Goal: Transaction & Acquisition: Purchase product/service

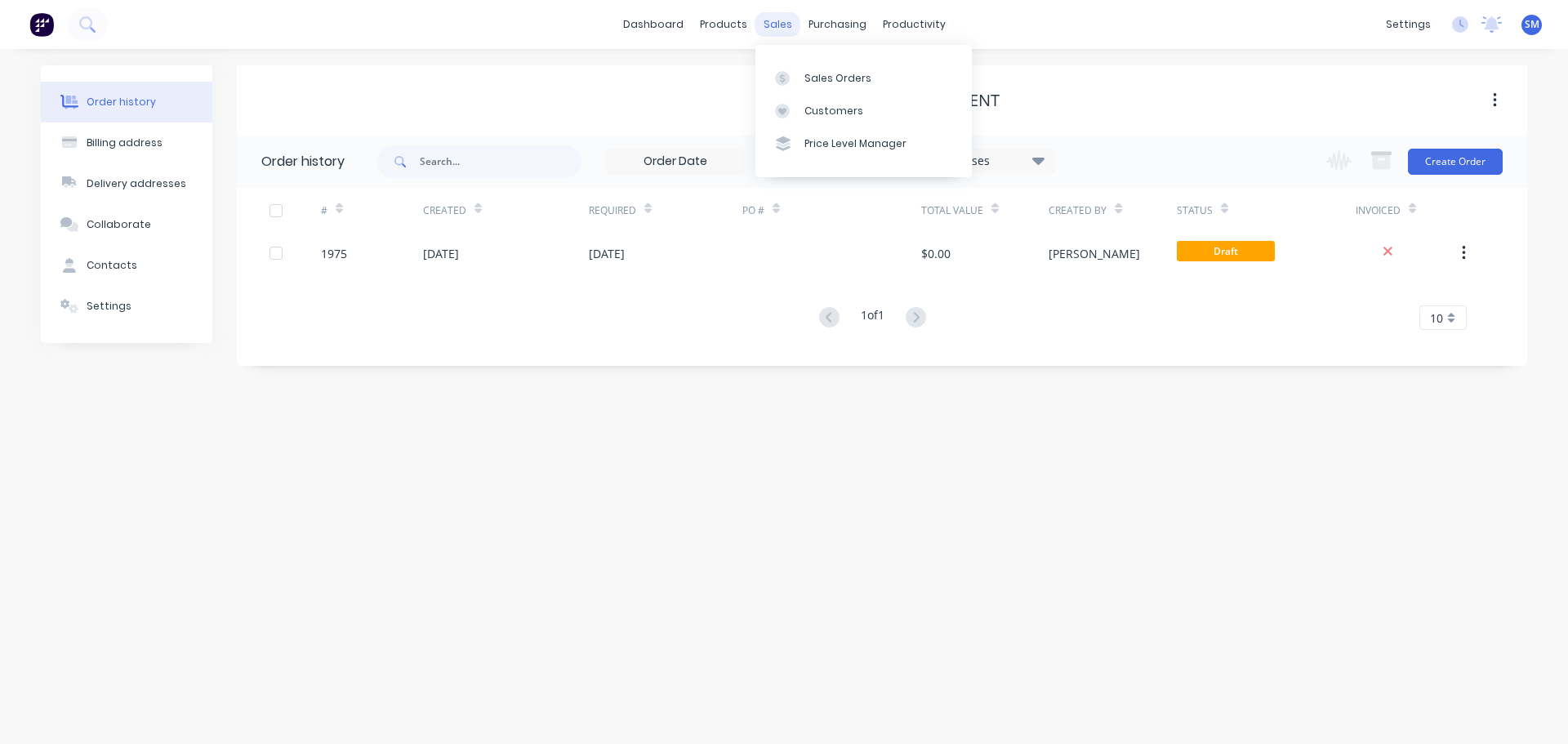
drag, startPoint x: 776, startPoint y: 21, endPoint x: 785, endPoint y: 29, distance: 12.0
click at [776, 21] on div "sales" at bounding box center [778, 24] width 45 height 24
click at [836, 72] on div "Sales Orders" at bounding box center [837, 78] width 67 height 15
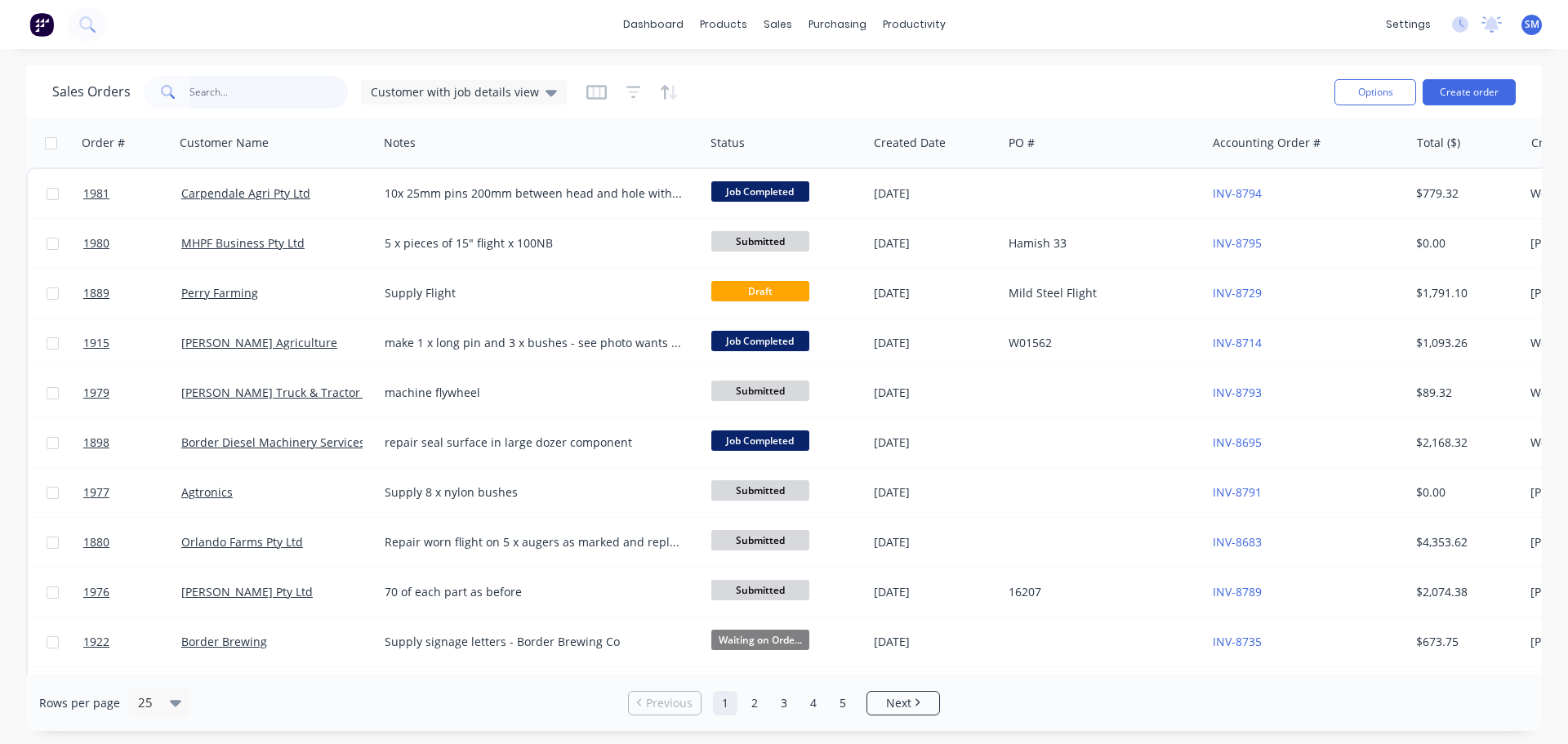
click at [233, 88] on input "text" at bounding box center [270, 93] width 159 height 33
click at [1470, 92] on button "Create order" at bounding box center [1468, 92] width 93 height 26
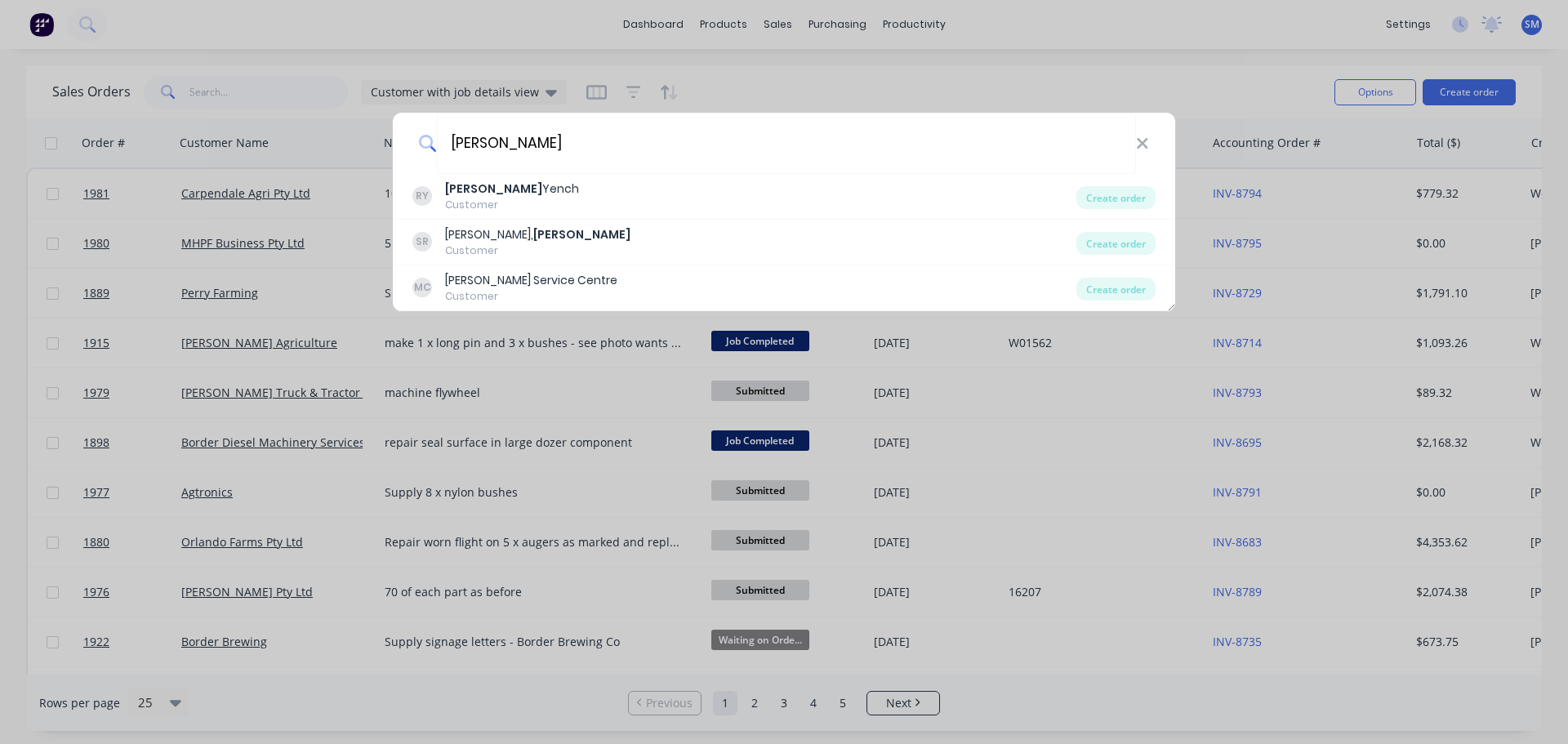
drag, startPoint x: 521, startPoint y: 148, endPoint x: 361, endPoint y: 147, distance: 160.0
click at [361, 147] on div "russell RY Russell Yench Customer Create order SR Sneesby, Russell Customer Cre…" at bounding box center [784, 372] width 1568 height 744
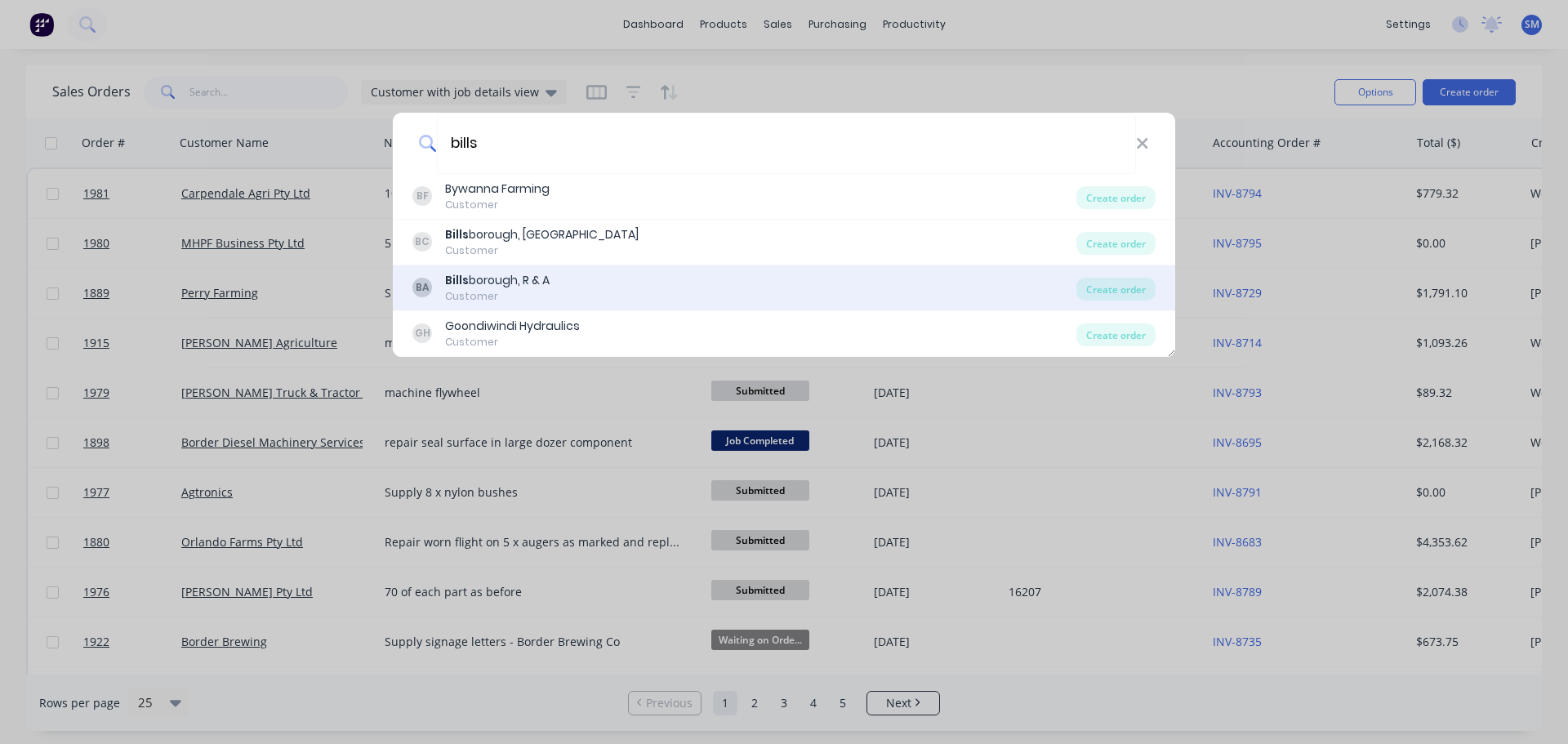
type input "bills"
click at [519, 279] on div "Bills borough, R & A" at bounding box center [498, 281] width 105 height 17
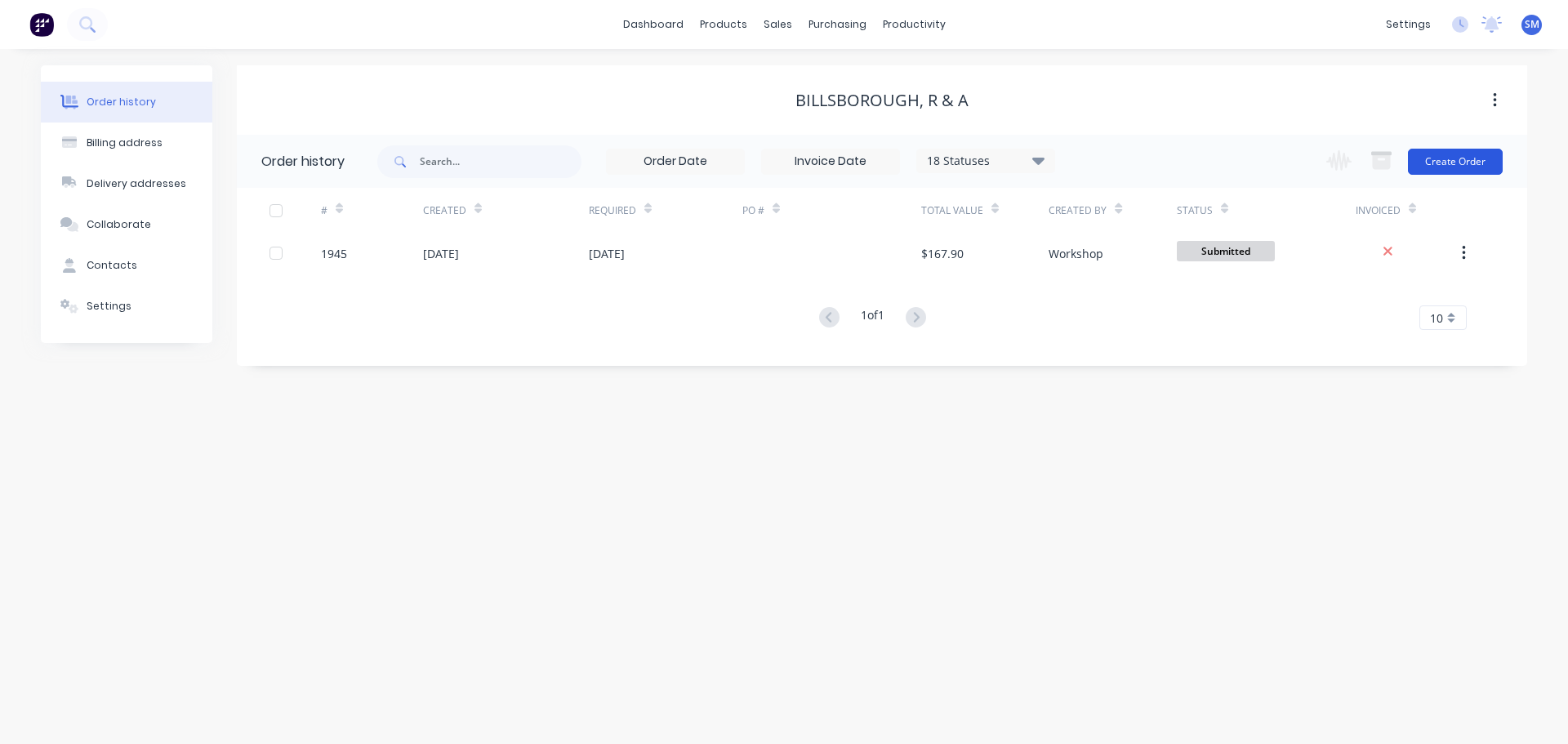
click at [1459, 162] on button "Create Order" at bounding box center [1454, 161] width 94 height 26
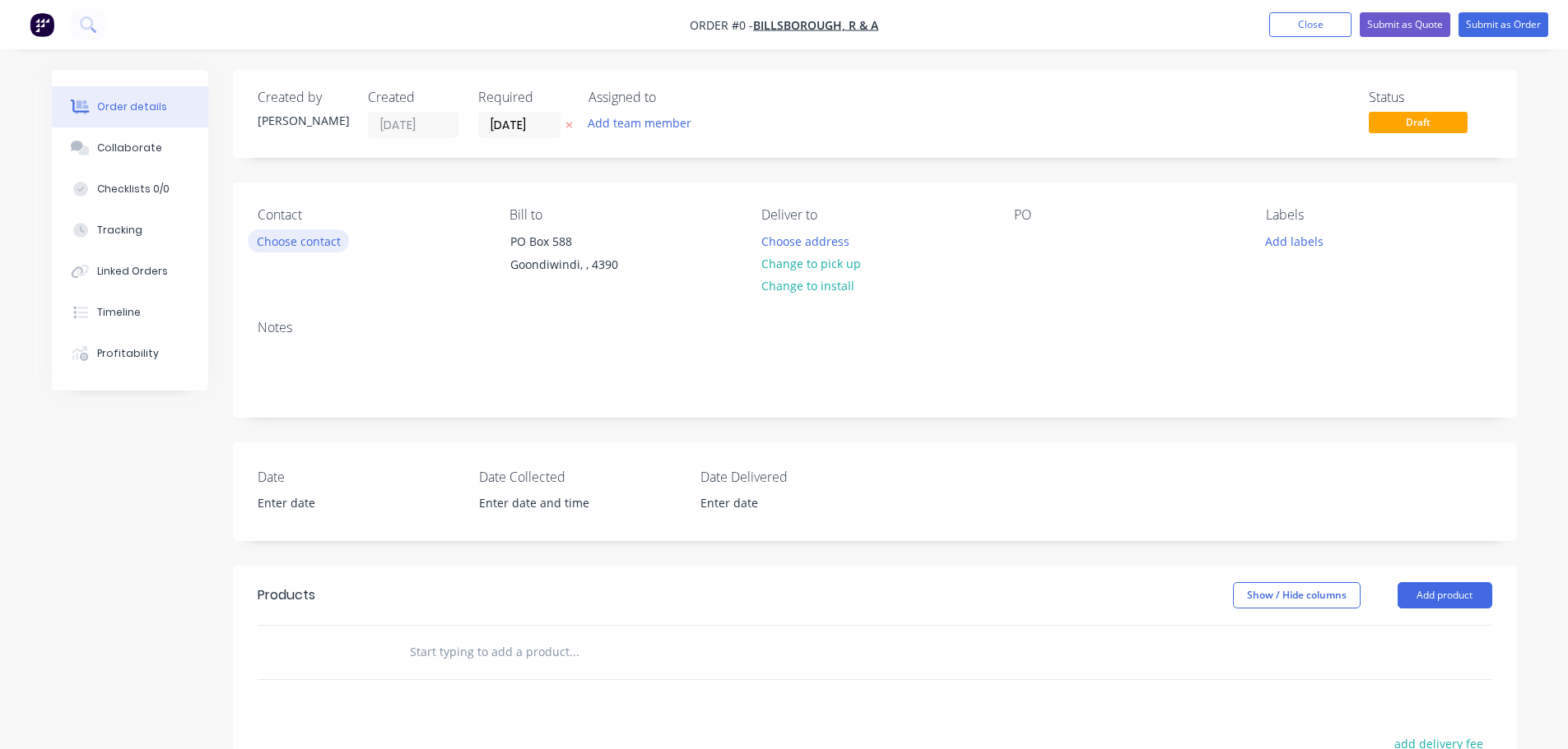
click at [311, 240] on button "Choose contact" at bounding box center [299, 240] width 101 height 22
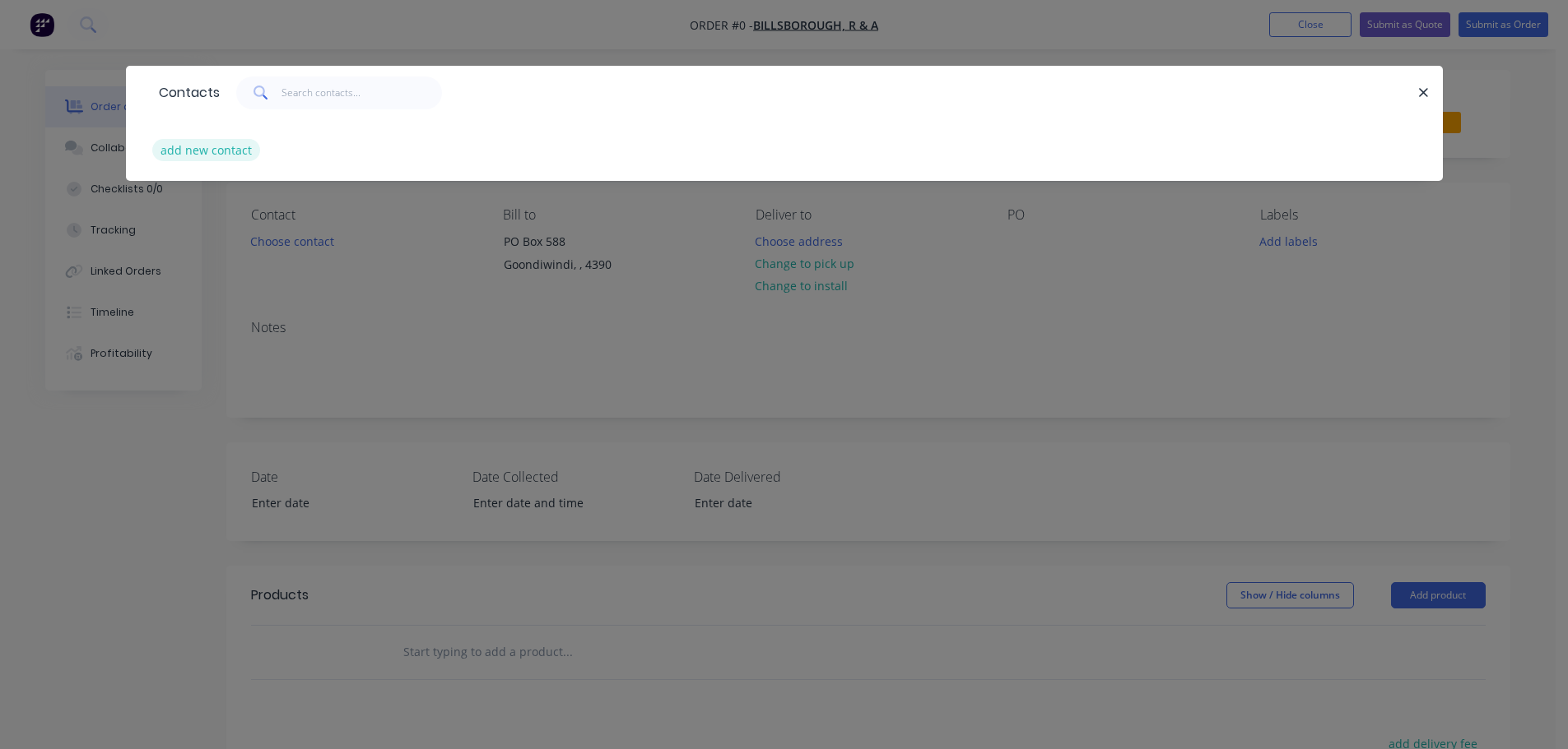
click at [211, 146] on button "add new contact" at bounding box center [206, 149] width 108 height 22
select select "AU"
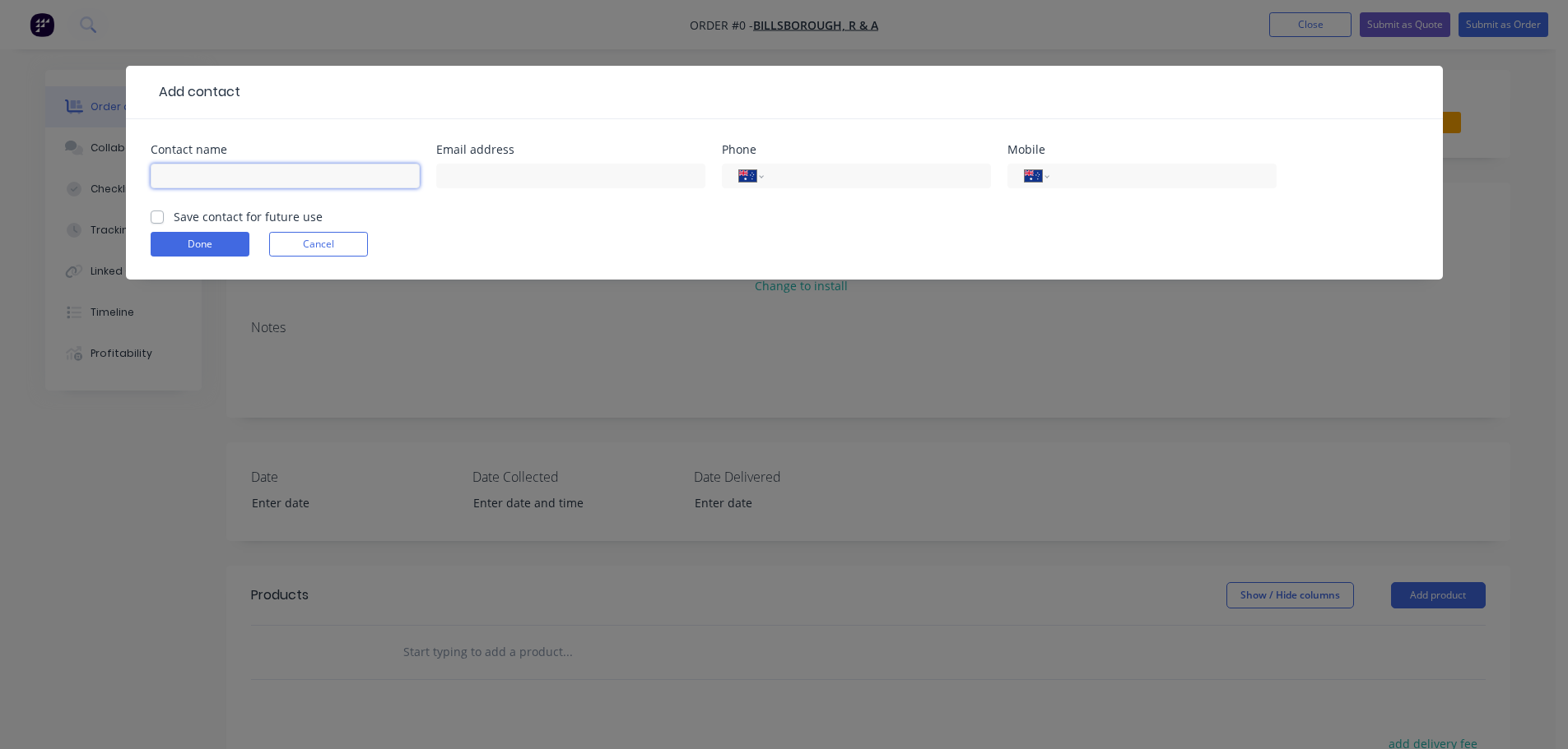
click at [244, 172] on input "text" at bounding box center [285, 175] width 269 height 24
type input "Russell Billsborough"
click at [174, 212] on label "Save contact for future use" at bounding box center [248, 216] width 149 height 17
click at [161, 212] on input "Save contact for future use" at bounding box center [156, 216] width 13 height 16
checkbox input "true"
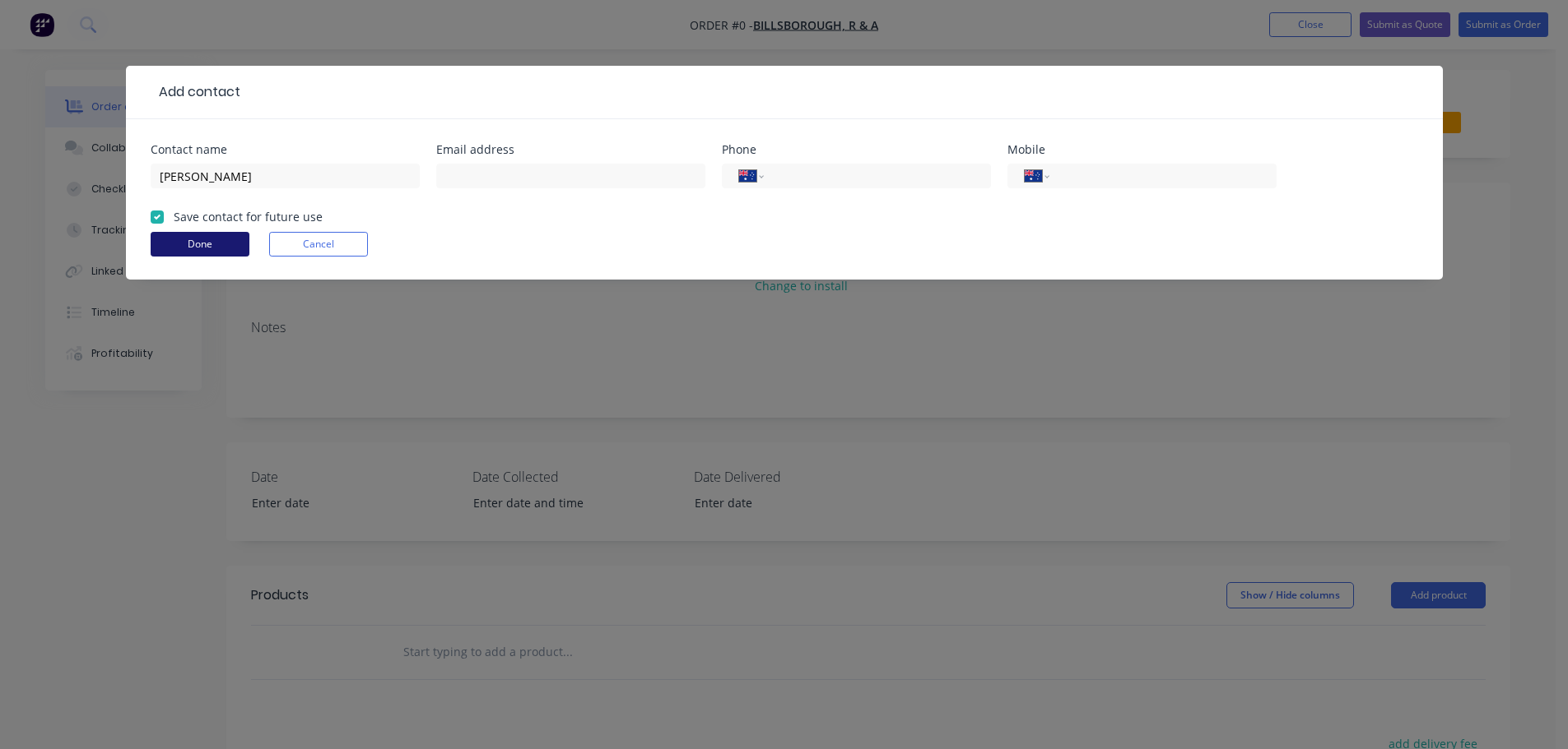
click at [230, 240] on button "Done" at bounding box center [199, 244] width 99 height 24
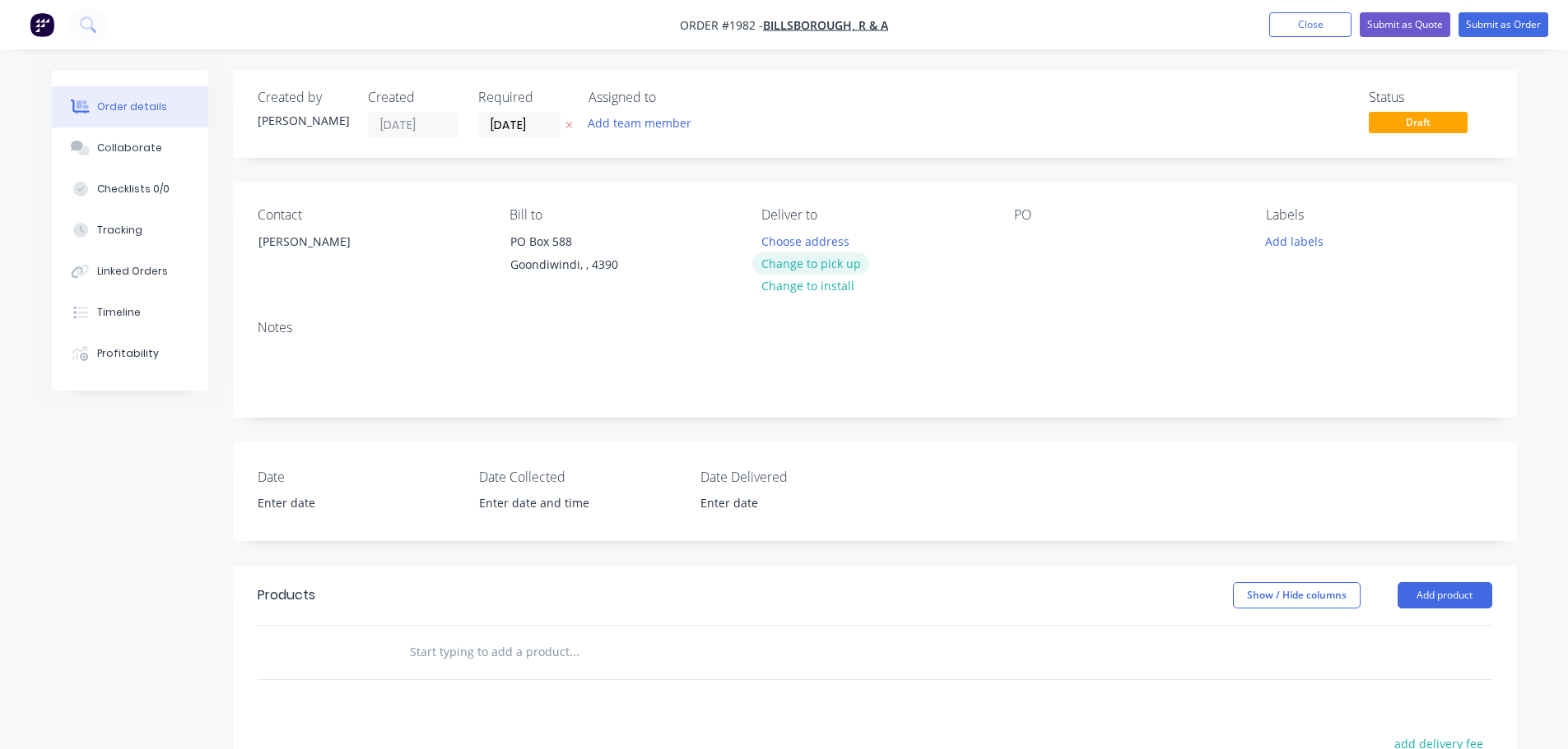
click at [814, 255] on button "Change to pick up" at bounding box center [811, 263] width 117 height 22
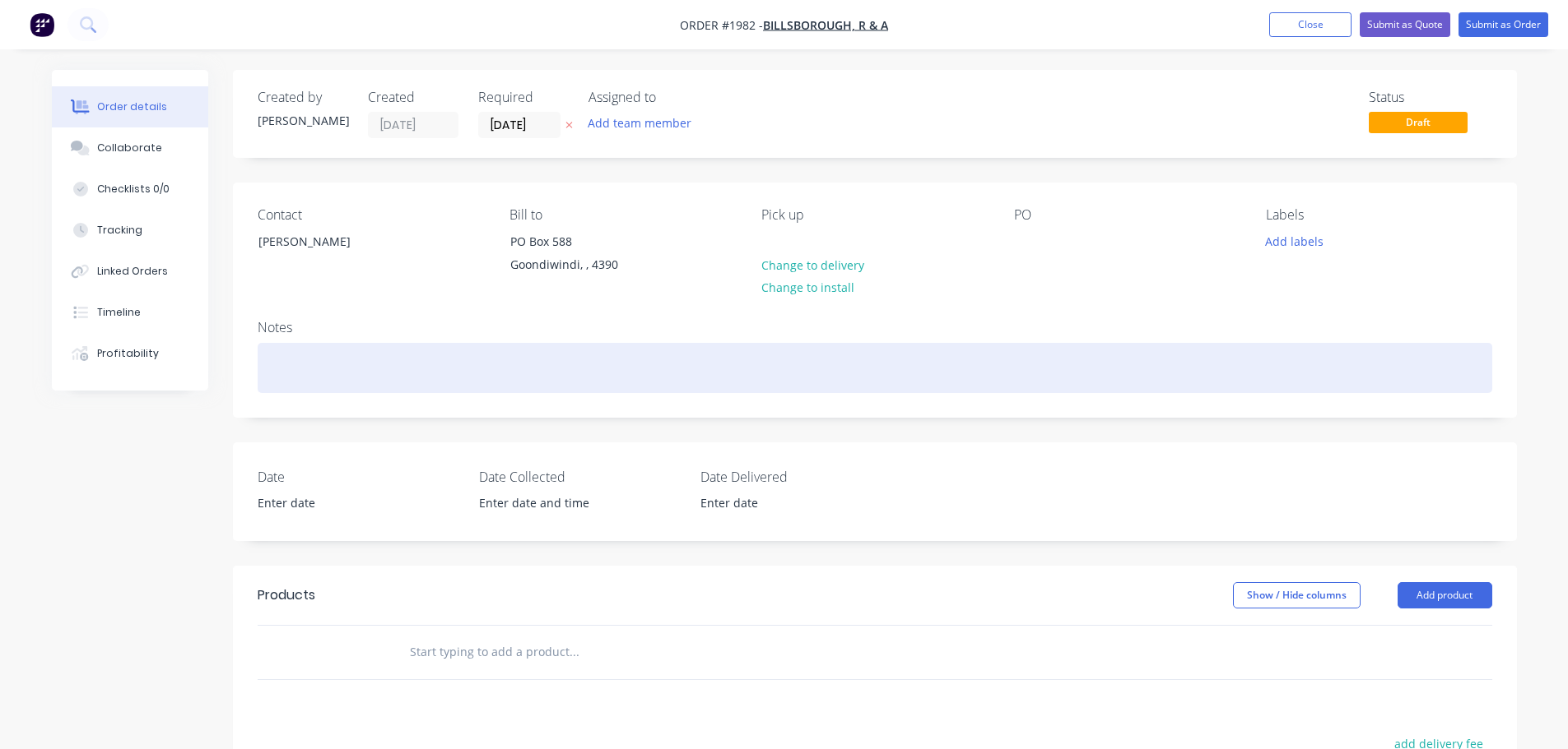
click at [314, 376] on div at bounding box center [874, 368] width 1234 height 50
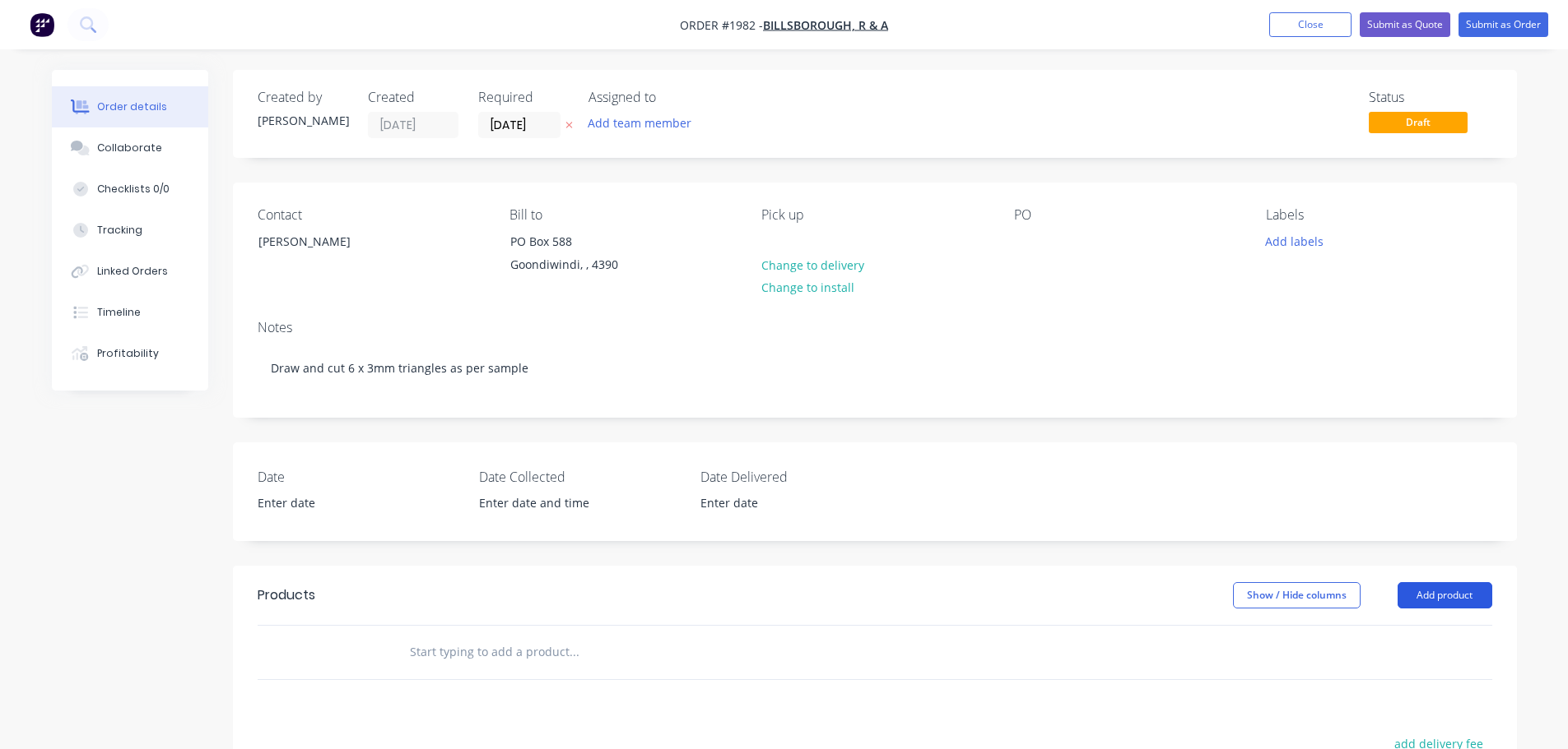
click at [1446, 591] on button "Add product" at bounding box center [1445, 595] width 94 height 26
click at [1392, 629] on div "Product catalogue" at bounding box center [1413, 636] width 127 height 24
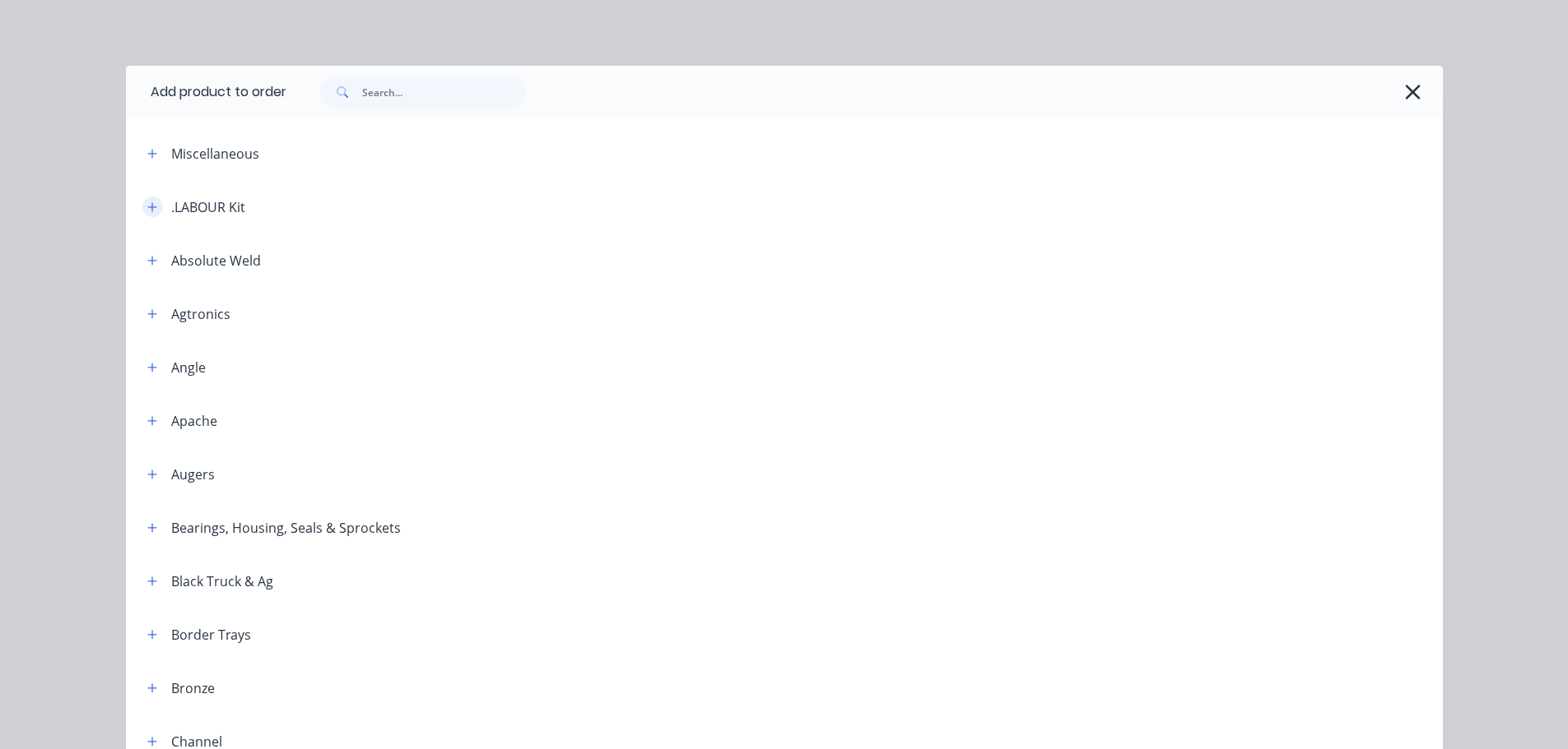
drag, startPoint x: 143, startPoint y: 206, endPoint x: 211, endPoint y: 221, distance: 69.6
click at [148, 206] on icon "button" at bounding box center [152, 207] width 9 height 9
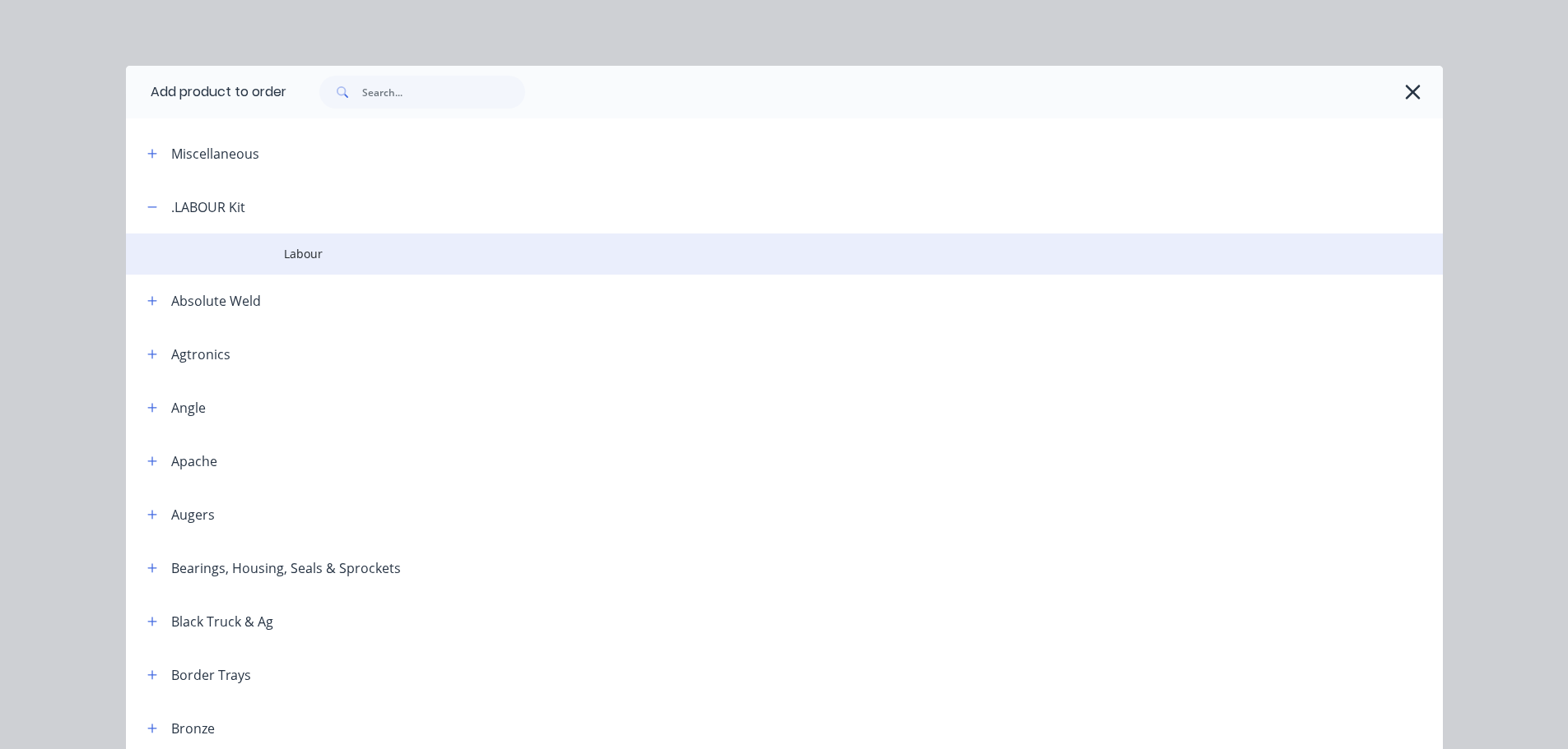
click at [289, 251] on span "Labour" at bounding box center [747, 254] width 927 height 17
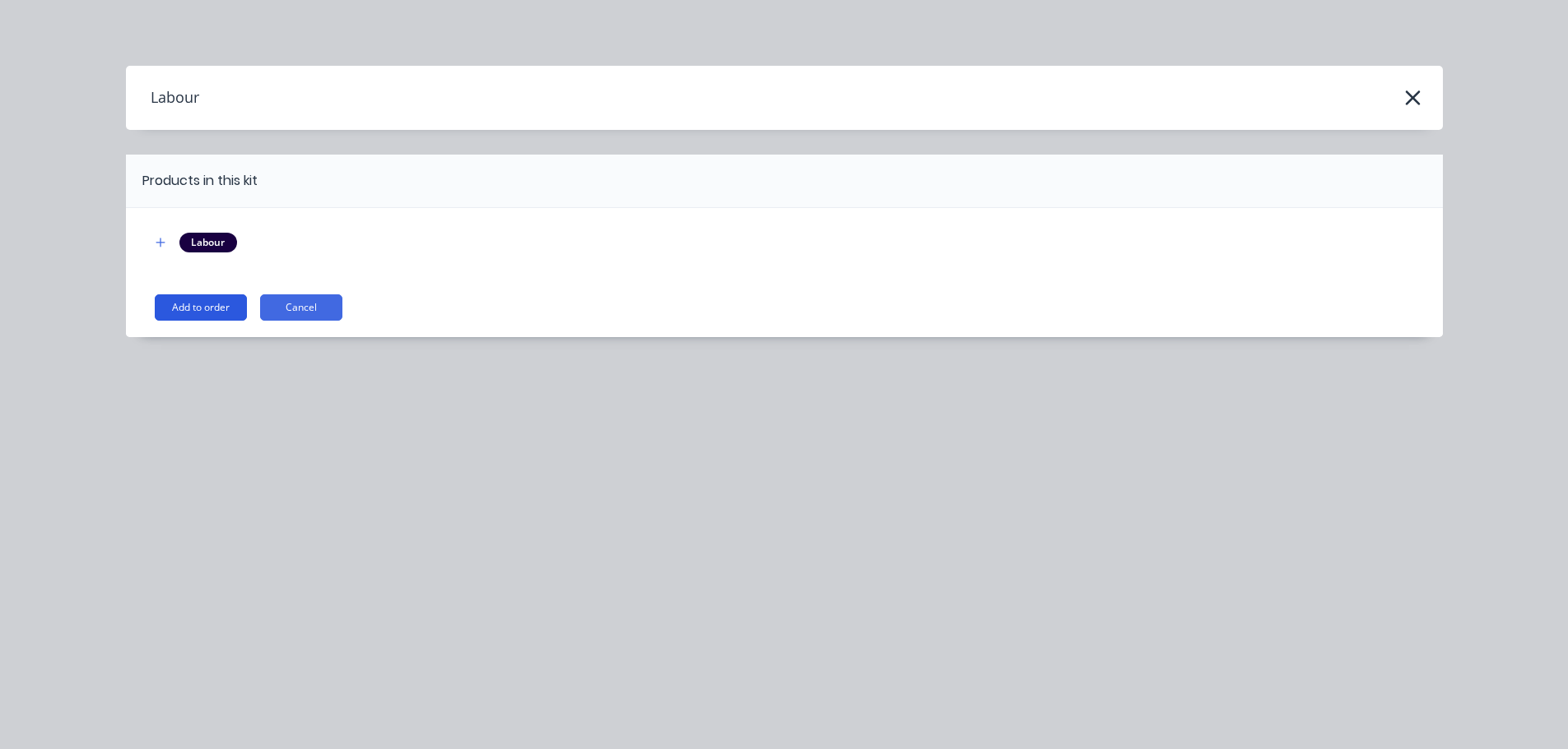
click at [205, 302] on button "Add to order" at bounding box center [201, 307] width 93 height 26
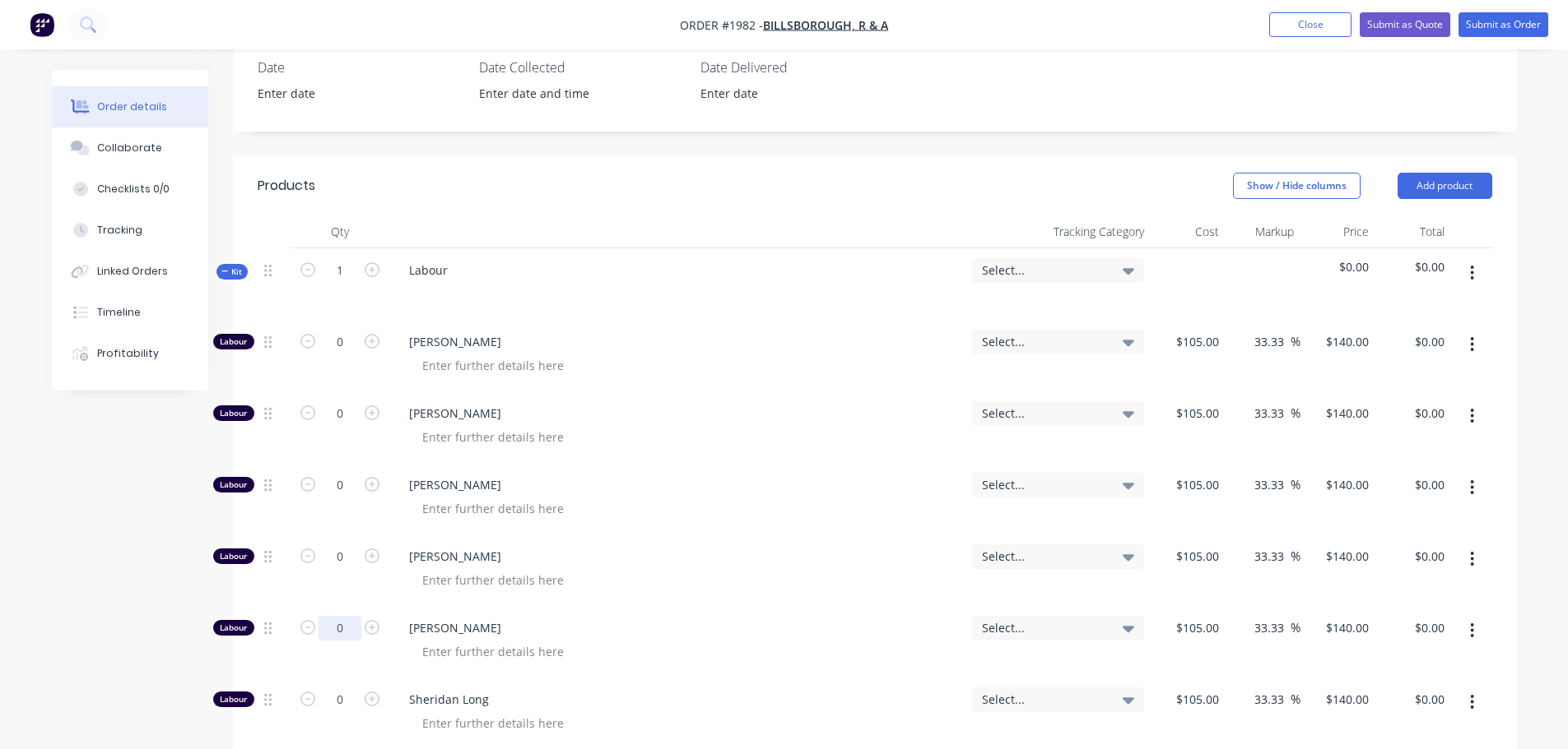
scroll to position [411, 0]
click at [349, 484] on input "0" at bounding box center [340, 484] width 43 height 24
type input "0.25"
click at [227, 265] on icon "button" at bounding box center [224, 269] width 7 height 8
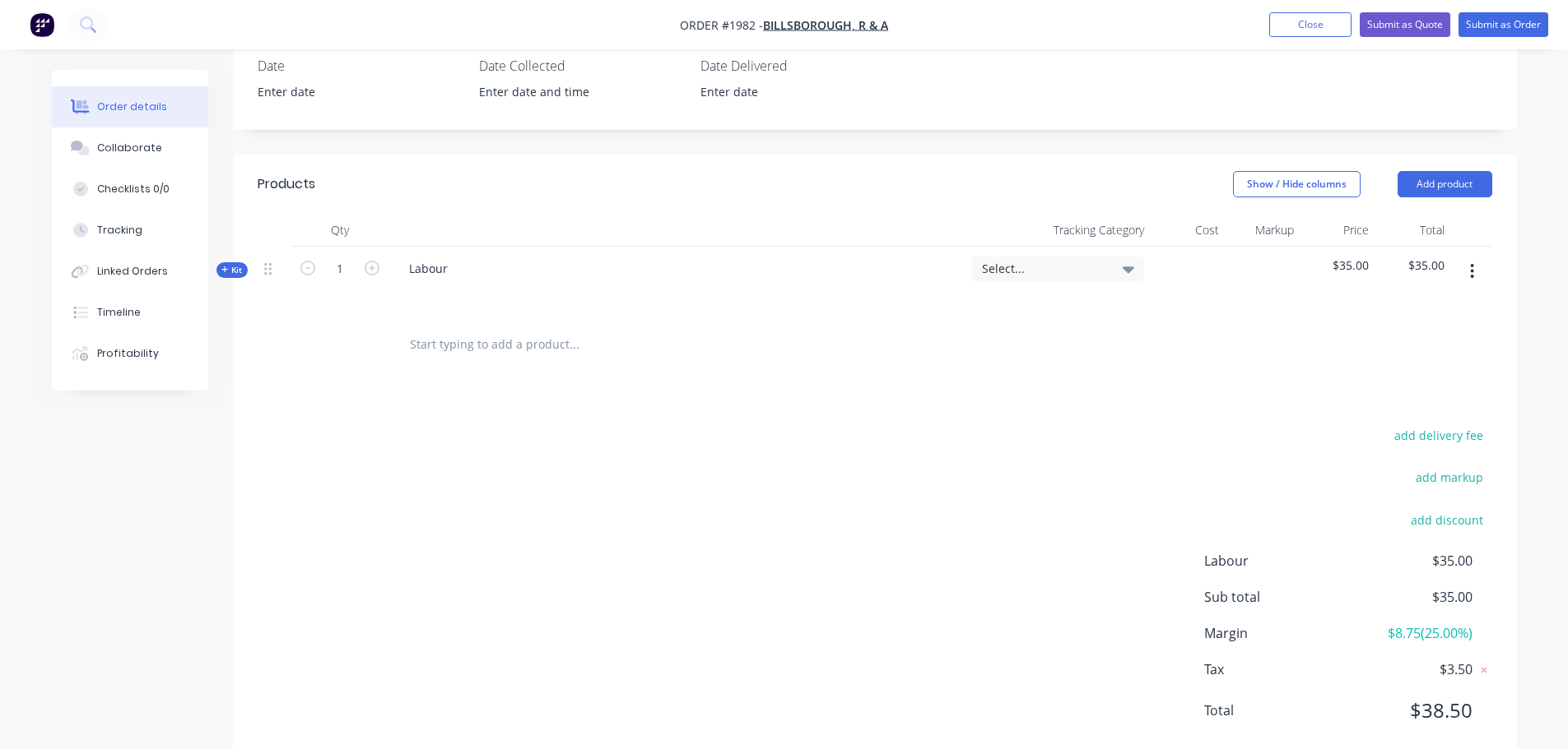
scroll to position [82, 0]
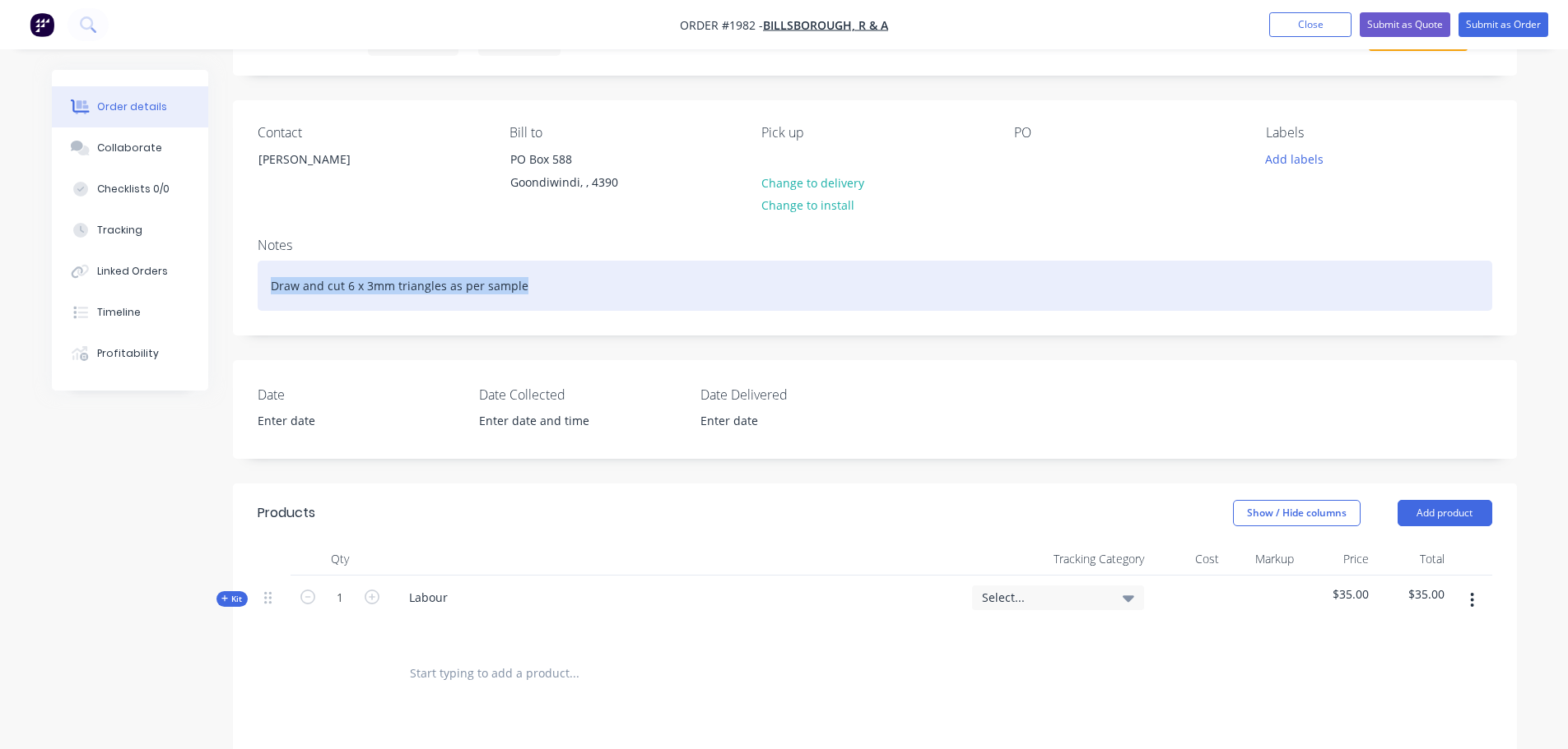
drag, startPoint x: 455, startPoint y: 284, endPoint x: 218, endPoint y: 278, distance: 237.1
click at [218, 278] on div "Order details Collaborate Checklists 0/0 Tracking Linked Orders Timeline Profit…" at bounding box center [784, 553] width 1498 height 1132
copy div "Draw and cut 6 x 3mm triangles as per sample"
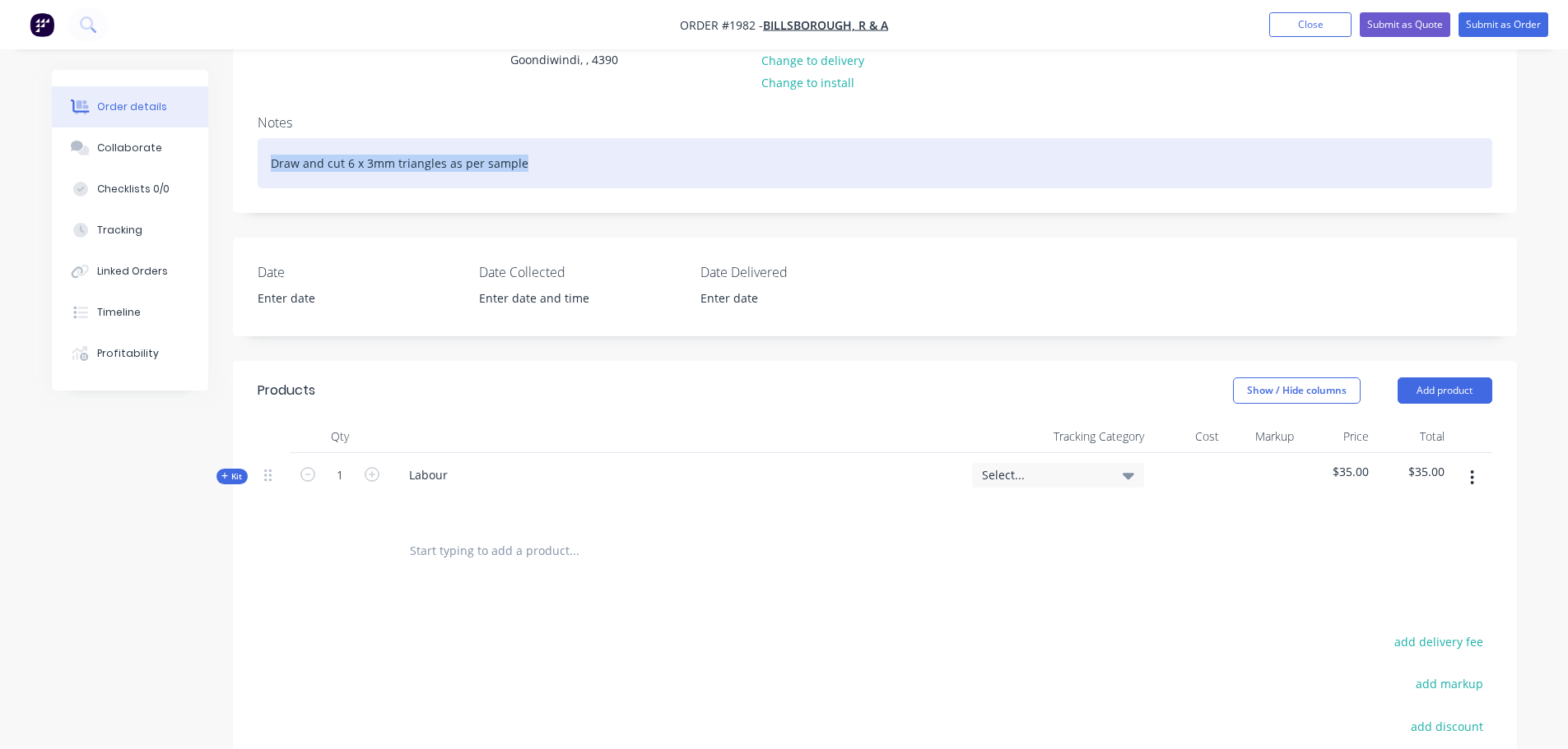
scroll to position [247, 0]
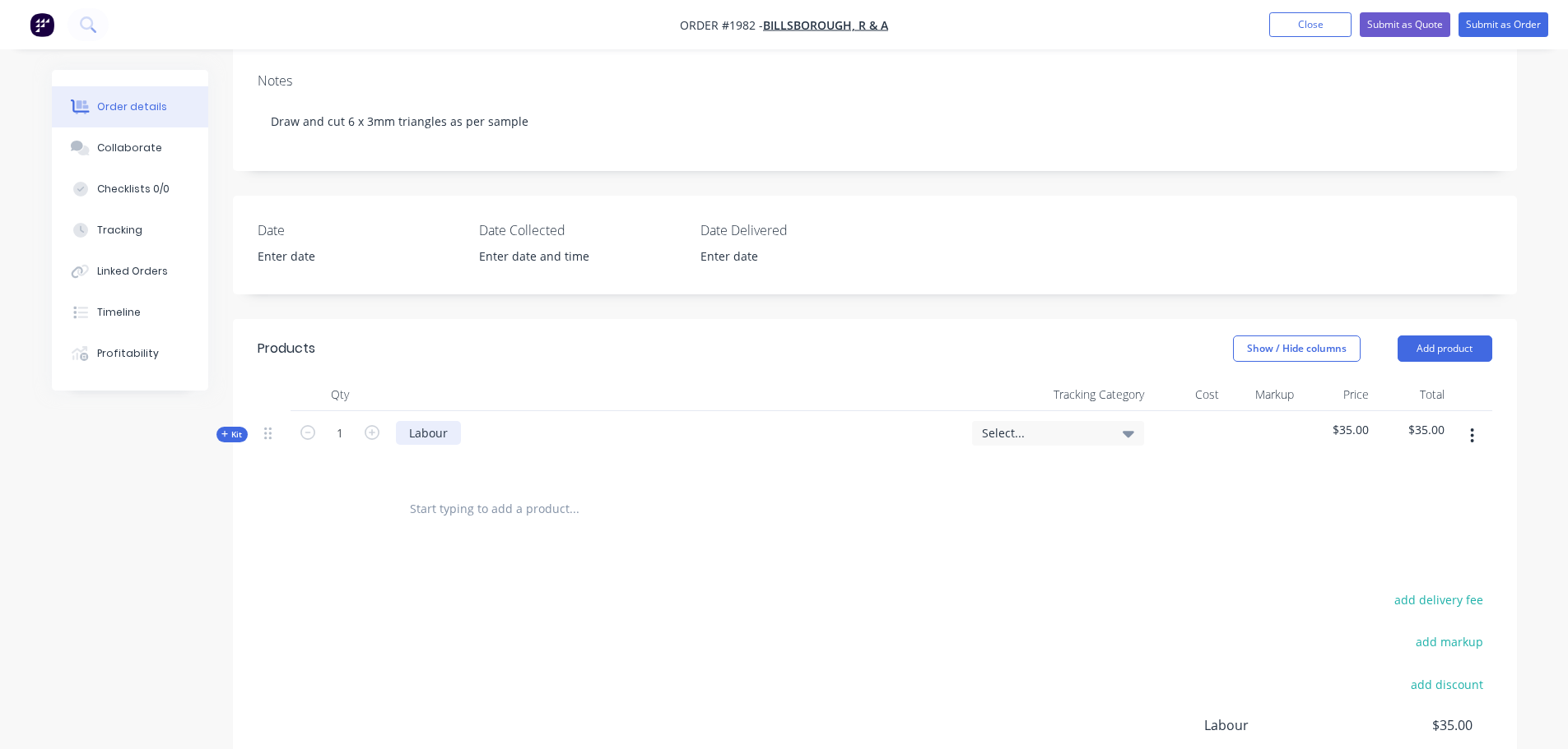
click at [455, 436] on div "Labour" at bounding box center [428, 432] width 65 height 24
click at [425, 498] on input "text" at bounding box center [573, 509] width 329 height 33
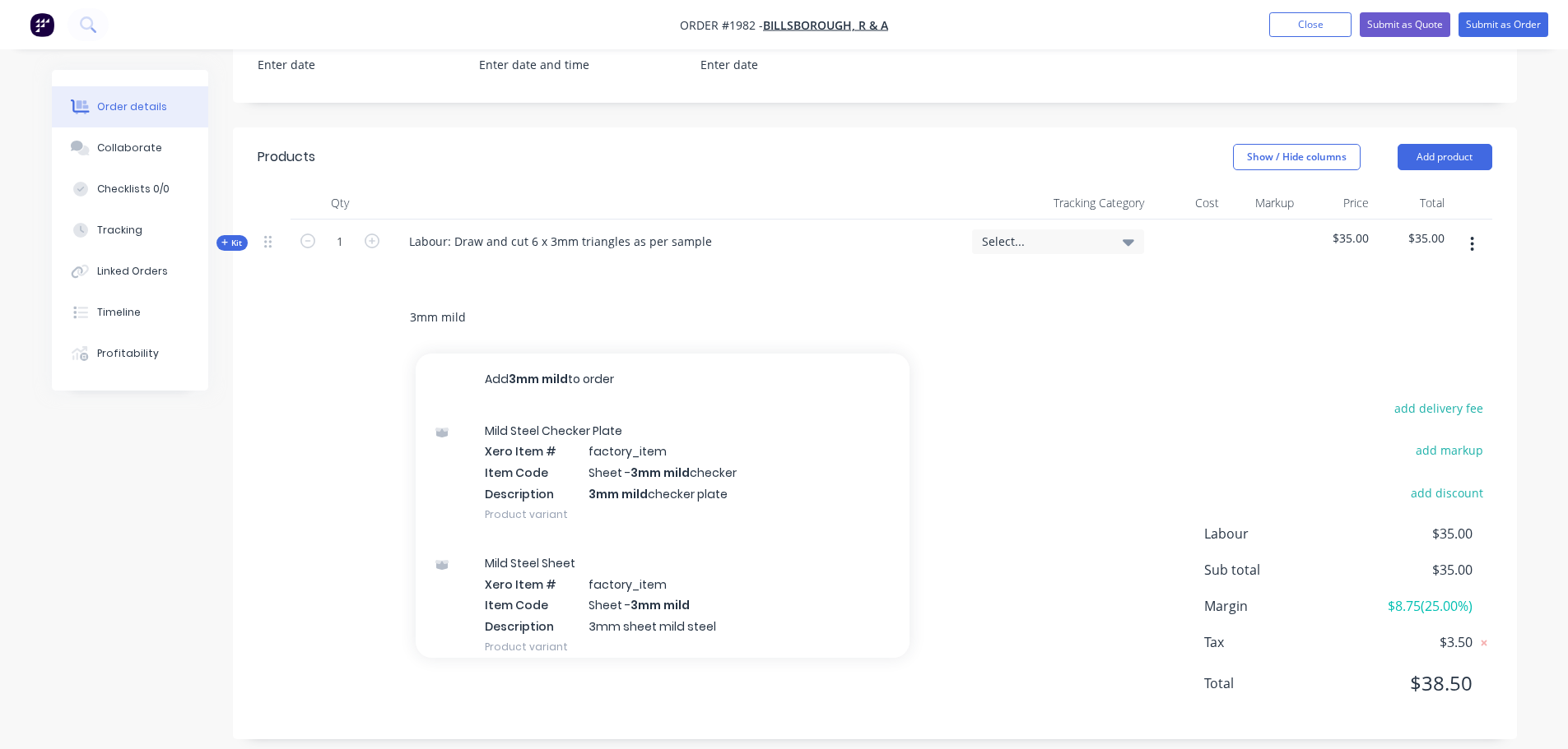
scroll to position [453, 0]
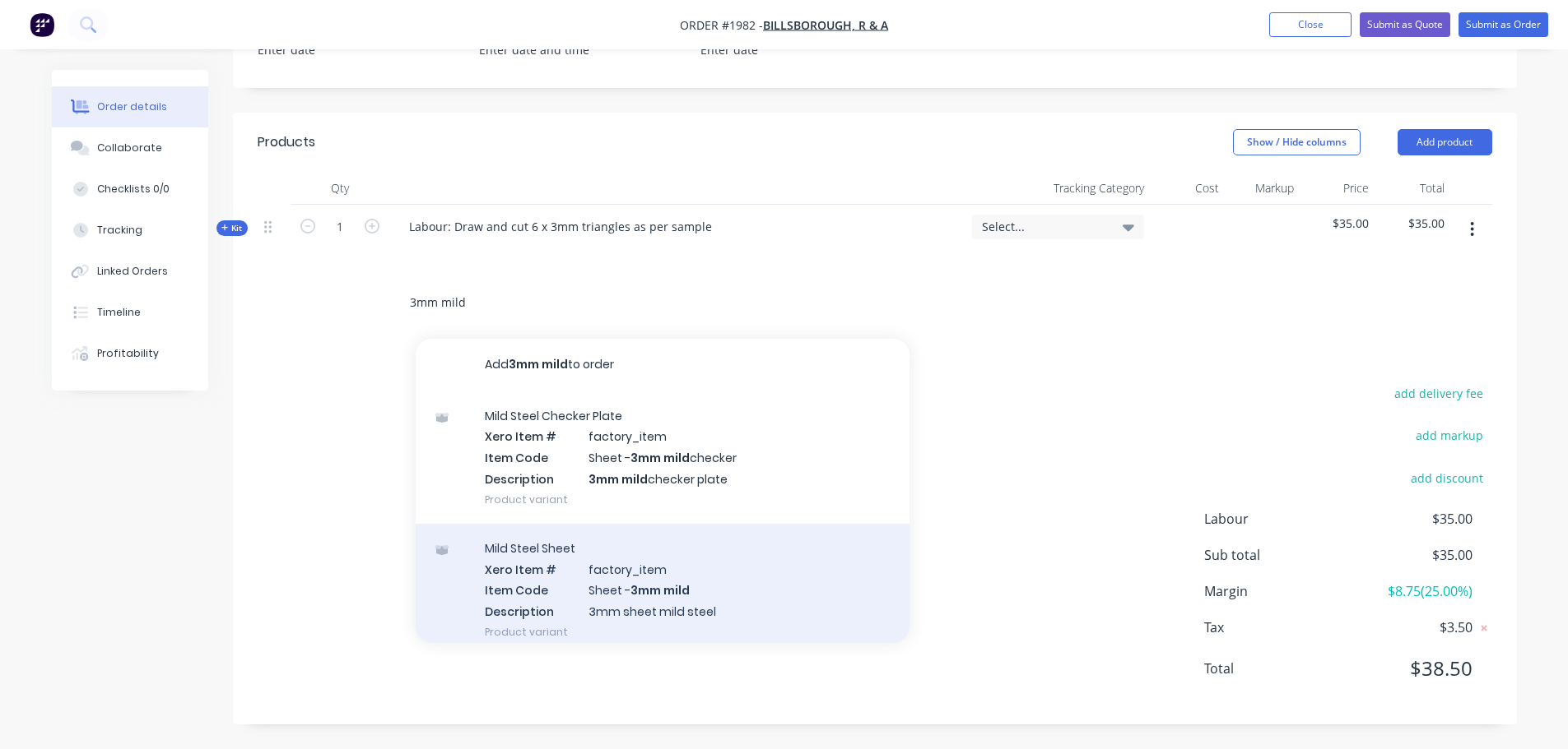
type input "3mm mild"
click at [674, 588] on div "Mild Steel Sheet Xero Item # factory_item Item Code Sheet - 3mm mild Descriptio…" at bounding box center [662, 590] width 494 height 133
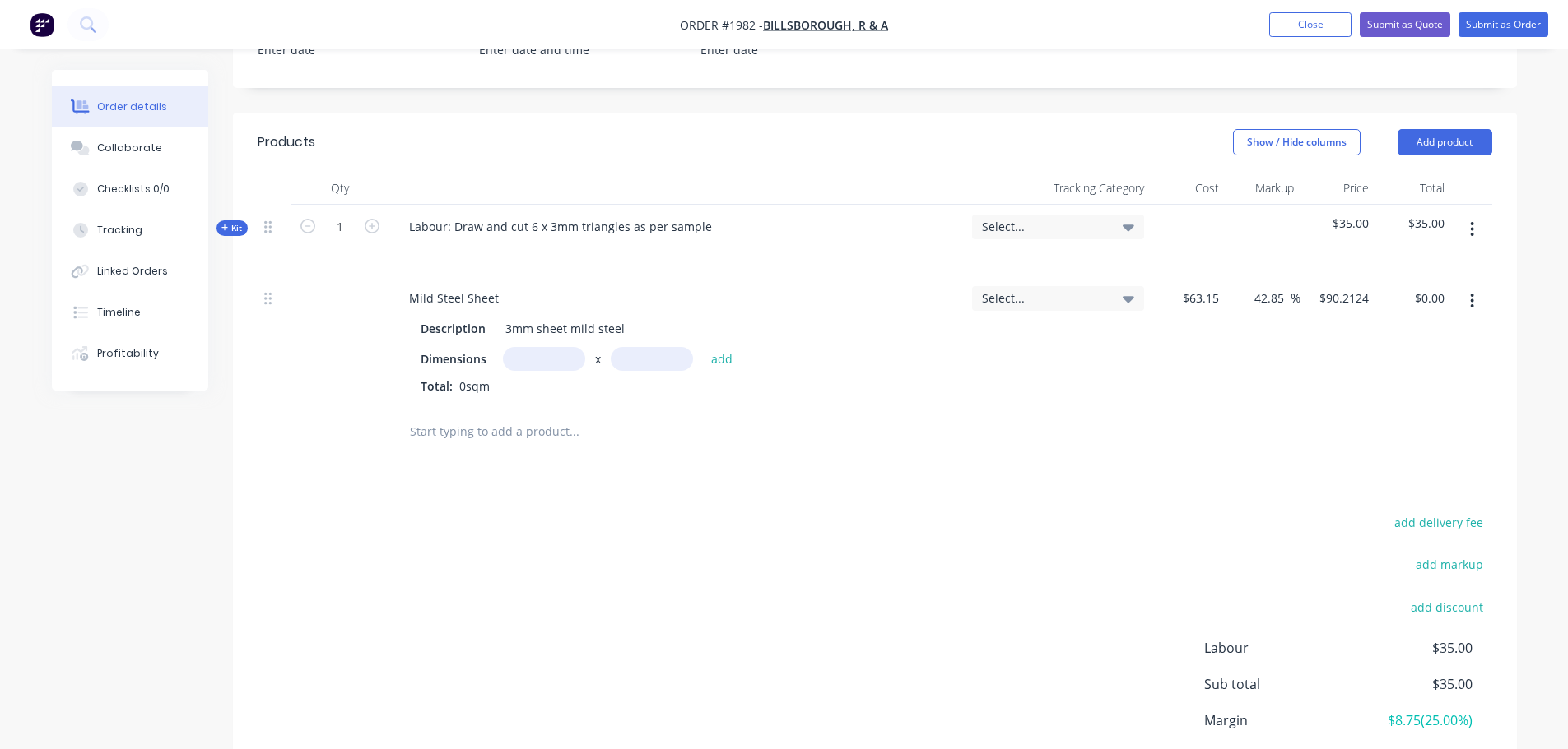
click at [568, 368] on input "text" at bounding box center [544, 359] width 82 height 24
type input "0.69m"
click at [645, 354] on input "text" at bounding box center [652, 359] width 82 height 24
type input ".220"
click at [703, 347] on button "add" at bounding box center [722, 358] width 38 height 22
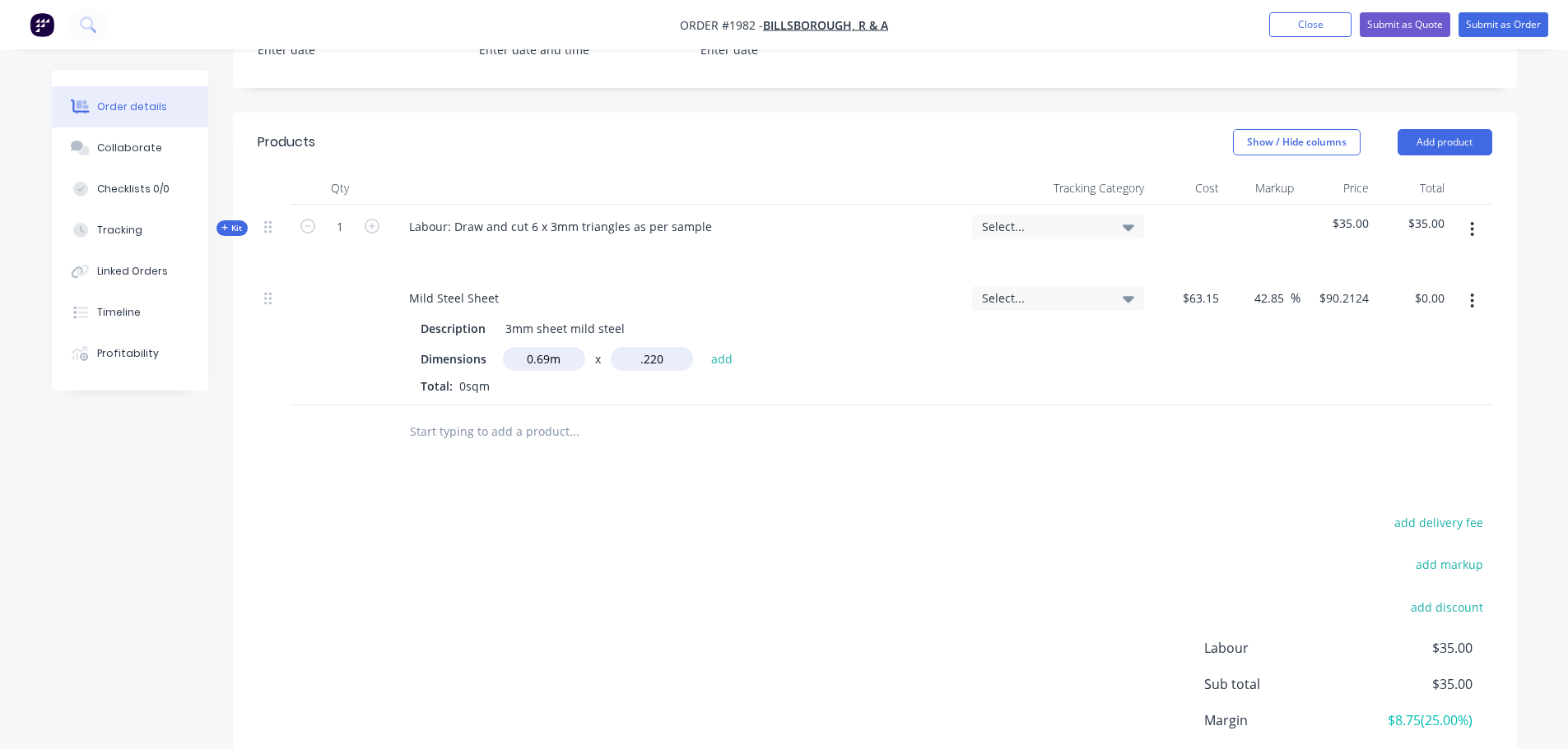
type input "$13.69"
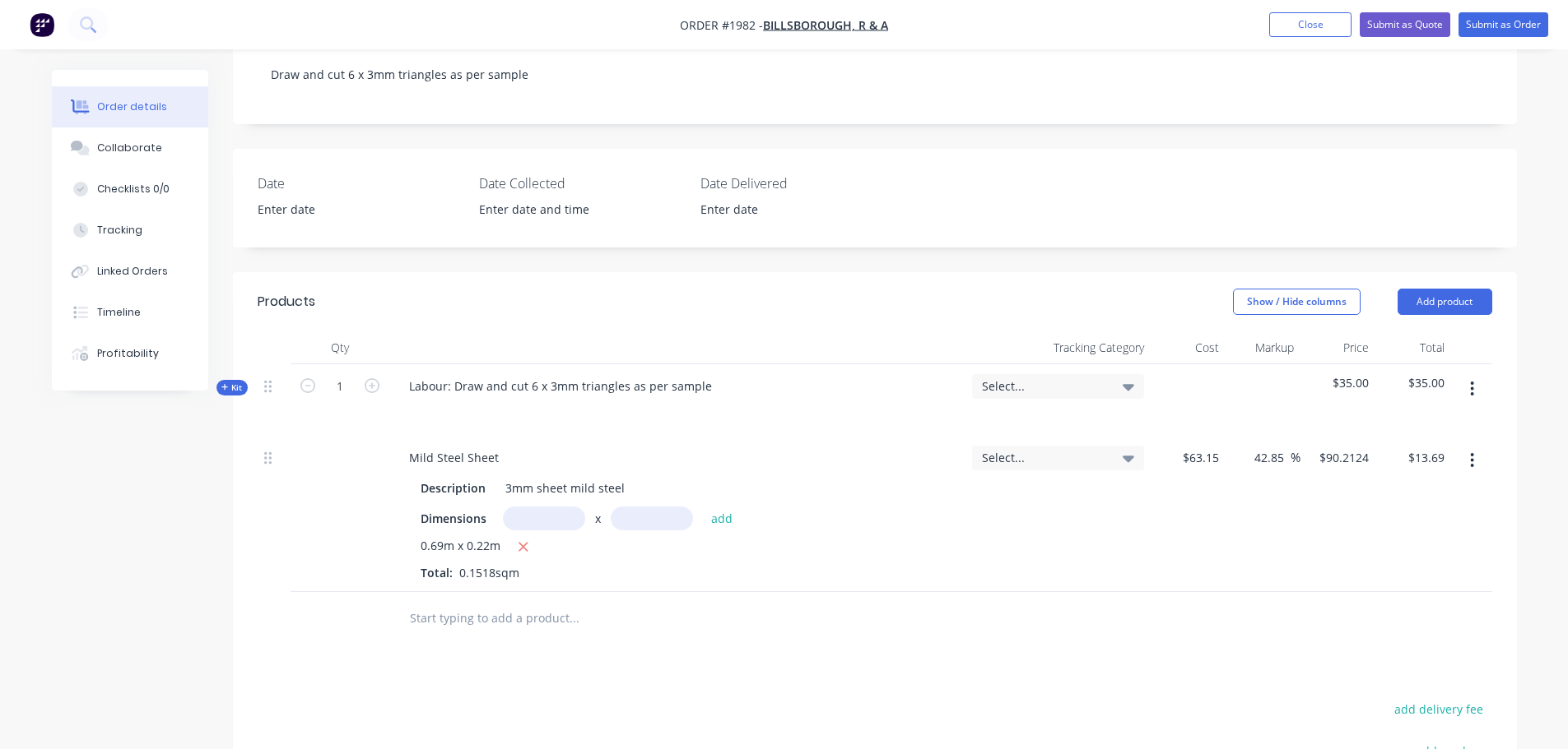
scroll to position [206, 0]
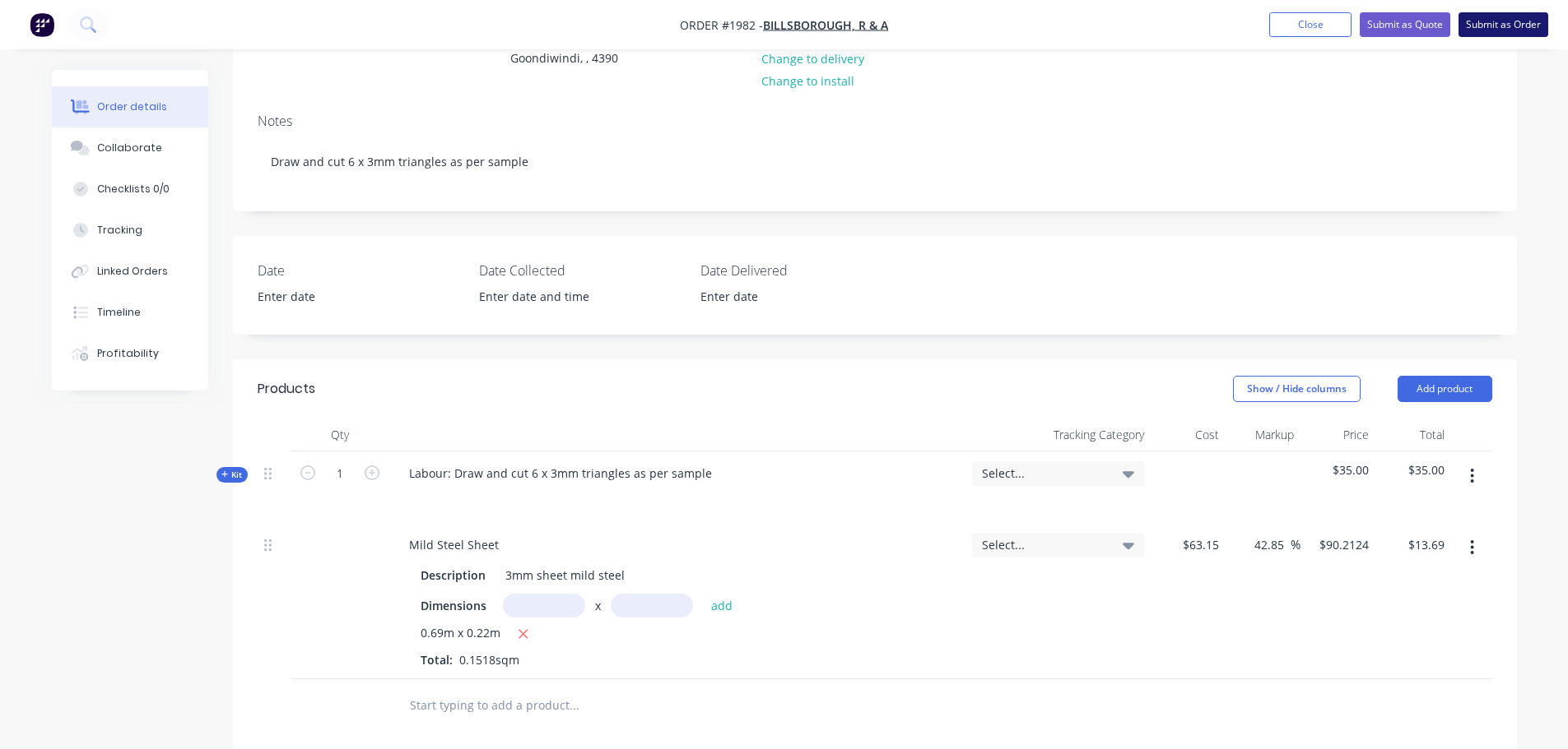
click at [1489, 20] on button "Submit as Order" at bounding box center [1503, 24] width 90 height 24
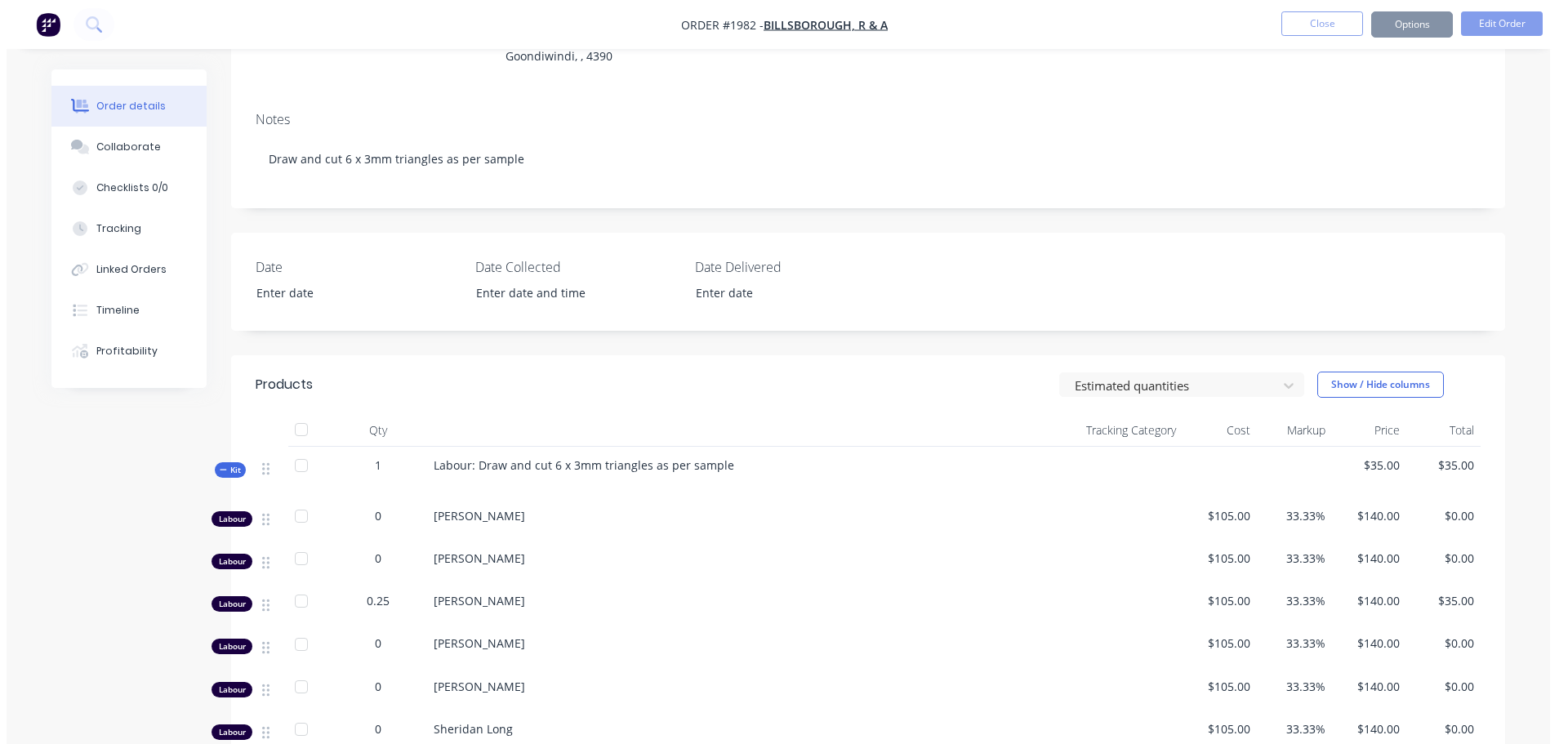
scroll to position [0, 0]
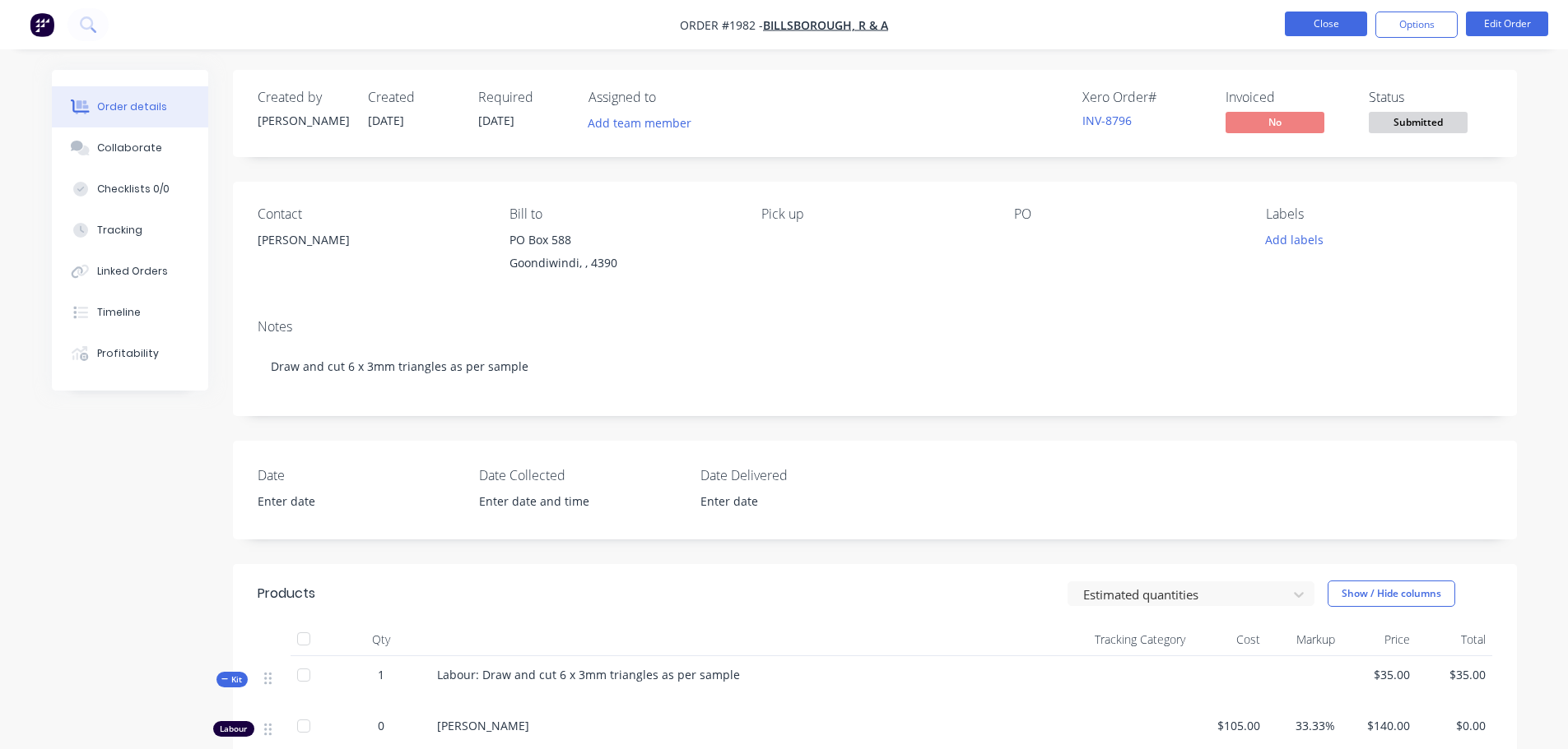
click at [1302, 20] on button "Close" at bounding box center [1326, 24] width 82 height 24
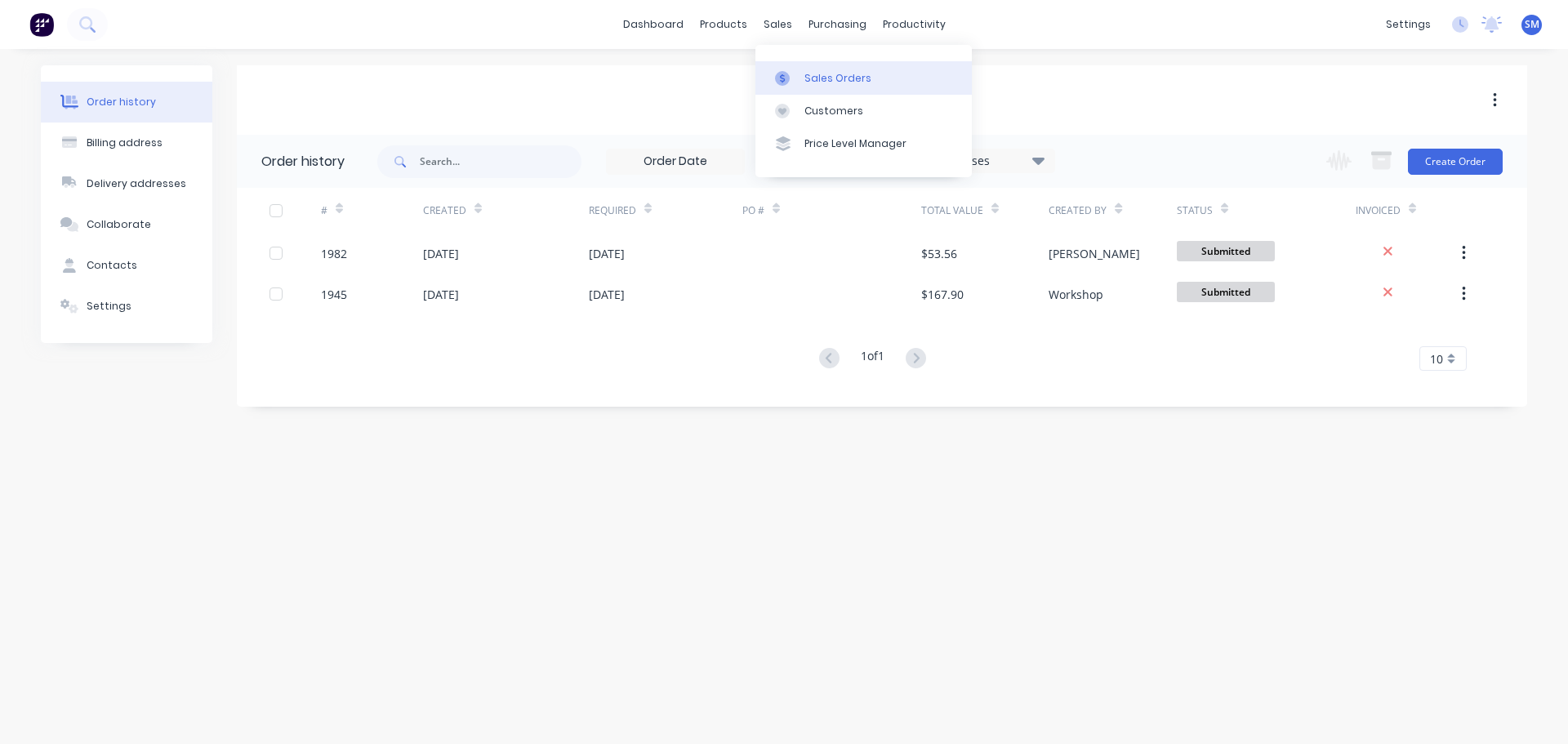
click at [803, 74] on link "Sales Orders" at bounding box center [864, 78] width 217 height 33
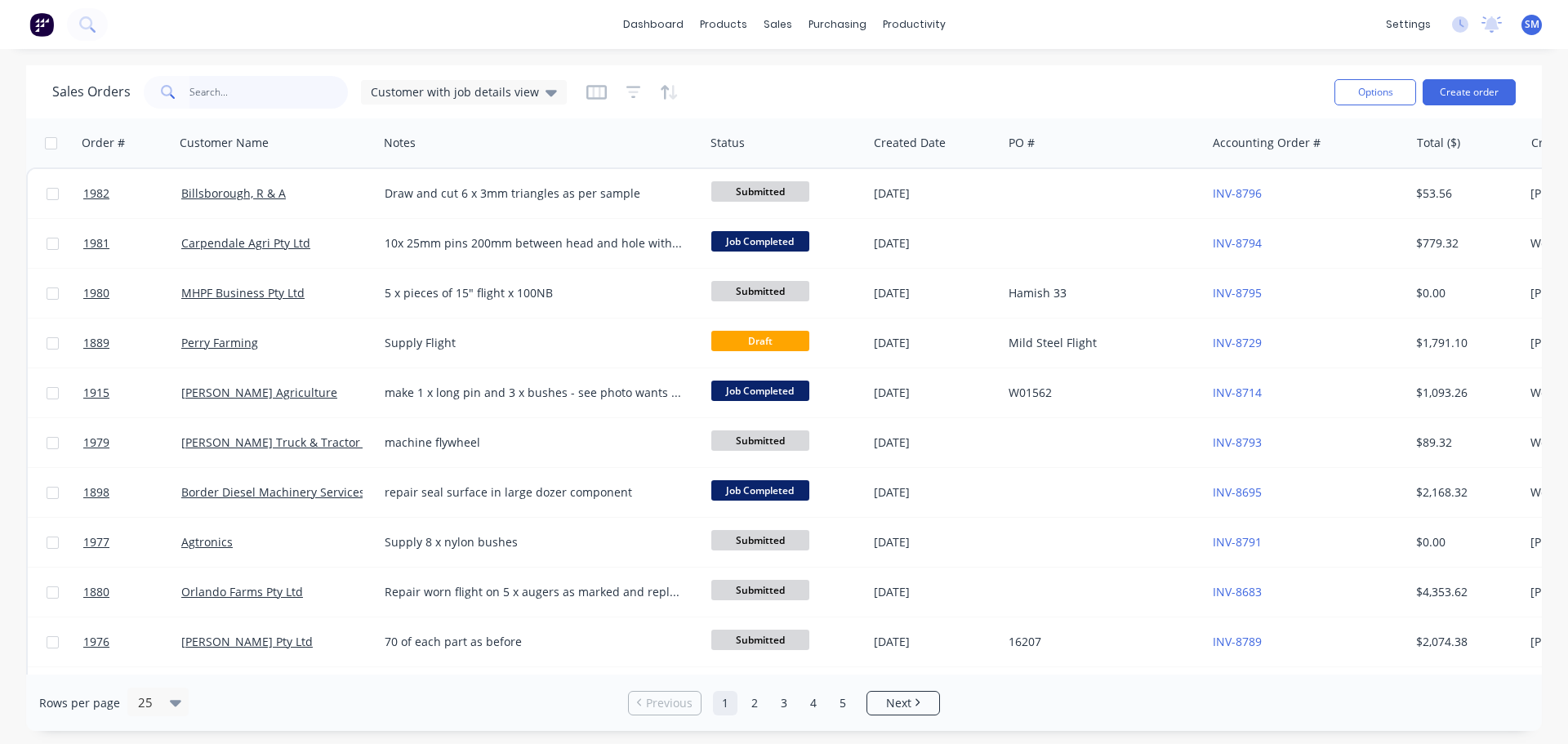
click at [210, 101] on input "text" at bounding box center [270, 93] width 159 height 33
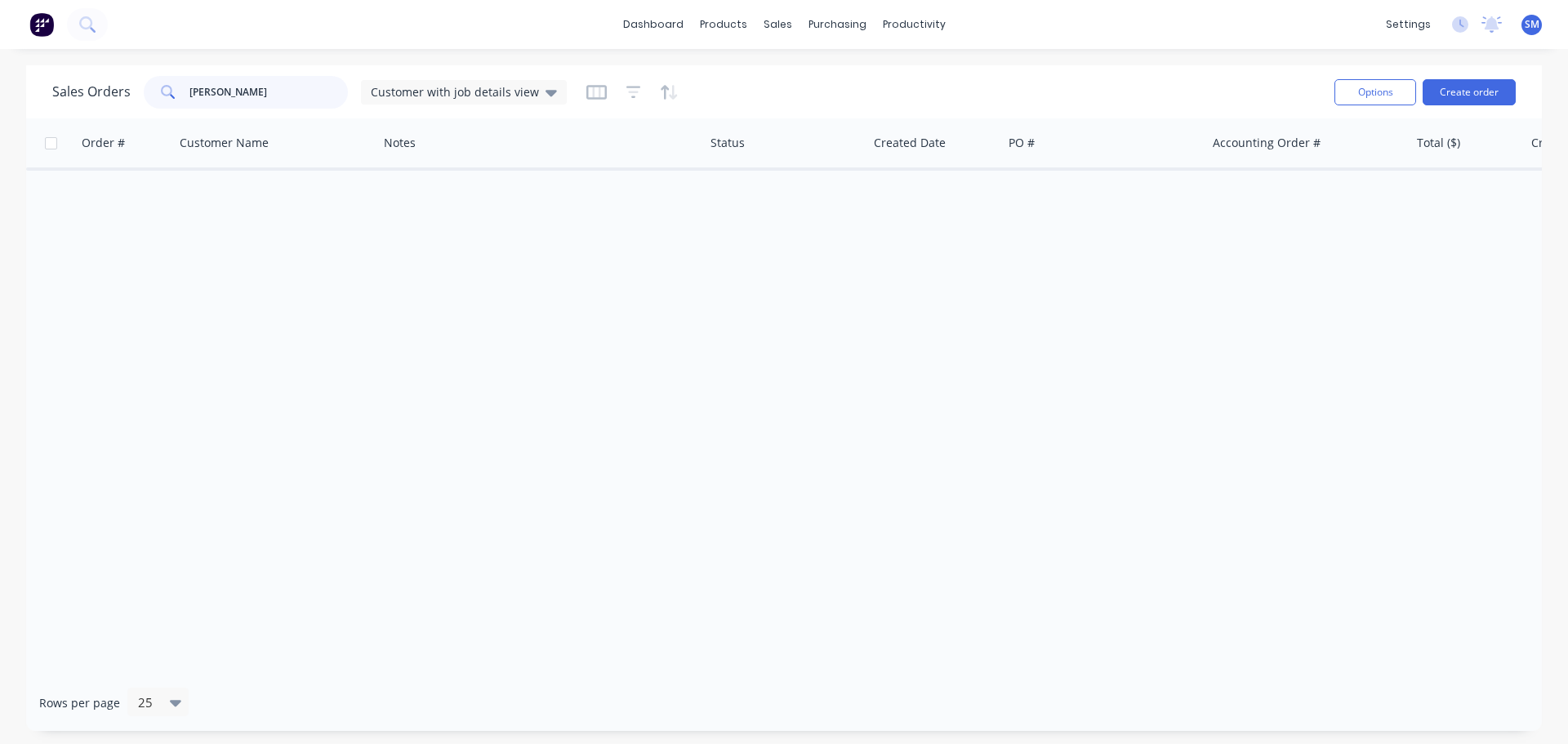
drag, startPoint x: 270, startPoint y: 92, endPoint x: 46, endPoint y: 96, distance: 224.0
click at [46, 96] on div "Sales Orders jason ross Customer with job details view Options Create order" at bounding box center [784, 91] width 1516 height 53
type input "ross"
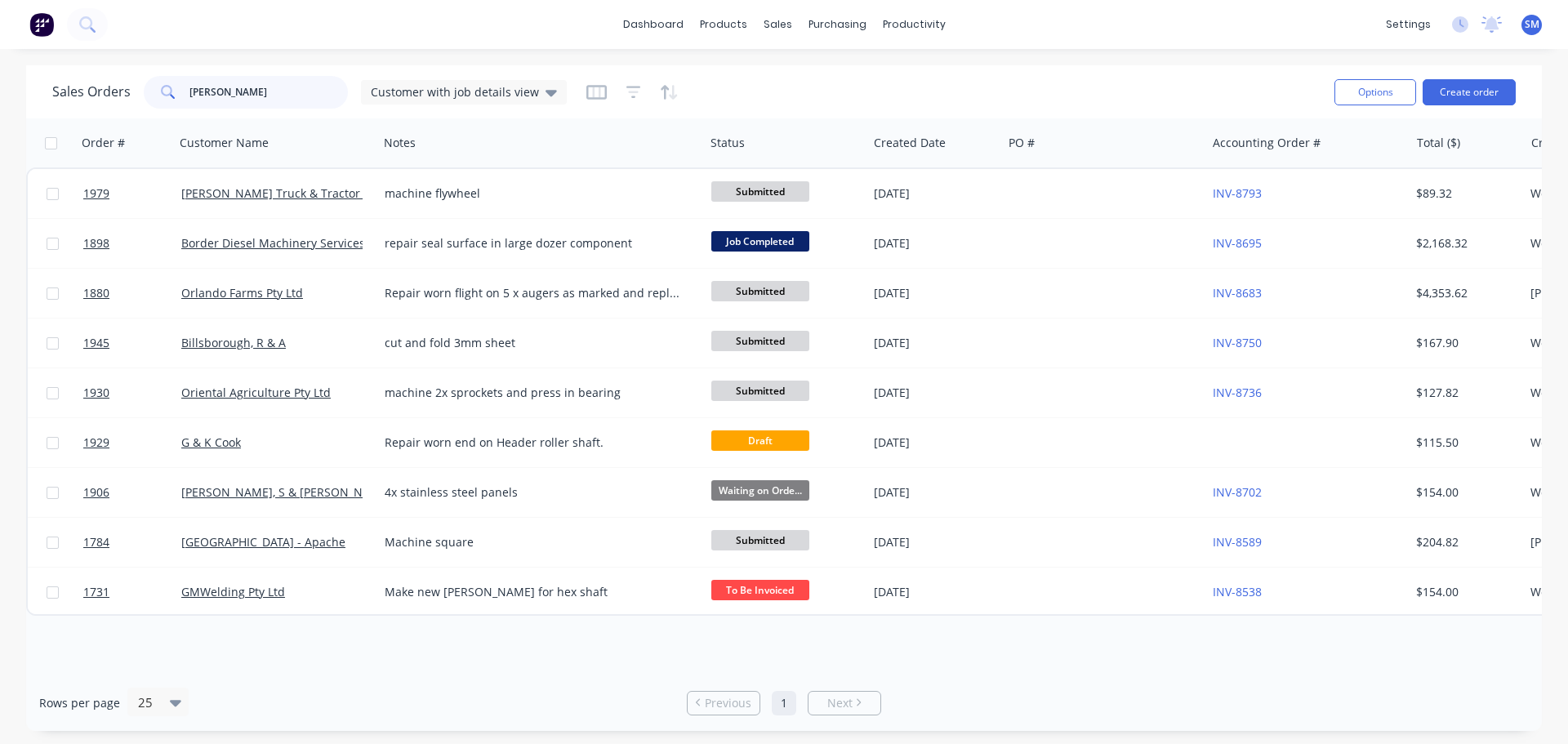
click at [70, 93] on div "Sales Orders ross Customer with job details view" at bounding box center [309, 93] width 515 height 33
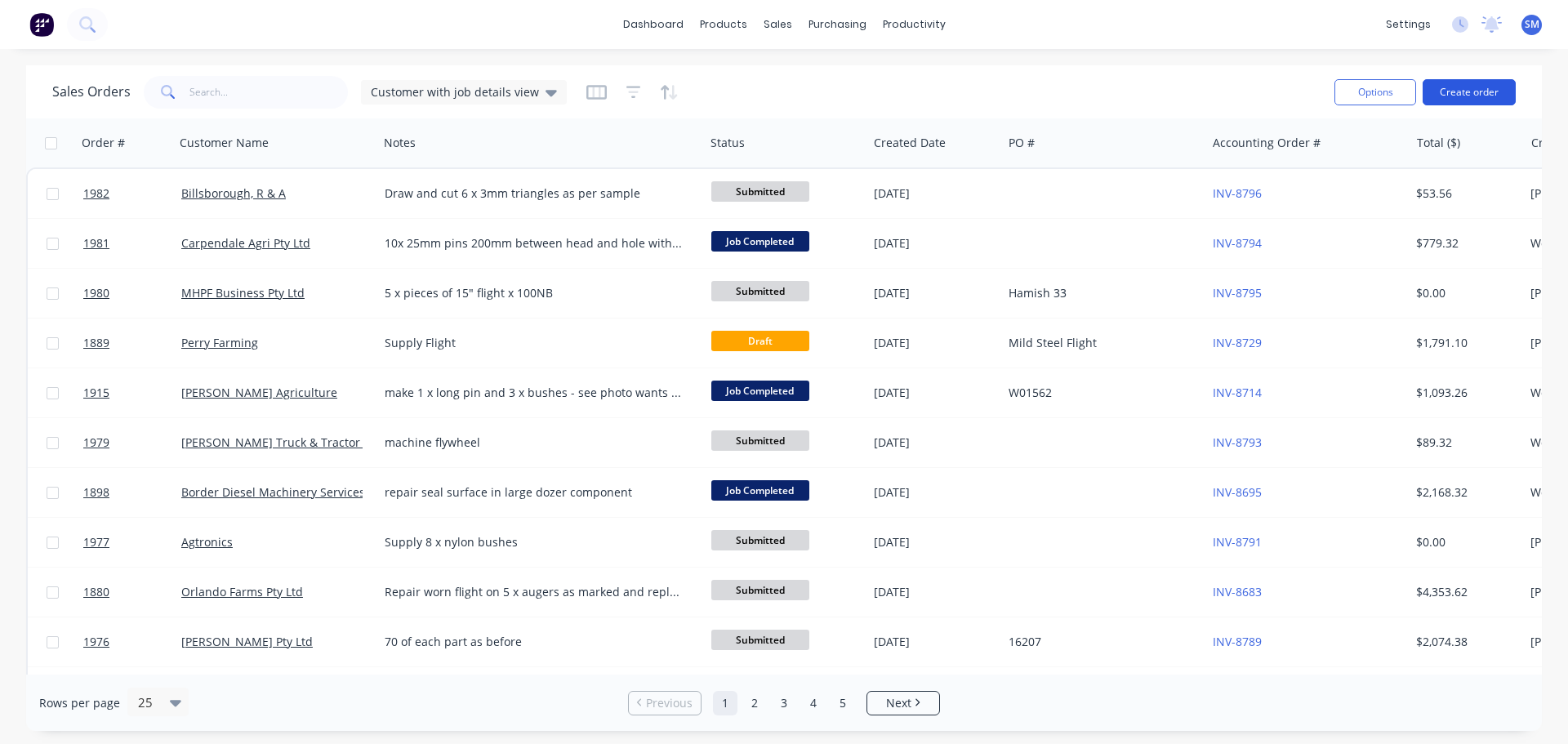
click at [1465, 84] on button "Create order" at bounding box center [1468, 92] width 93 height 26
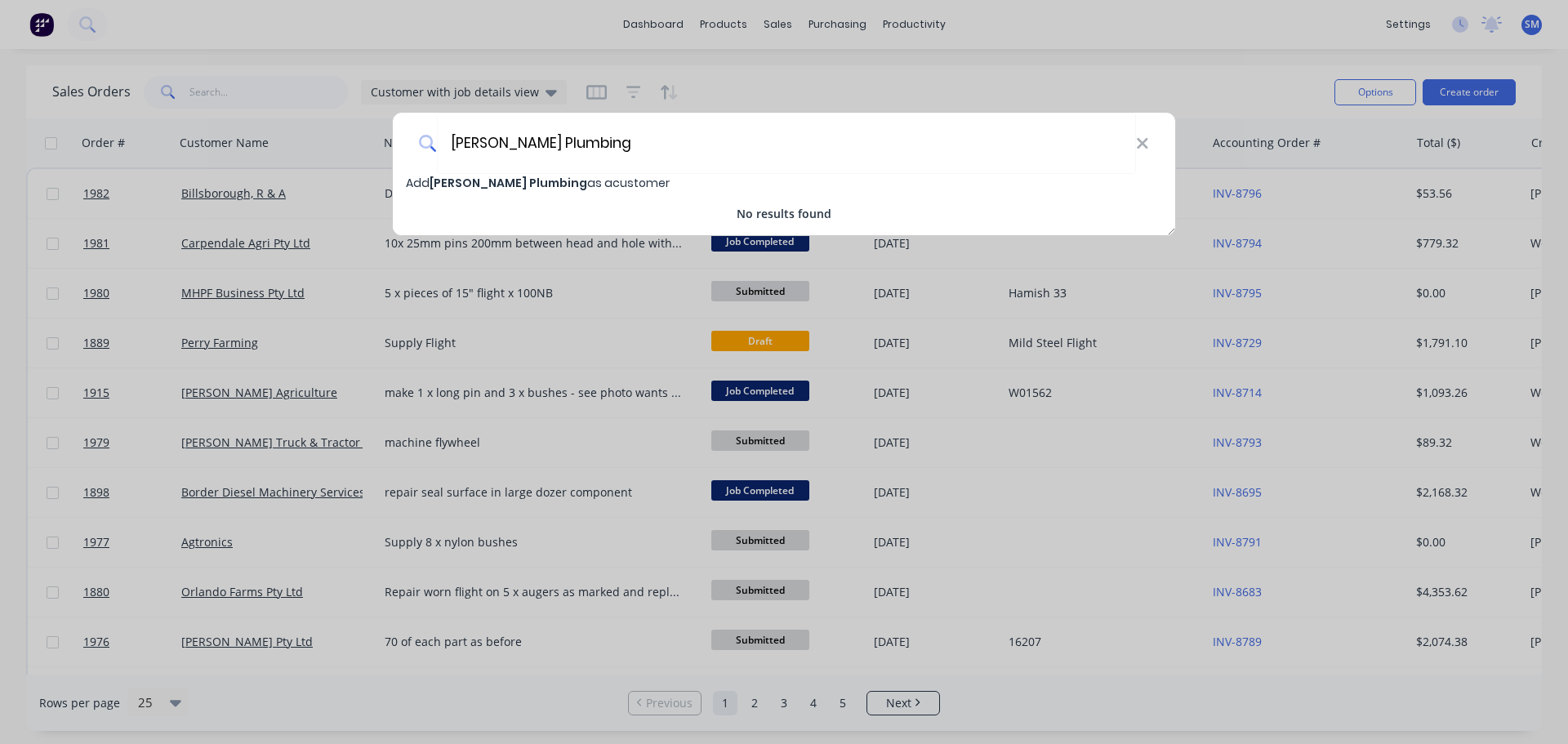
type input "[PERSON_NAME] Plumbing"
click at [498, 177] on span "[PERSON_NAME] Plumbing" at bounding box center [509, 183] width 158 height 16
select select "AU"
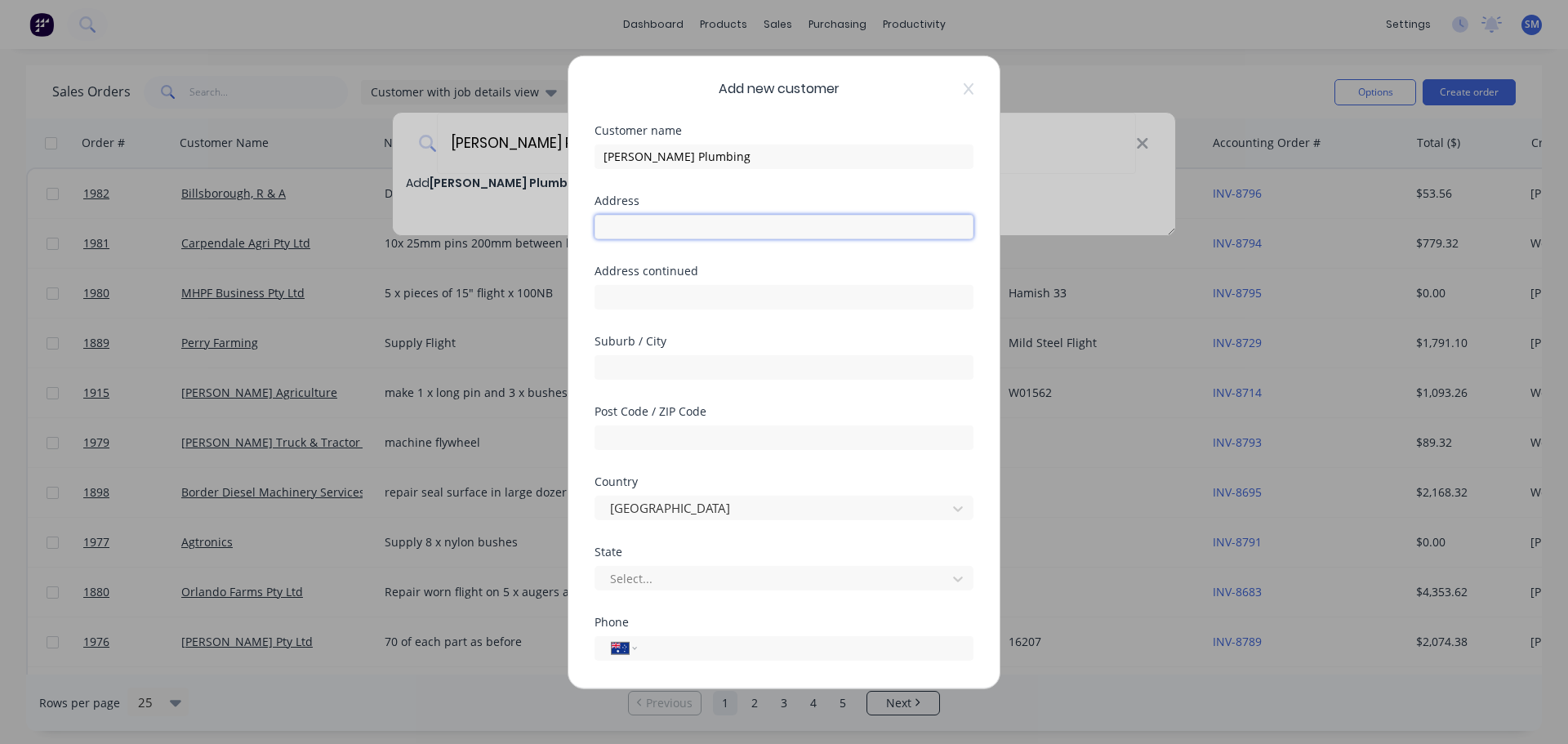
click at [655, 224] on input "text" at bounding box center [784, 226] width 379 height 24
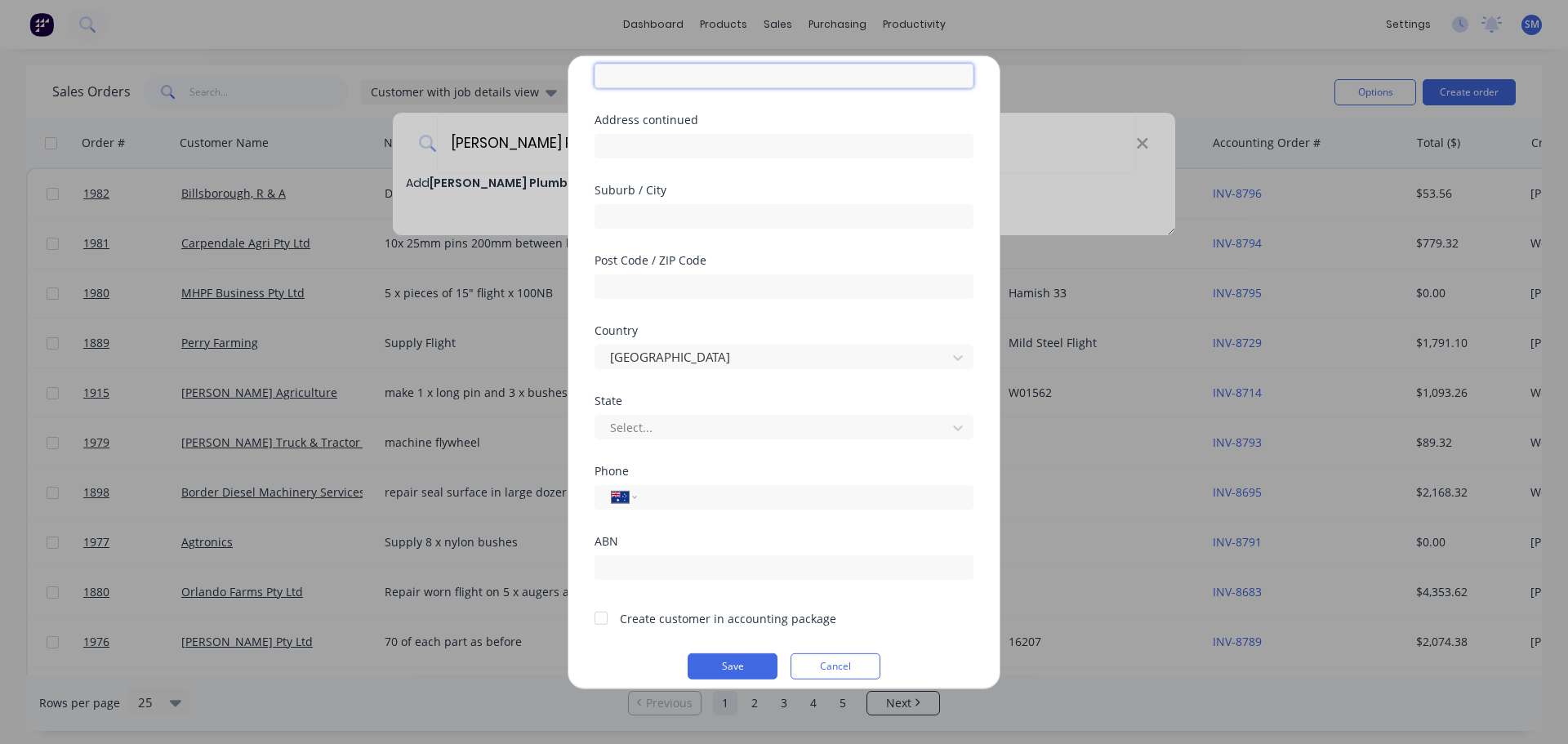
scroll to position [165, 0]
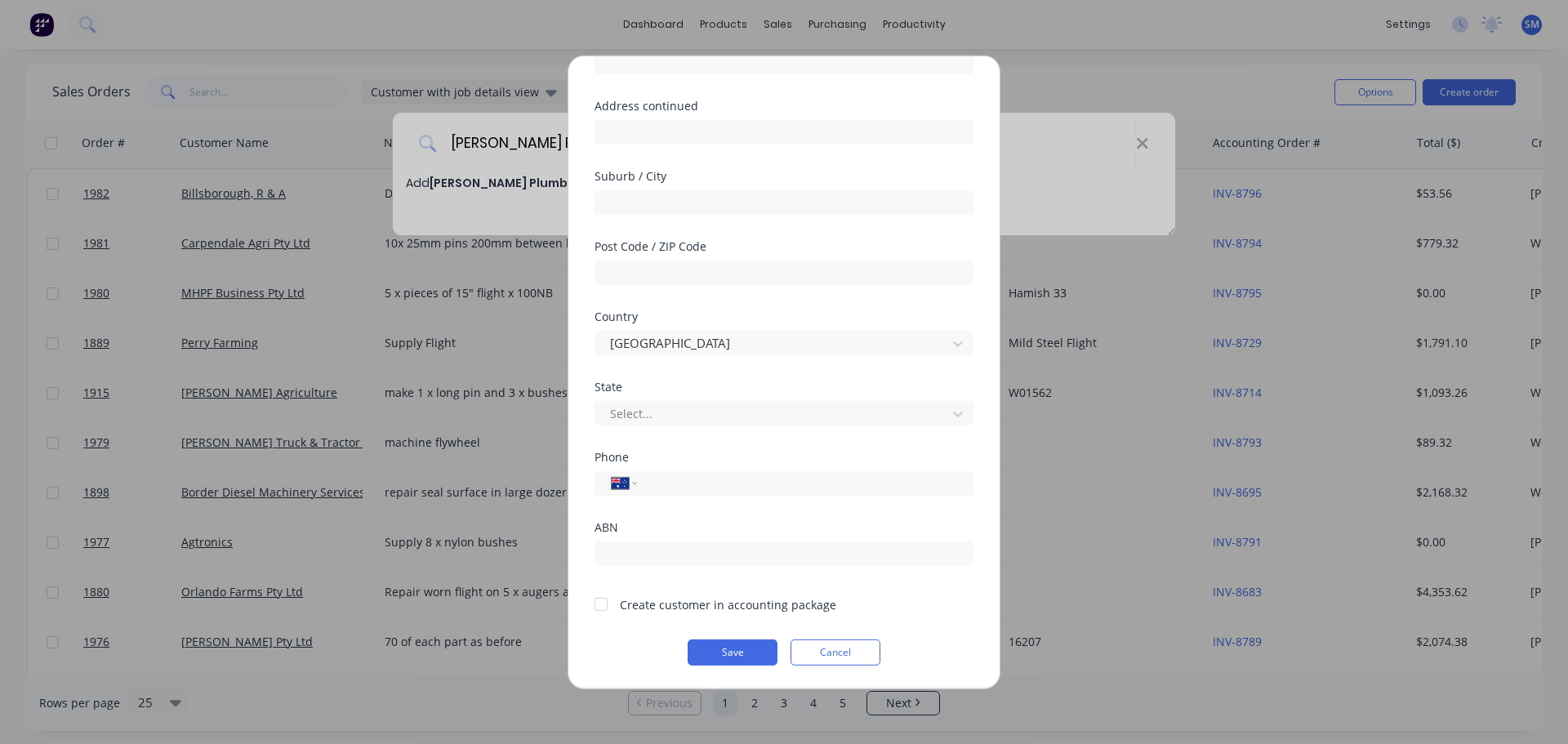
click at [600, 609] on div at bounding box center [602, 604] width 33 height 33
click at [719, 651] on button "Save" at bounding box center [732, 652] width 90 height 26
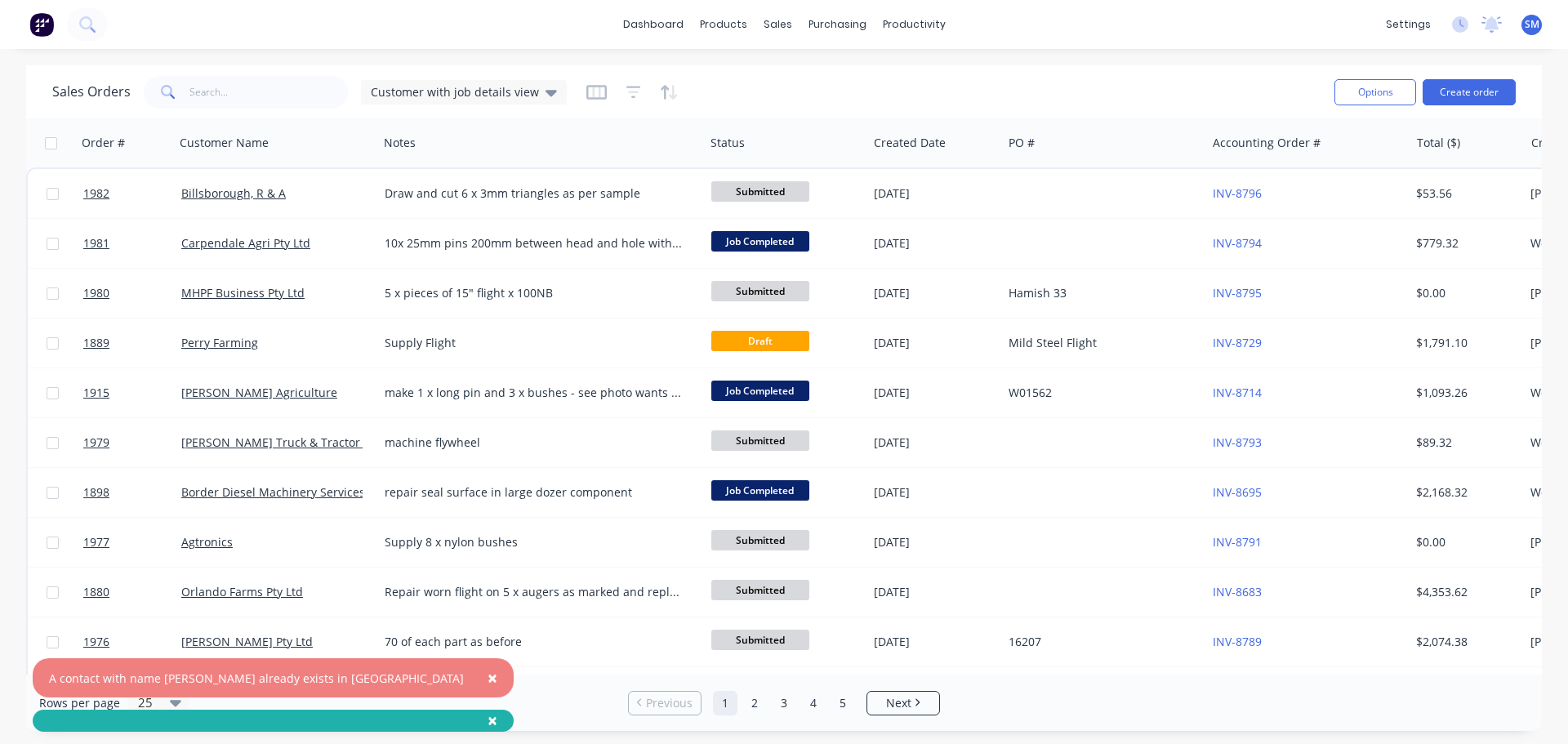
click at [487, 680] on span "×" at bounding box center [491, 678] width 10 height 23
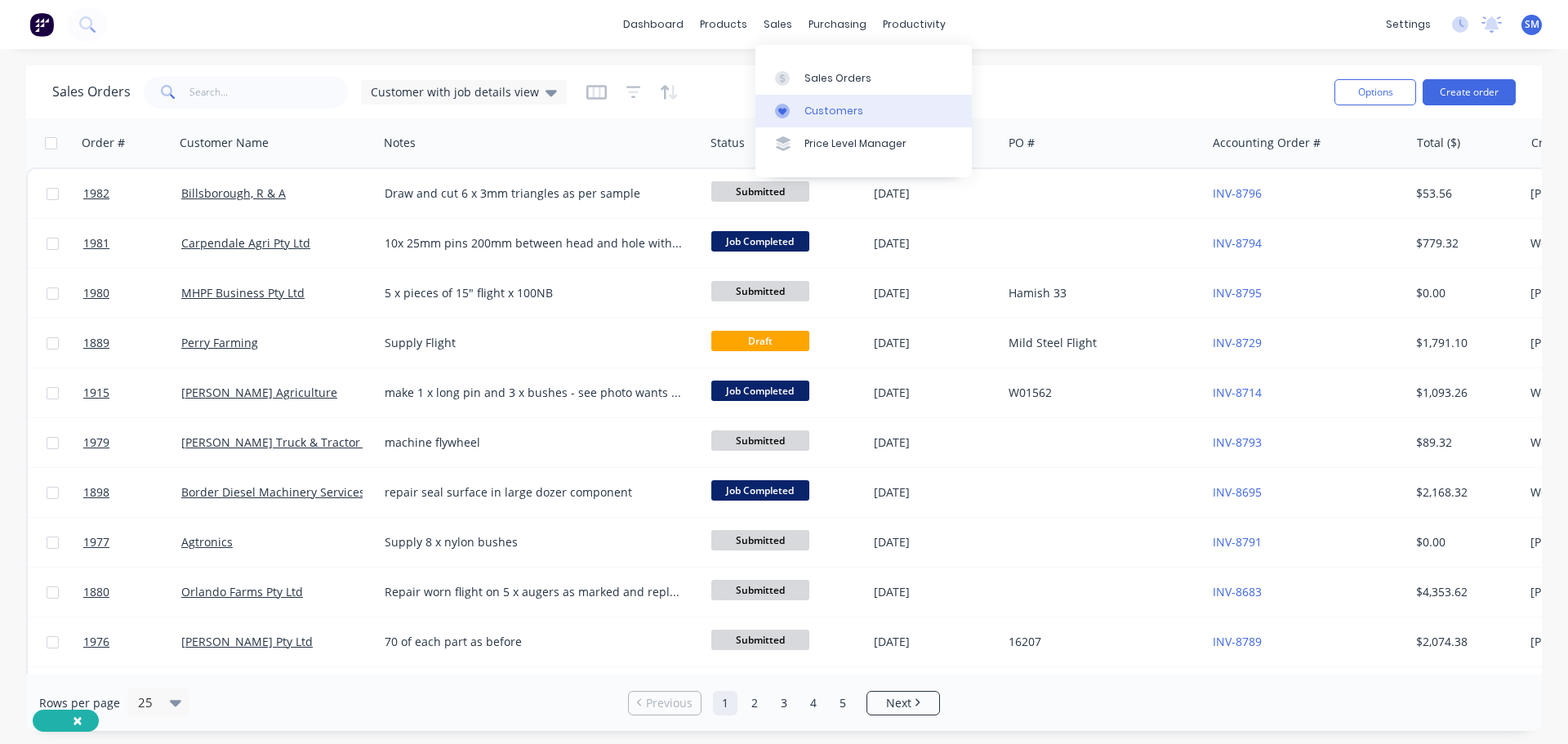
click at [826, 101] on link "Customers" at bounding box center [864, 111] width 217 height 33
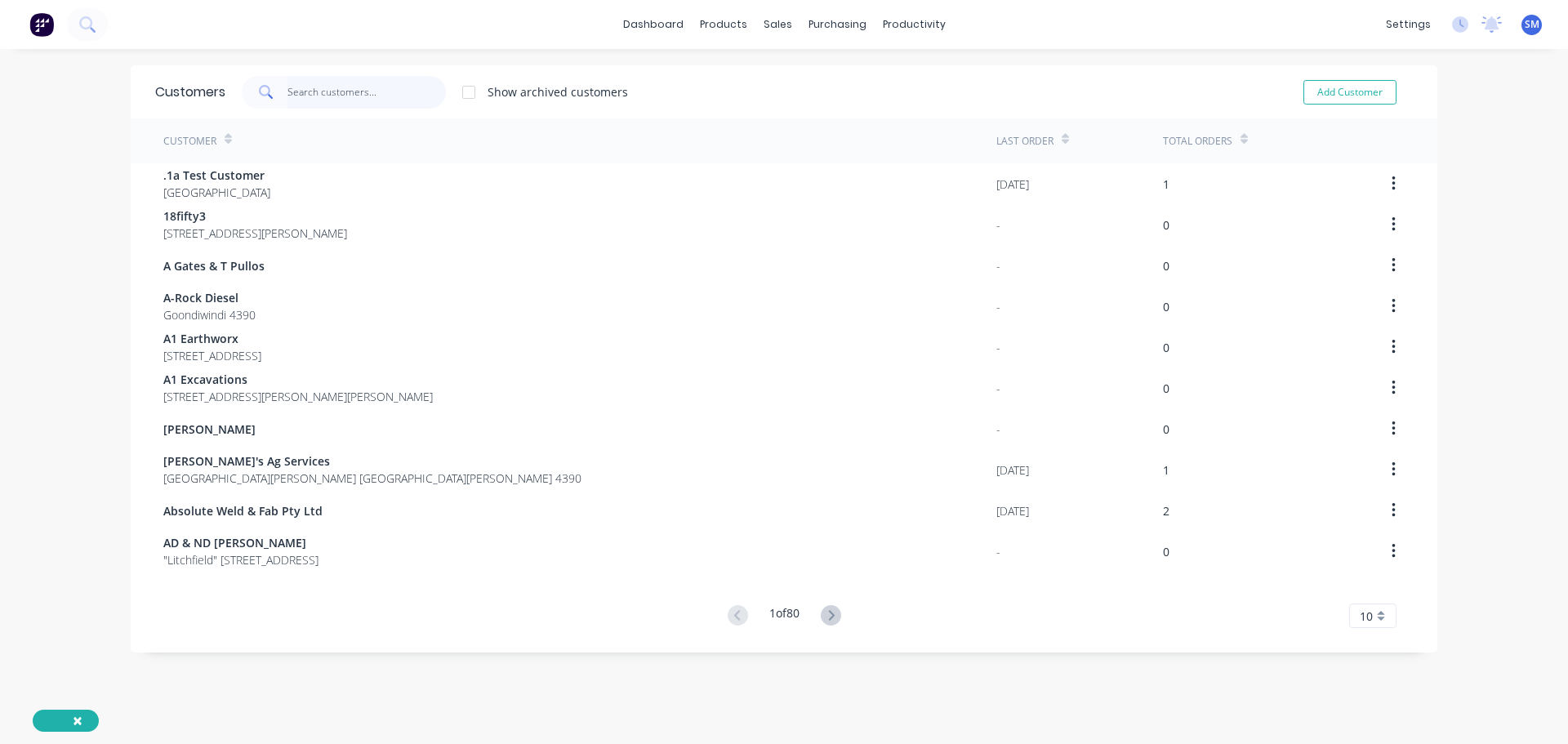
click at [337, 91] on input "text" at bounding box center [368, 93] width 159 height 33
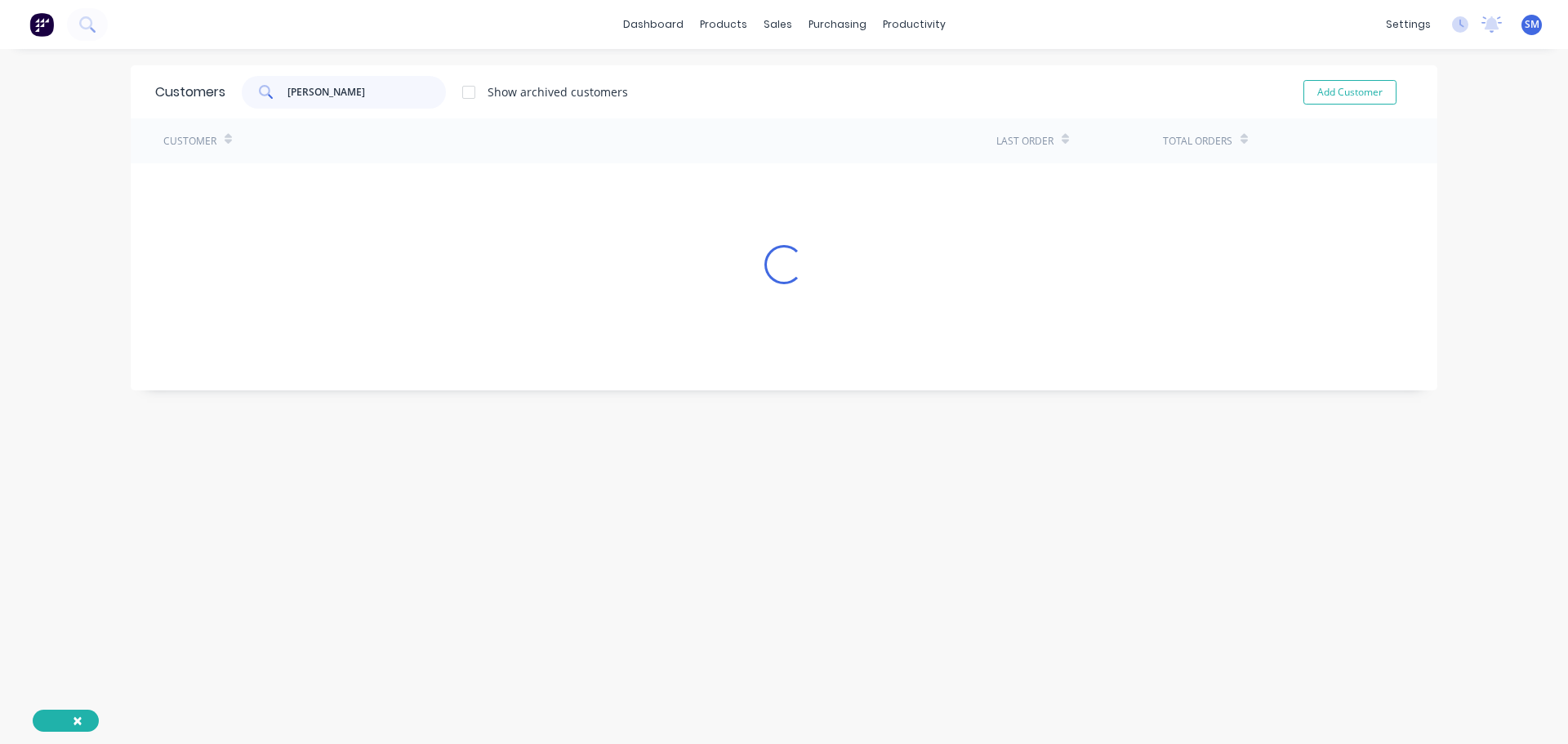
type input "jason ross"
drag, startPoint x: 342, startPoint y: 92, endPoint x: 205, endPoint y: 92, distance: 137.0
click at [205, 92] on div "Customers jason ross Show archived customers Add Customer" at bounding box center [784, 91] width 1307 height 53
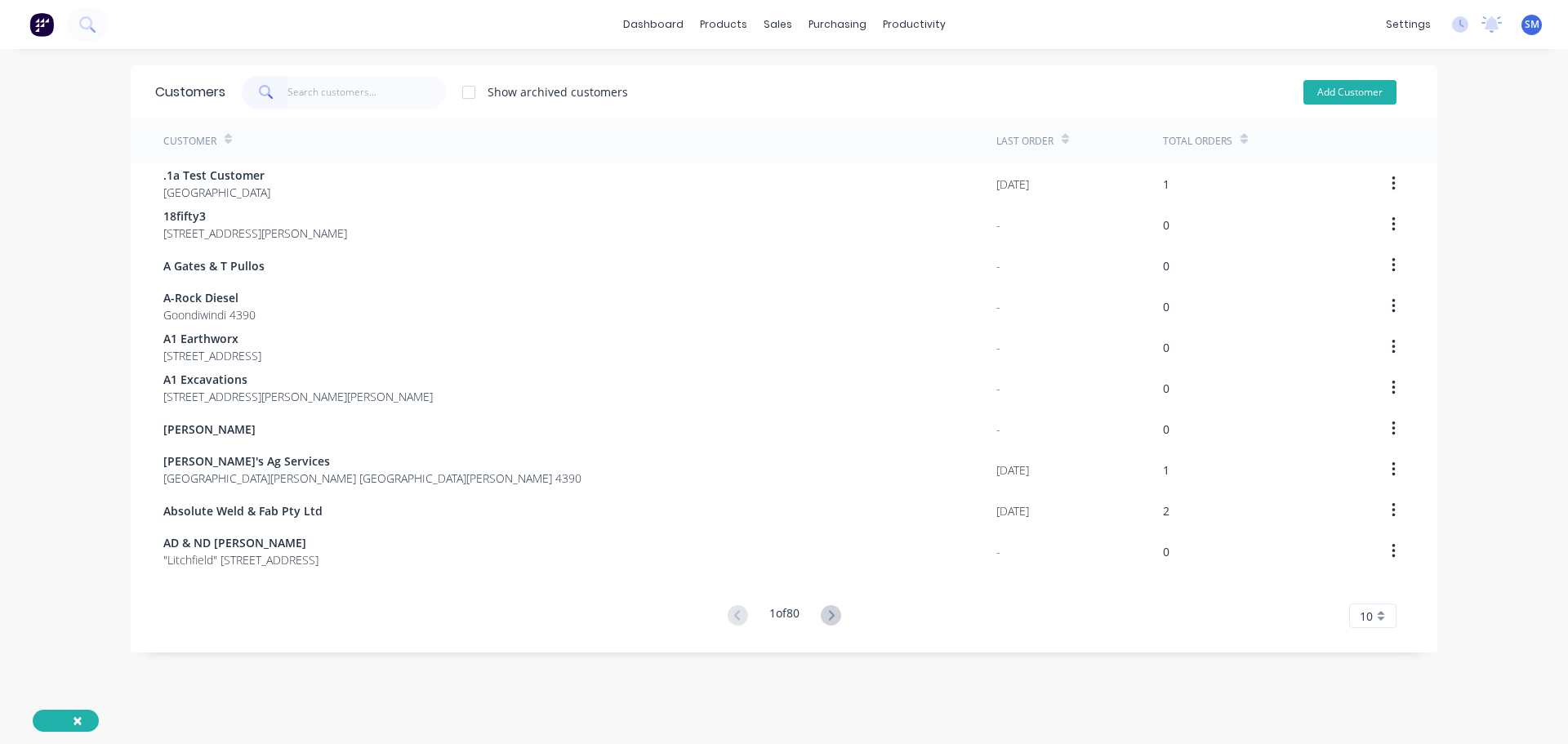
click at [1354, 90] on button "Add Customer" at bounding box center [1350, 92] width 93 height 24
select select "AU"
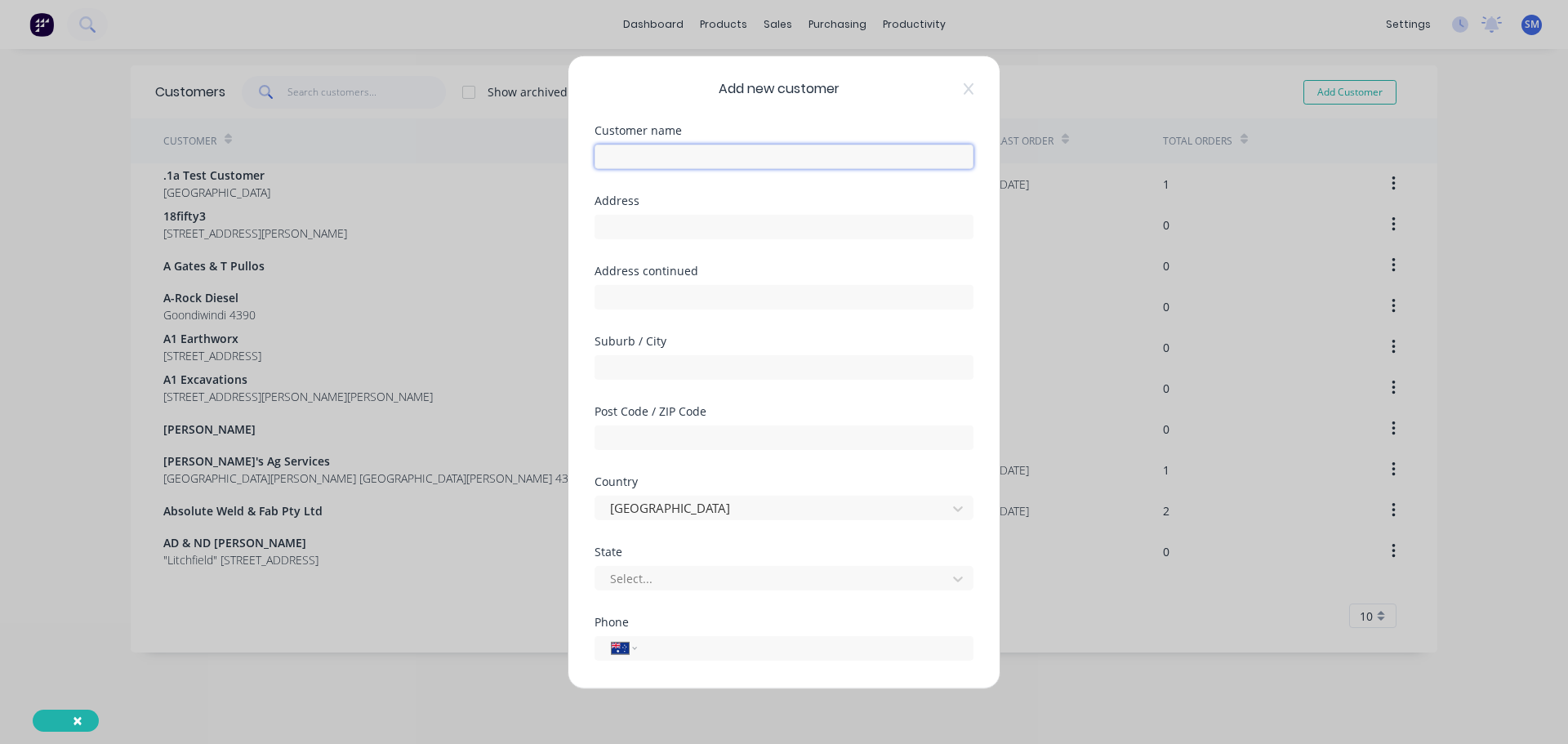
click at [645, 157] on input "text" at bounding box center [784, 156] width 379 height 24
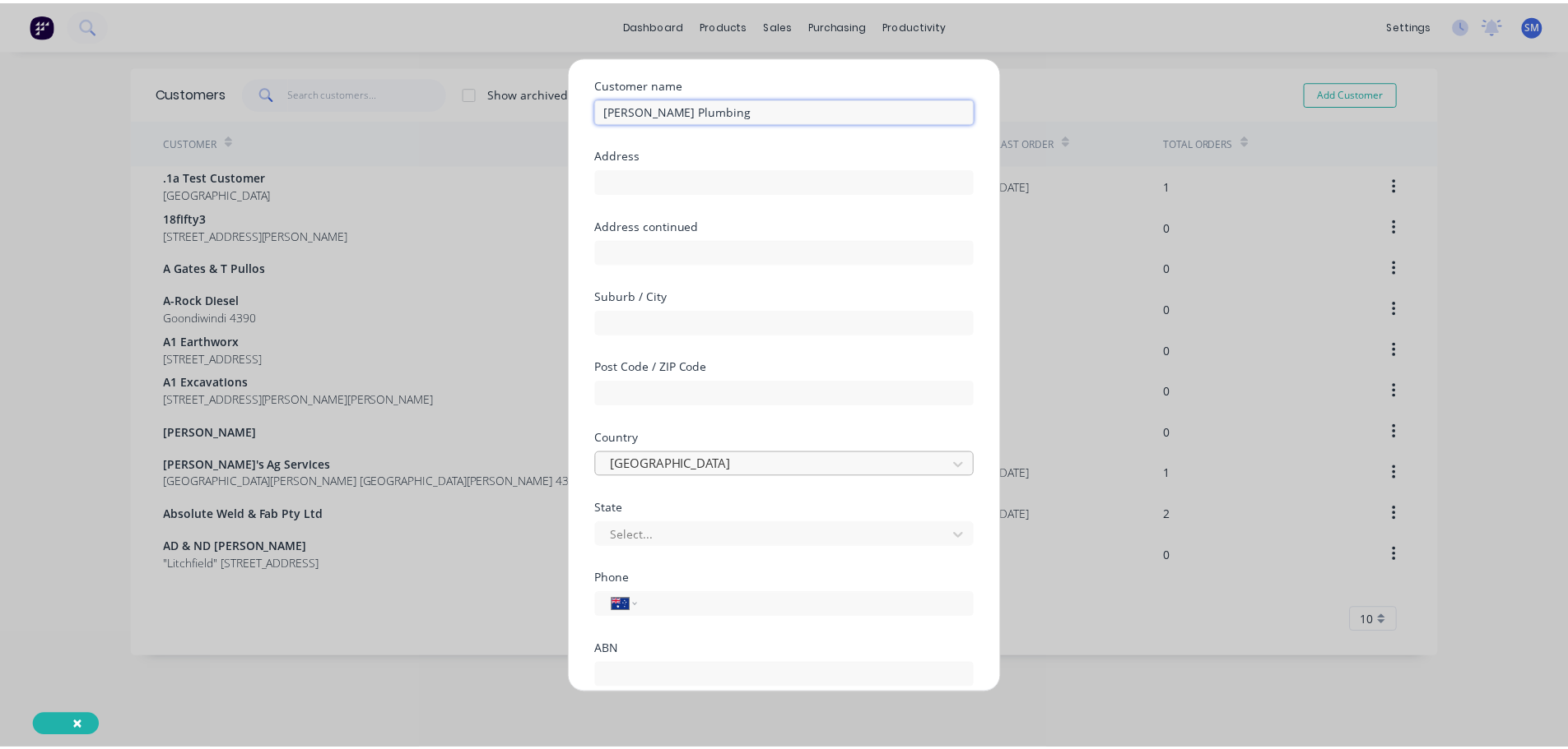
scroll to position [166, 0]
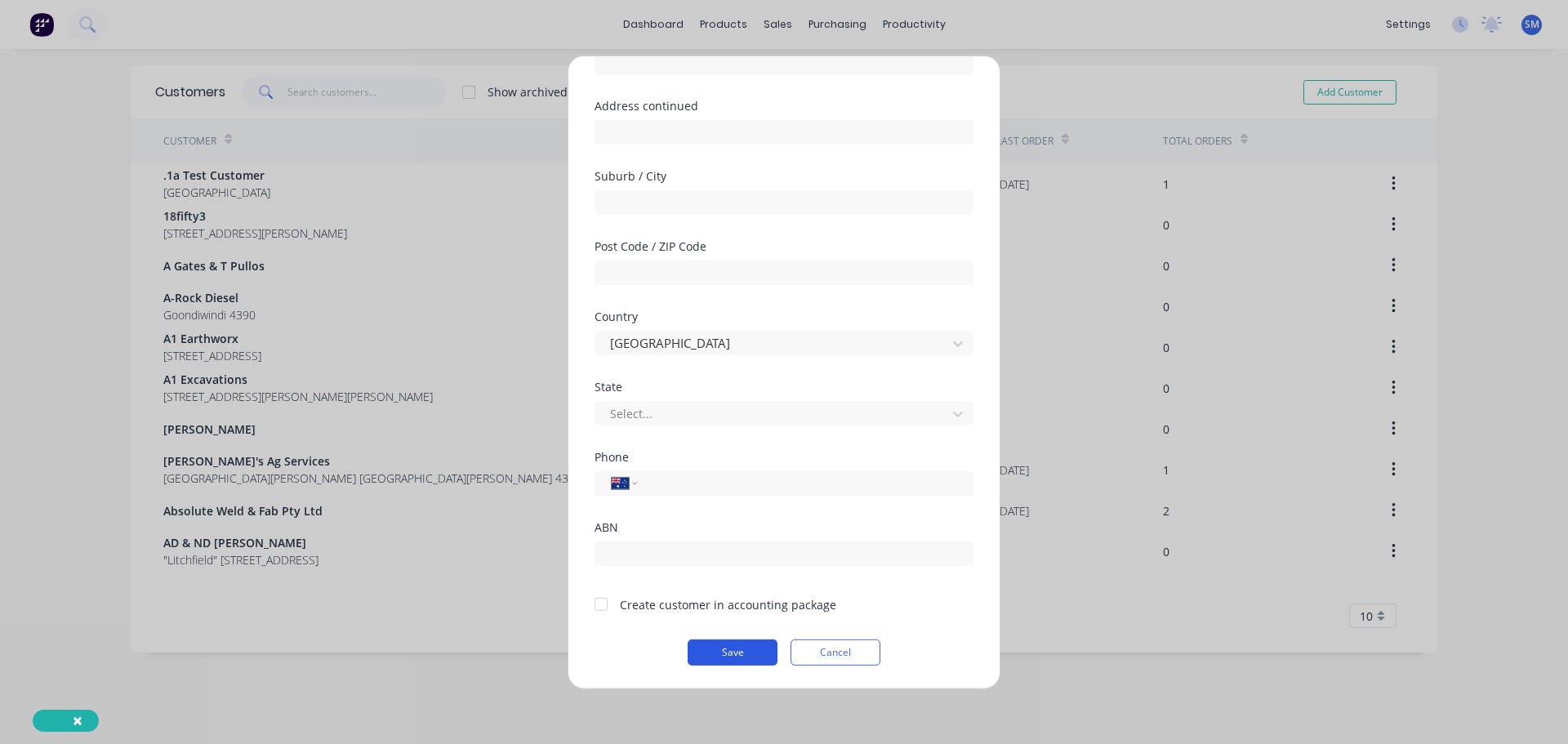
type input "[PERSON_NAME] Plumbing"
click at [745, 648] on button "Save" at bounding box center [732, 652] width 90 height 26
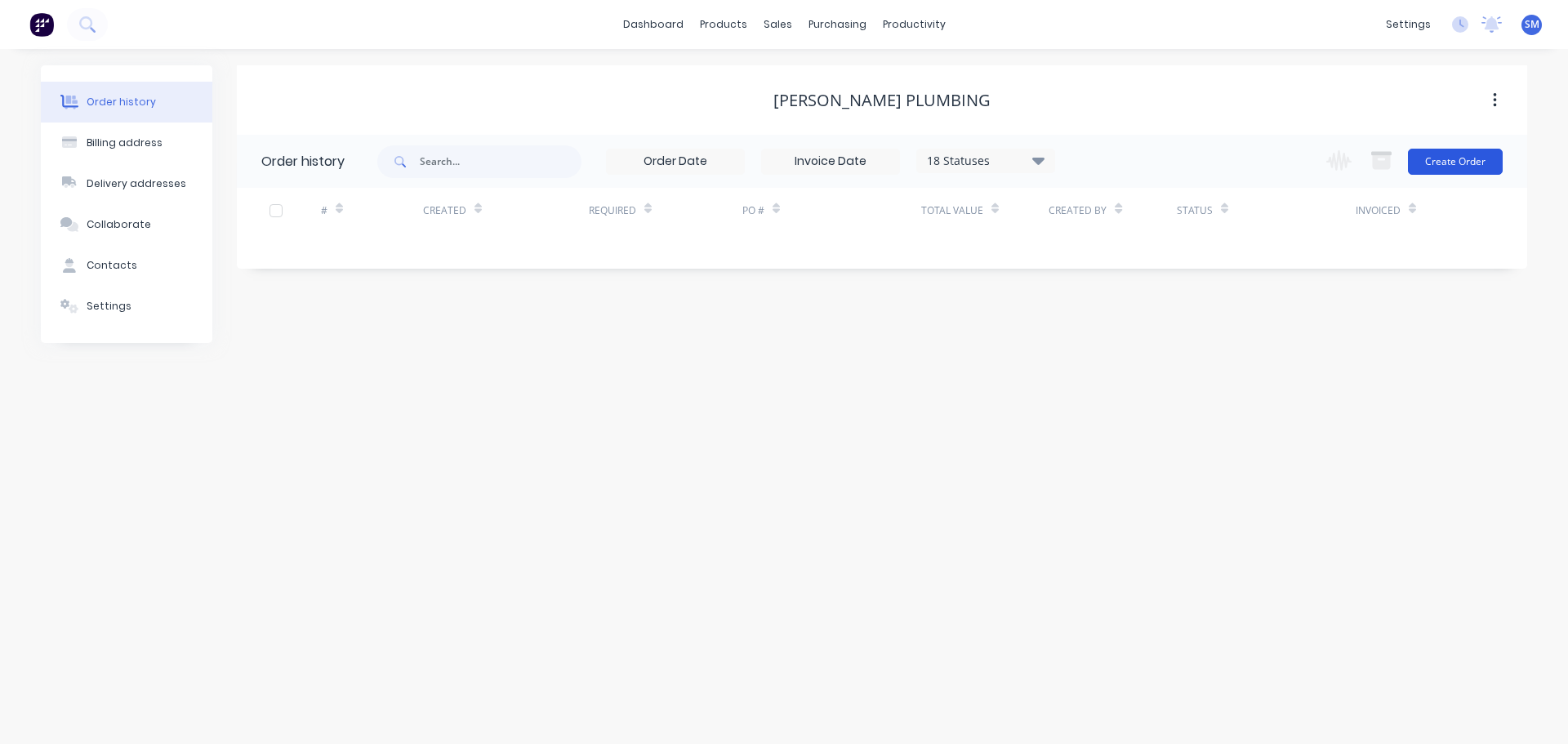
click at [1453, 164] on button "Create Order" at bounding box center [1454, 161] width 94 height 26
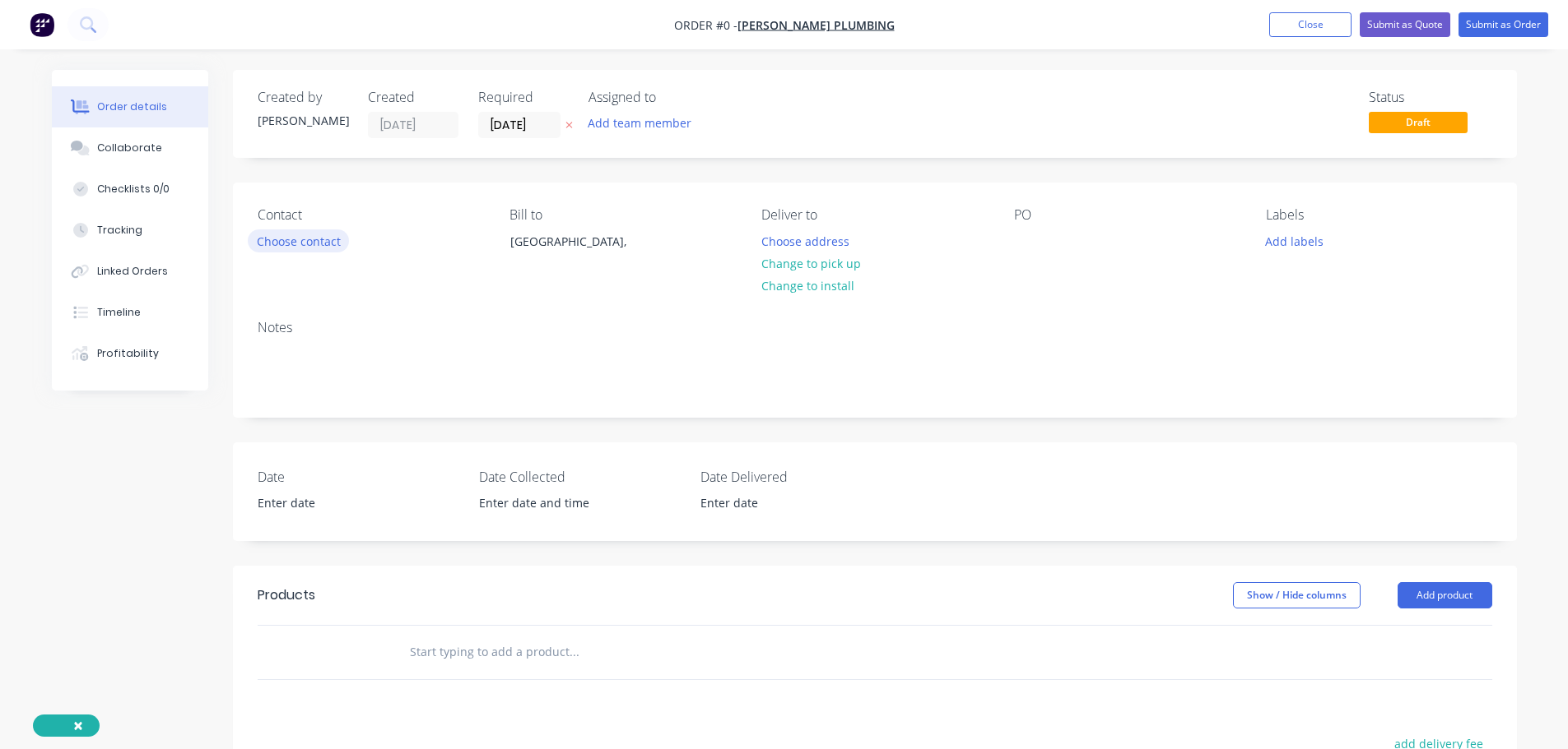
click at [287, 243] on button "Choose contact" at bounding box center [299, 240] width 101 height 22
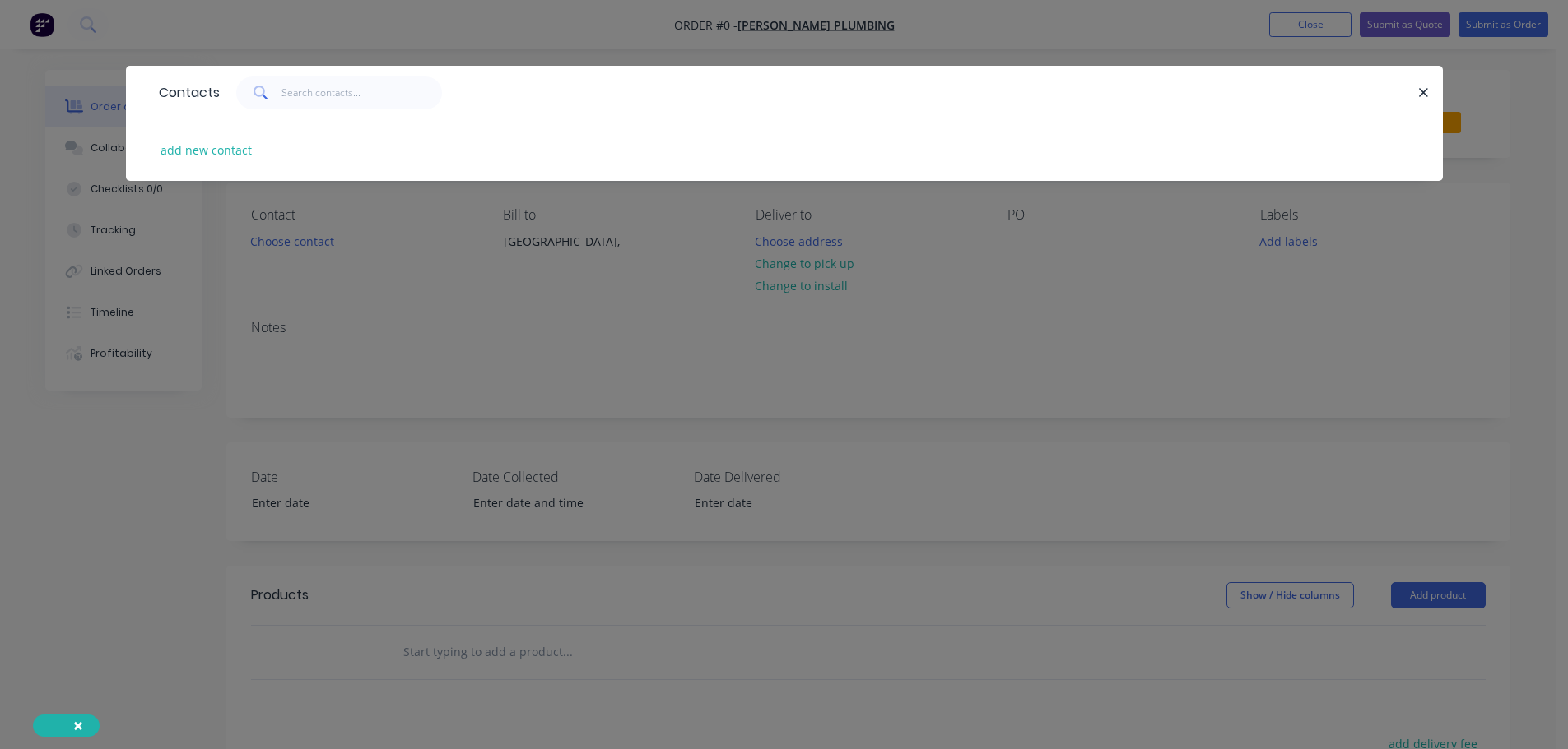
click at [216, 157] on button "add new contact" at bounding box center [206, 149] width 108 height 22
select select "AU"
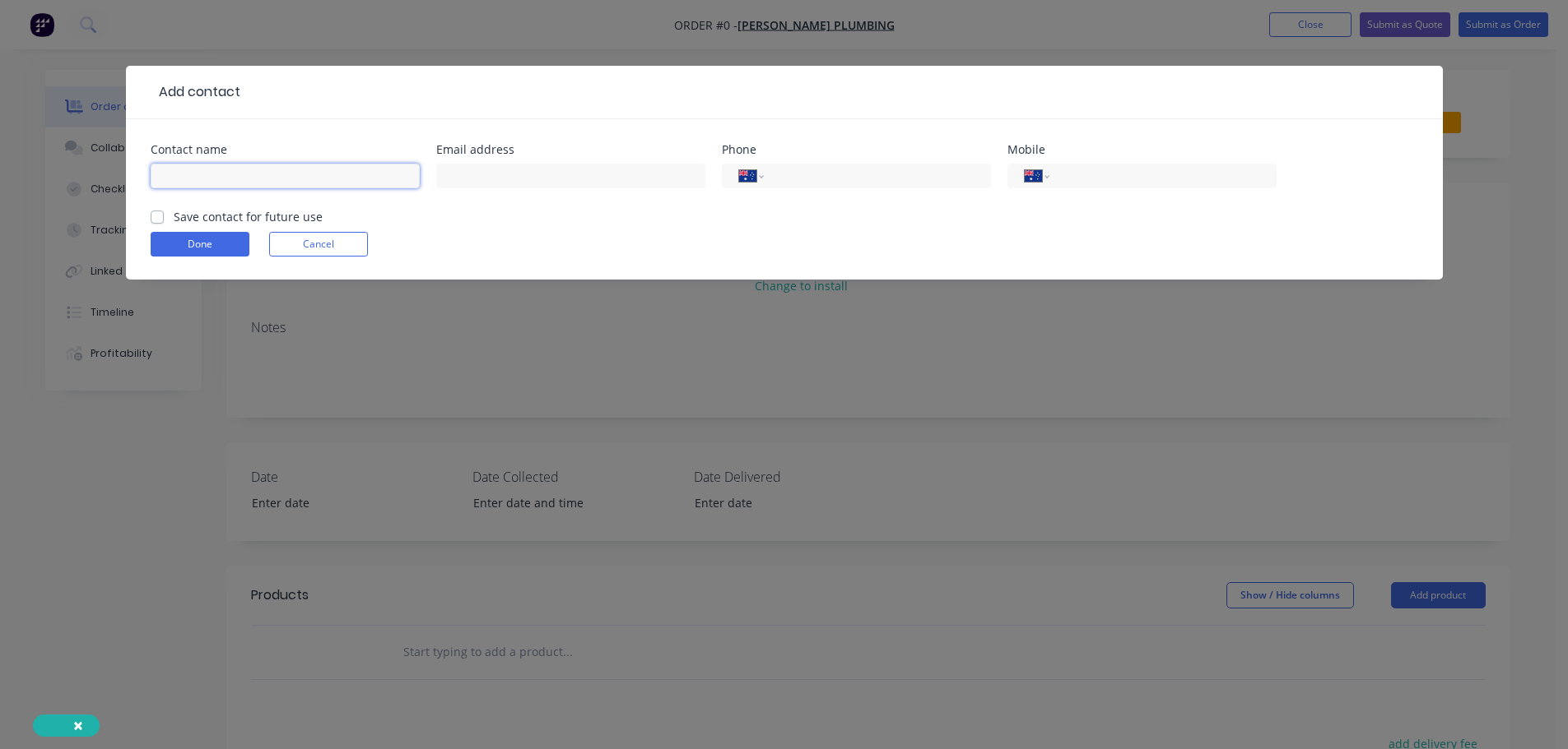
click at [231, 169] on input "text" at bounding box center [285, 175] width 269 height 24
type input "Jason Ross"
drag, startPoint x: 157, startPoint y: 212, endPoint x: 176, endPoint y: 238, distance: 32.2
click at [174, 211] on label "Save contact for future use" at bounding box center [248, 216] width 149 height 17
click at [158, 211] on input "Save contact for future use" at bounding box center [156, 216] width 13 height 16
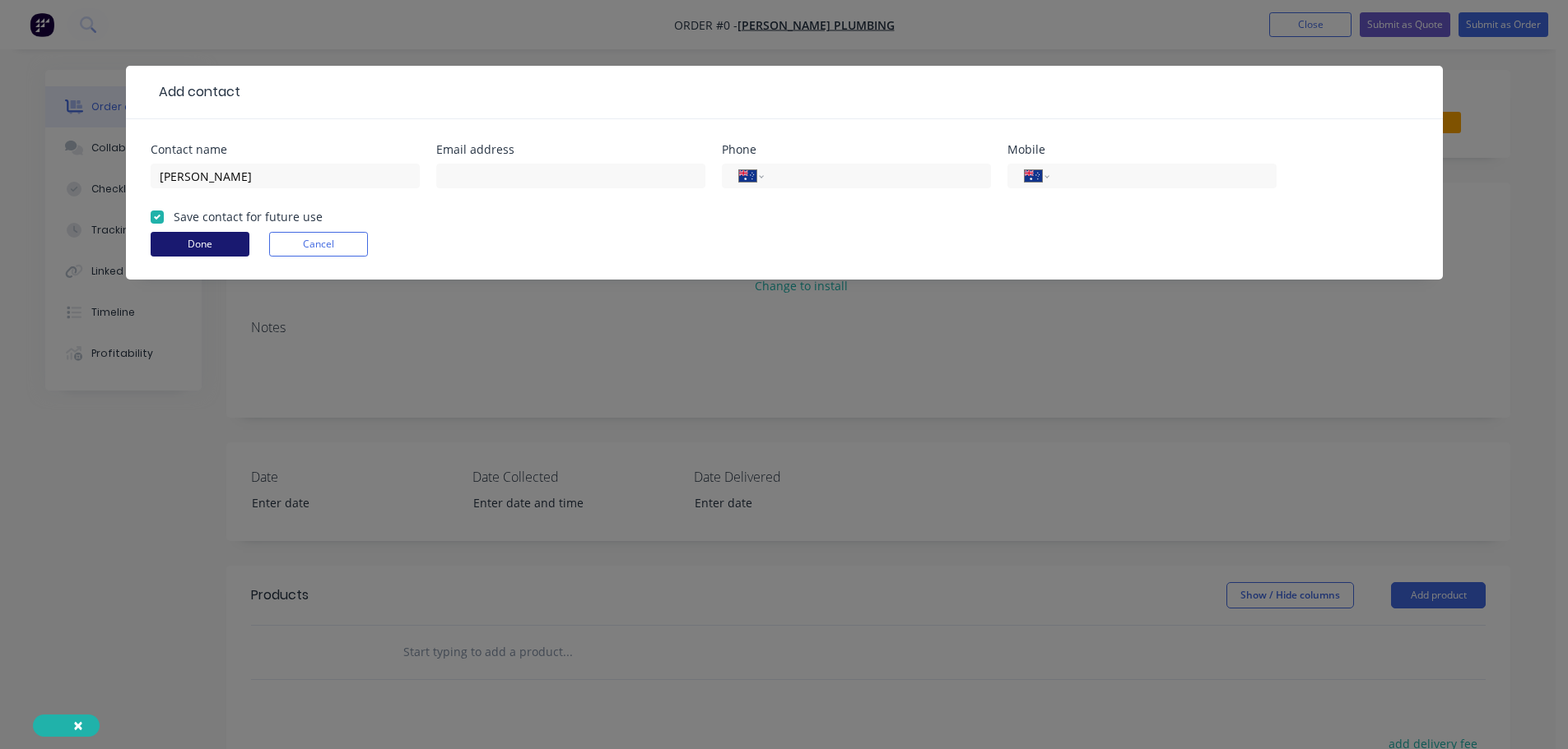
checkbox input "true"
click at [176, 238] on button "Done" at bounding box center [199, 244] width 99 height 24
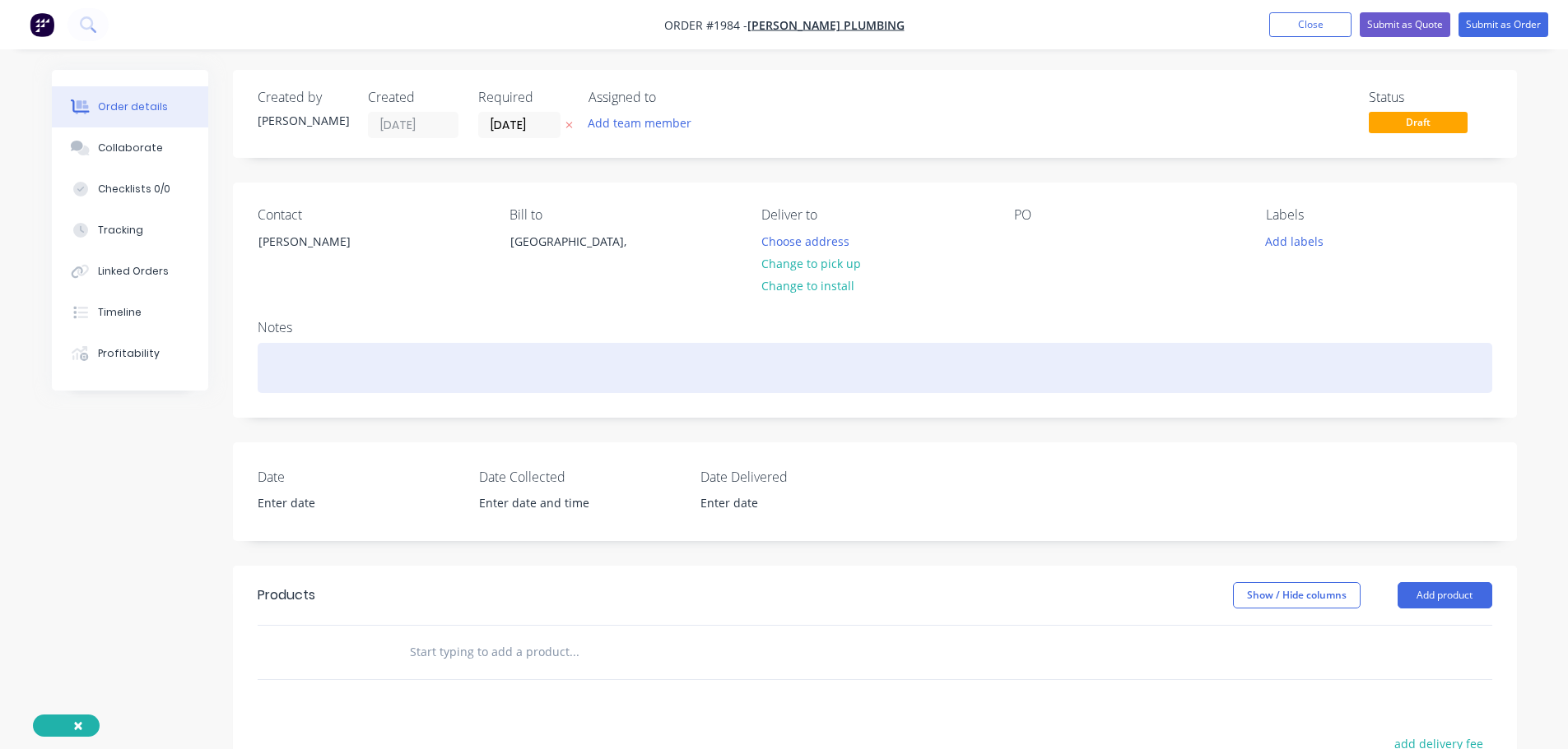
click at [280, 366] on div at bounding box center [874, 368] width 1234 height 50
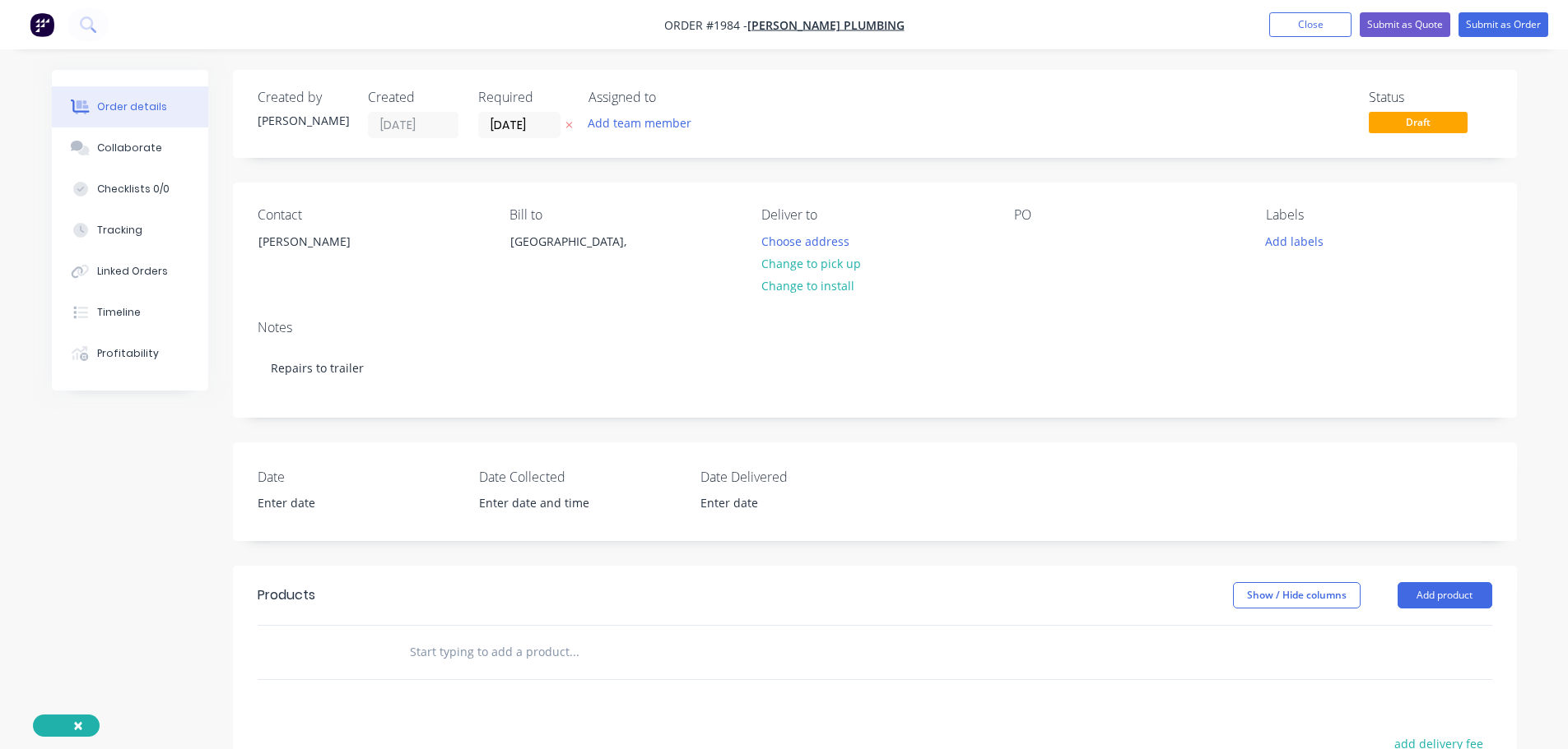
click at [541, 651] on input "text" at bounding box center [573, 652] width 329 height 33
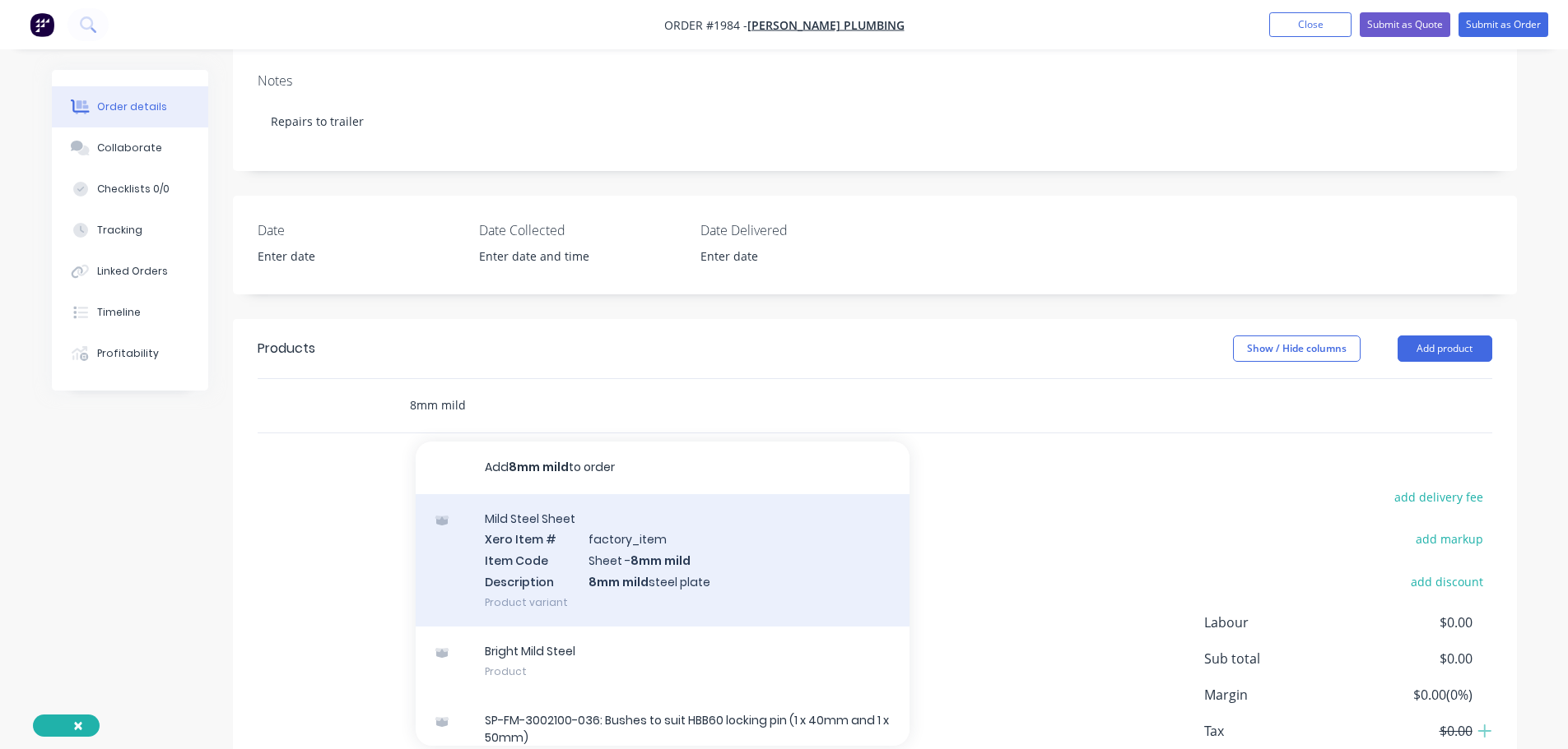
type input "8mm mild"
click at [626, 522] on div "Mild Steel Sheet Xero Item # factory_item Item Code Sheet - 8mm mild Descriptio…" at bounding box center [662, 560] width 494 height 133
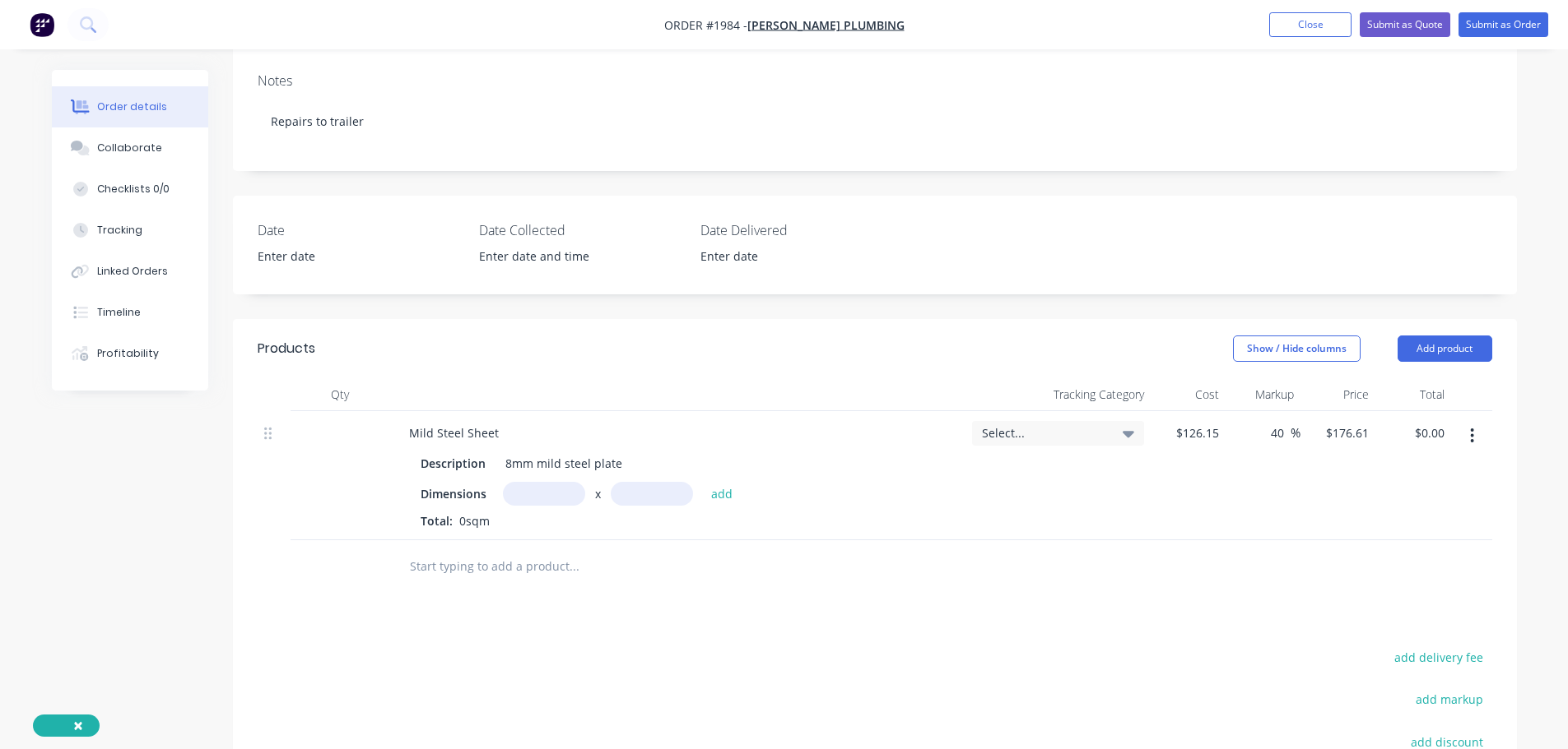
click at [560, 499] on input "text" at bounding box center [544, 493] width 82 height 24
type input "0.25m"
type input ".320"
click at [703, 482] on button "add" at bounding box center [722, 492] width 38 height 22
type input "$14.13"
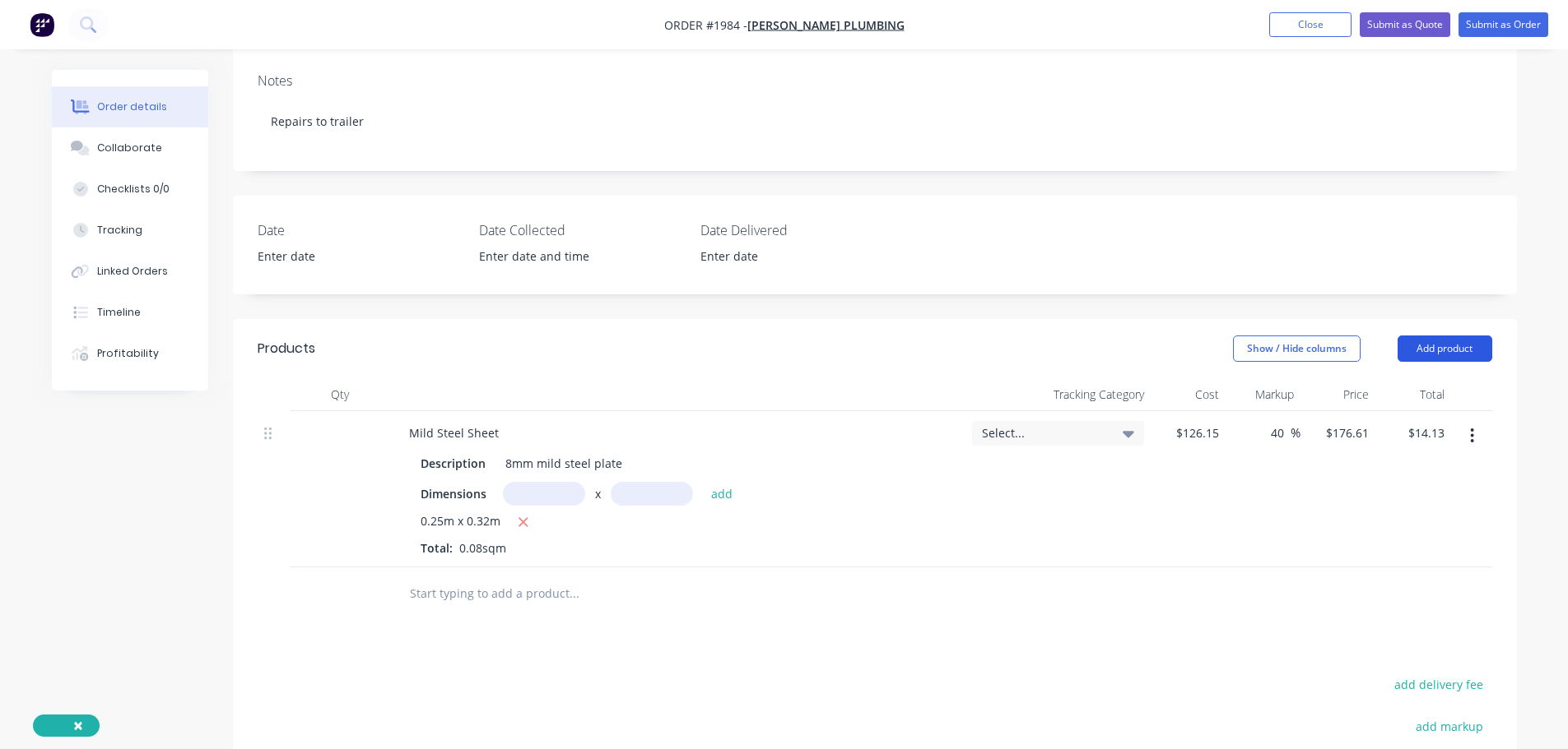
click at [1462, 344] on button "Add product" at bounding box center [1445, 348] width 94 height 26
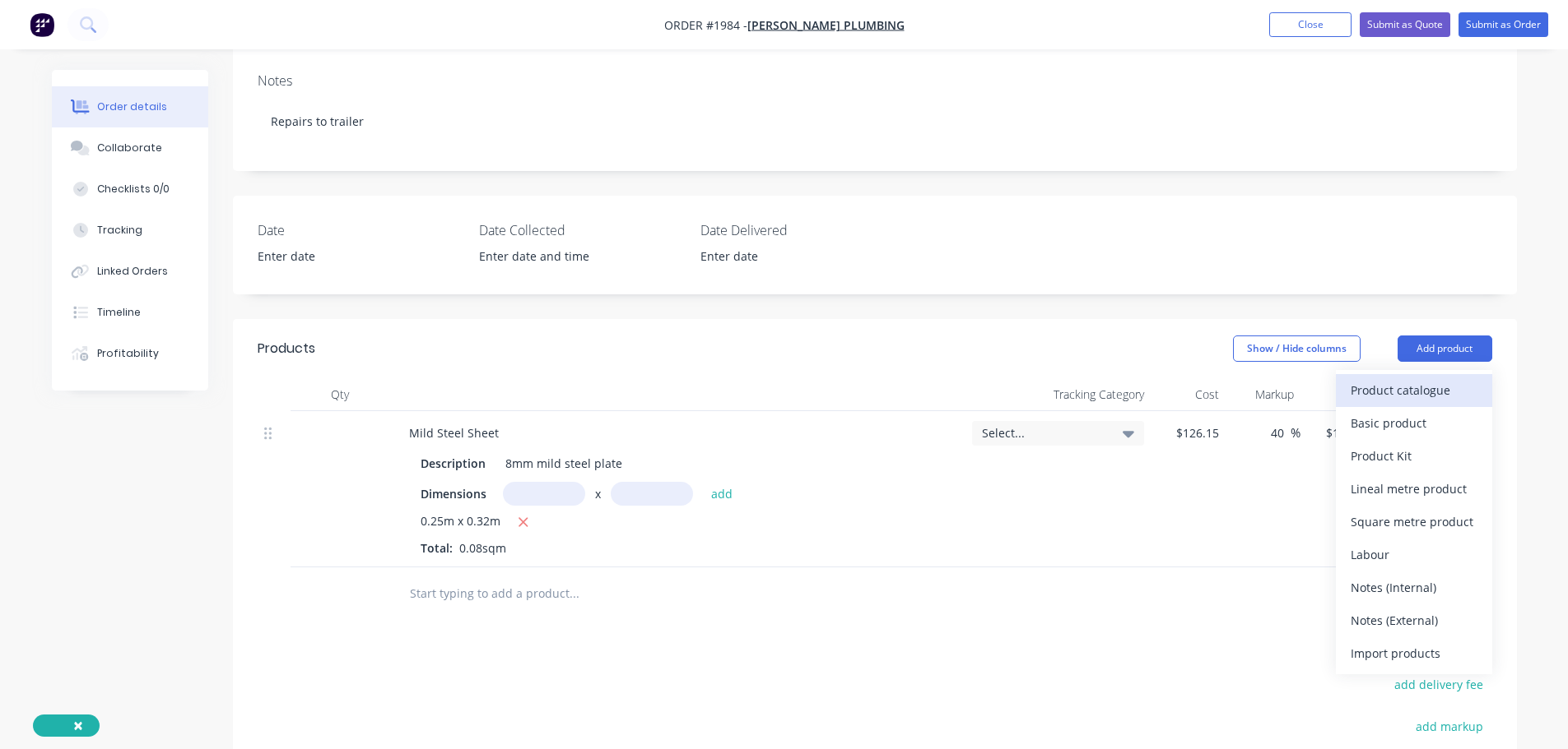
click at [1430, 395] on div "Product catalogue" at bounding box center [1413, 389] width 127 height 24
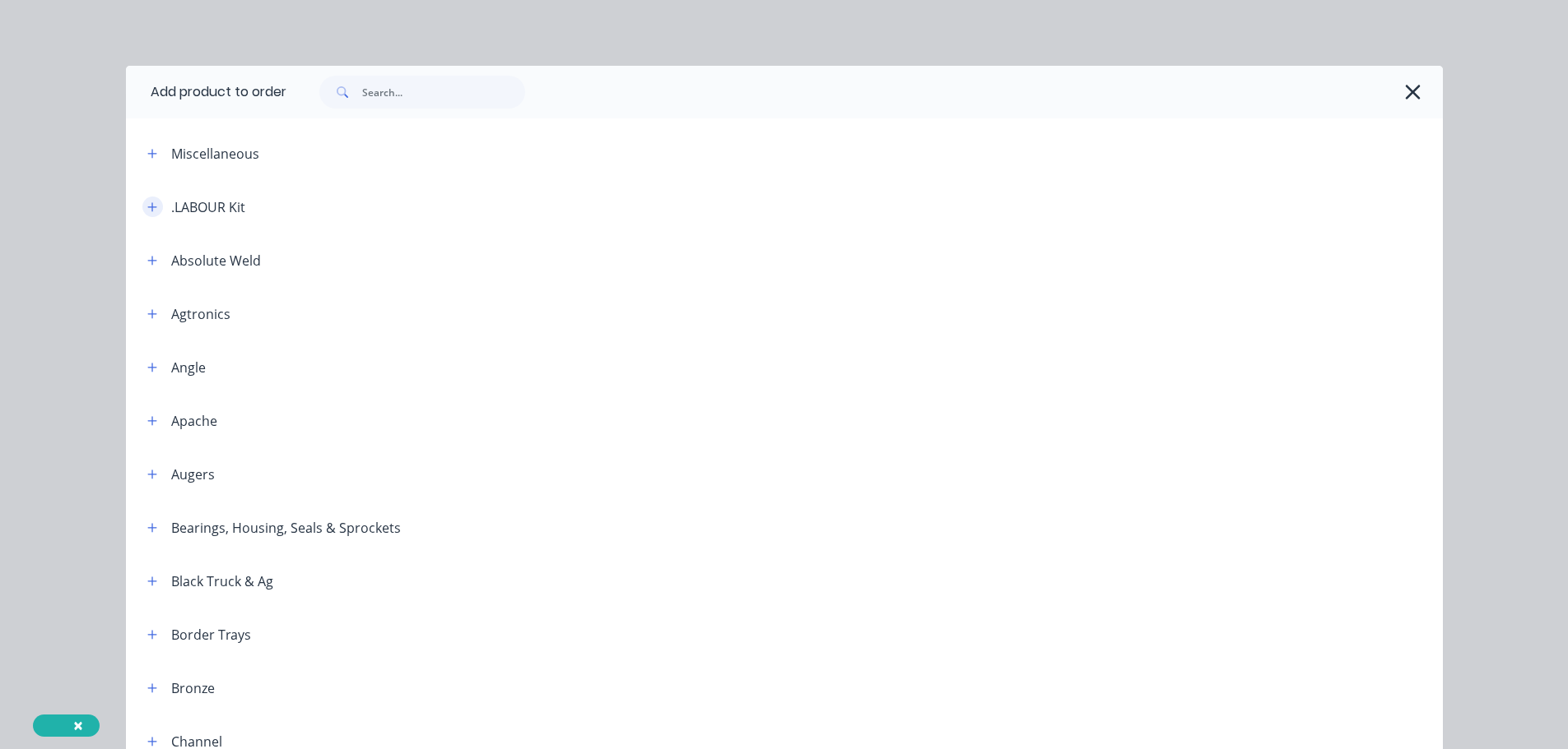
click at [148, 204] on icon "button" at bounding box center [152, 207] width 9 height 9
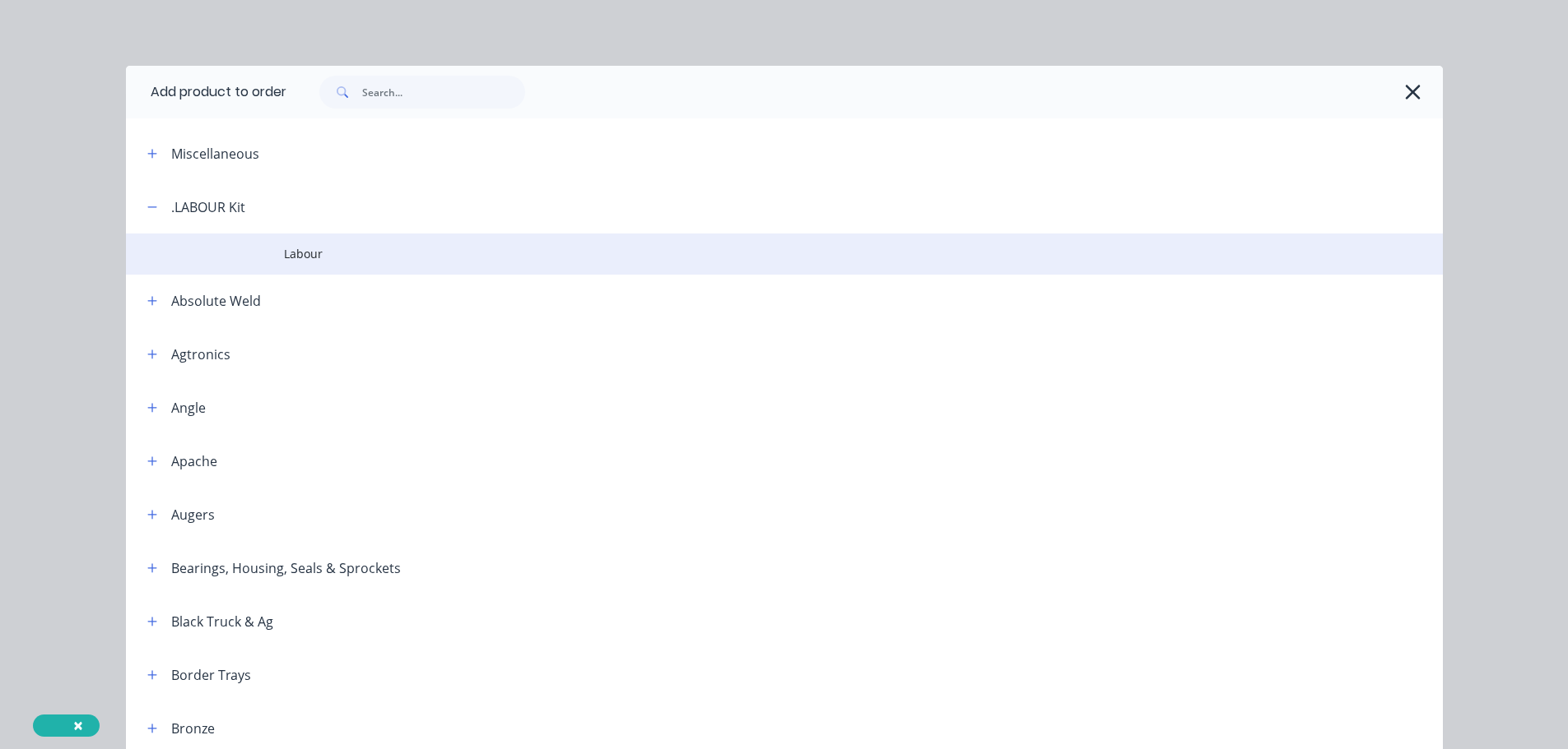
click at [305, 258] on span "Labour" at bounding box center [747, 254] width 927 height 17
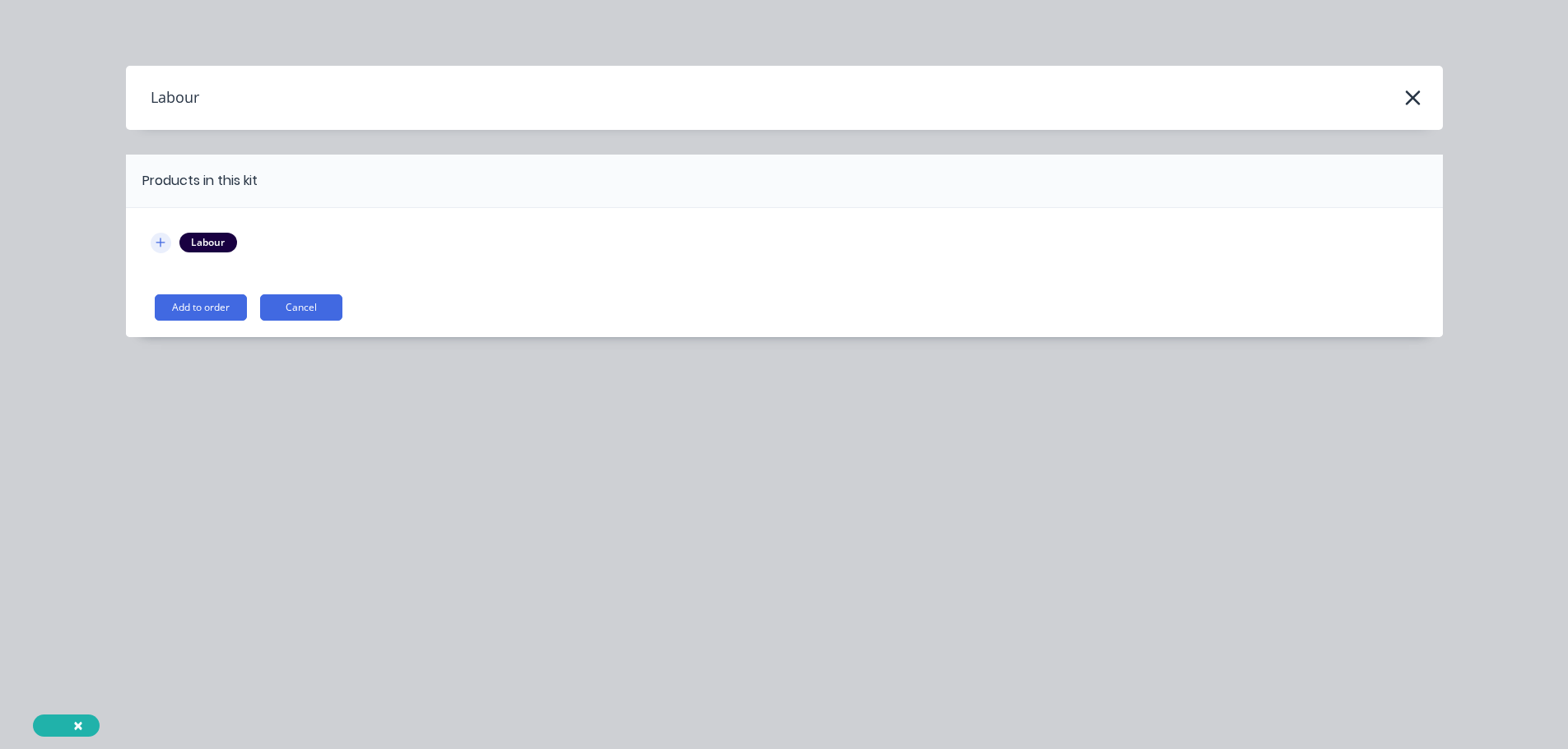
click at [162, 237] on icon "button" at bounding box center [160, 242] width 10 height 11
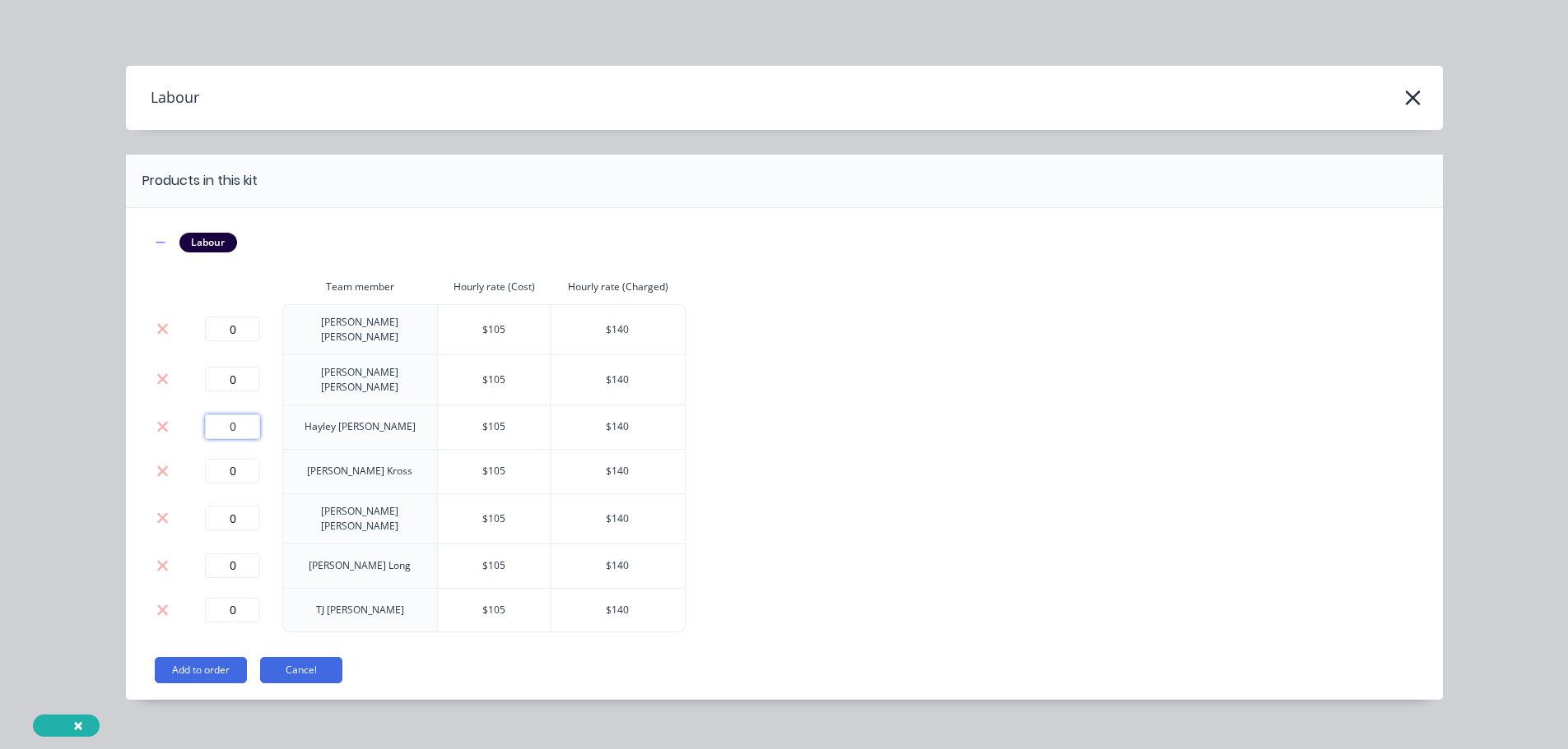
drag, startPoint x: 237, startPoint y: 416, endPoint x: 182, endPoint y: 415, distance: 55.0
click at [190, 415] on div "0" at bounding box center [233, 427] width 86 height 24
type input "0.167"
click at [193, 657] on button "Add to order" at bounding box center [201, 670] width 93 height 26
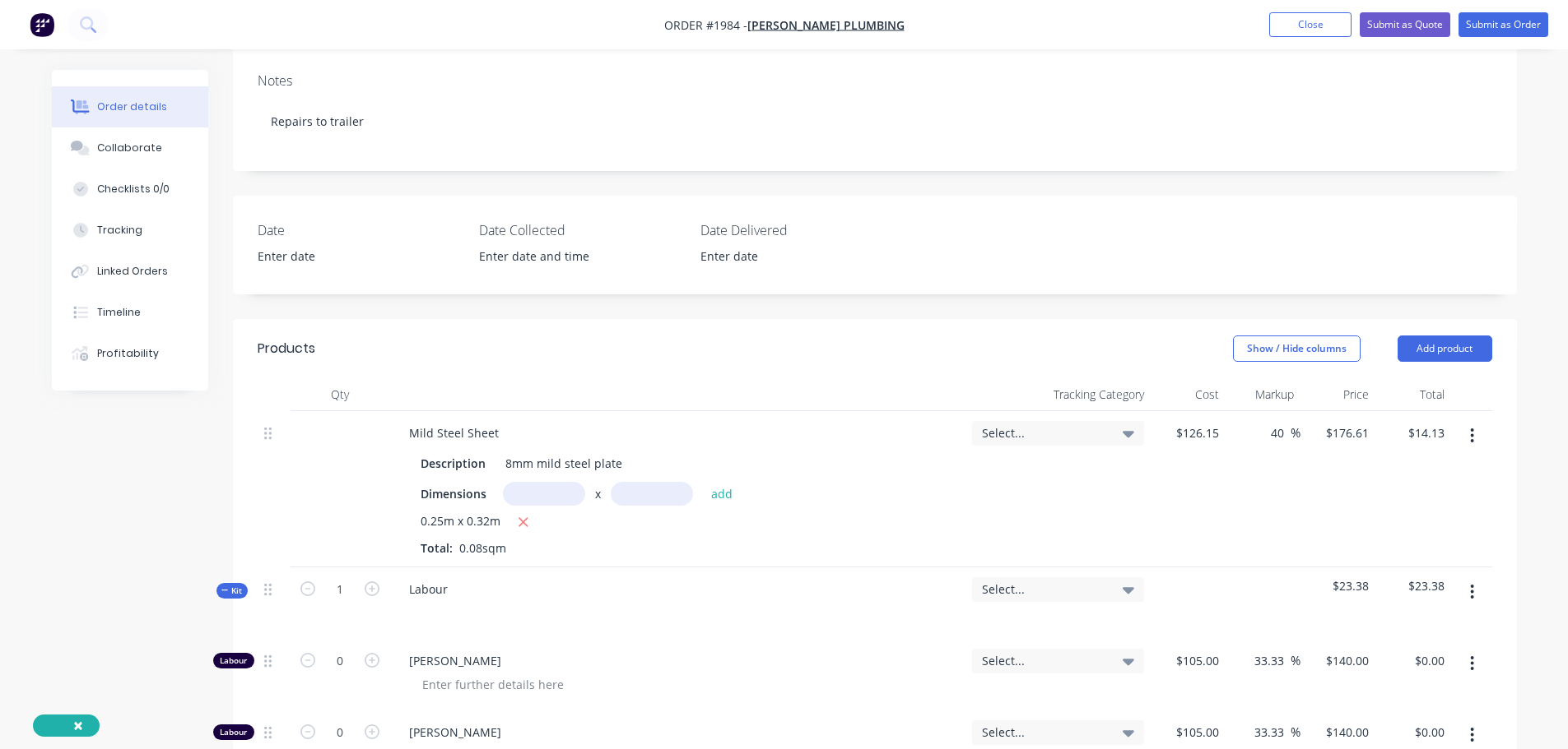
click at [220, 591] on button "Kit" at bounding box center [232, 591] width 31 height 16
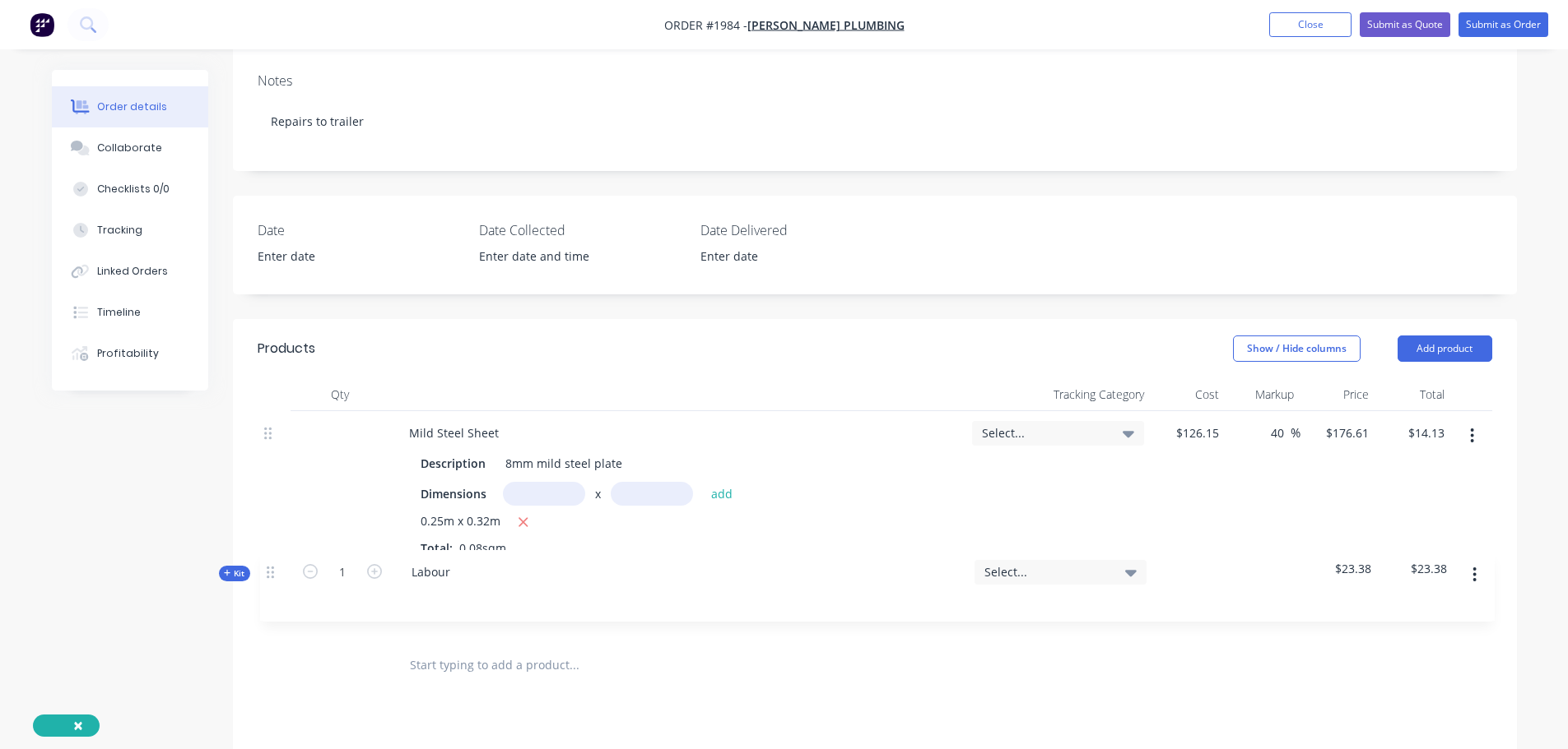
scroll to position [251, 0]
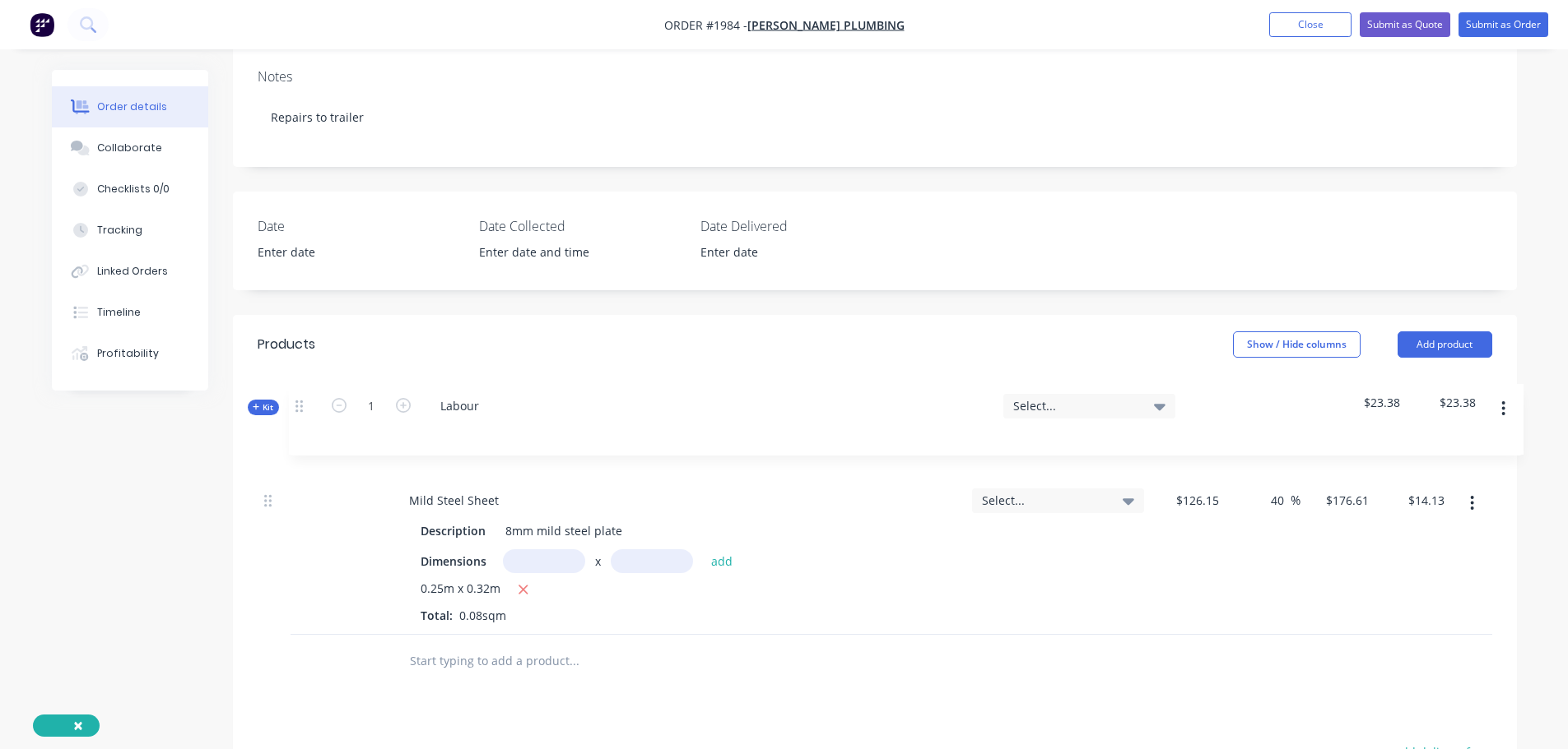
drag, startPoint x: 272, startPoint y: 594, endPoint x: 301, endPoint y: 402, distance: 194.2
click at [301, 402] on div "Qty Tracking Category Cost Markup Price Total Mild Steel Sheet Description 8mm …" at bounding box center [874, 505] width 1234 height 261
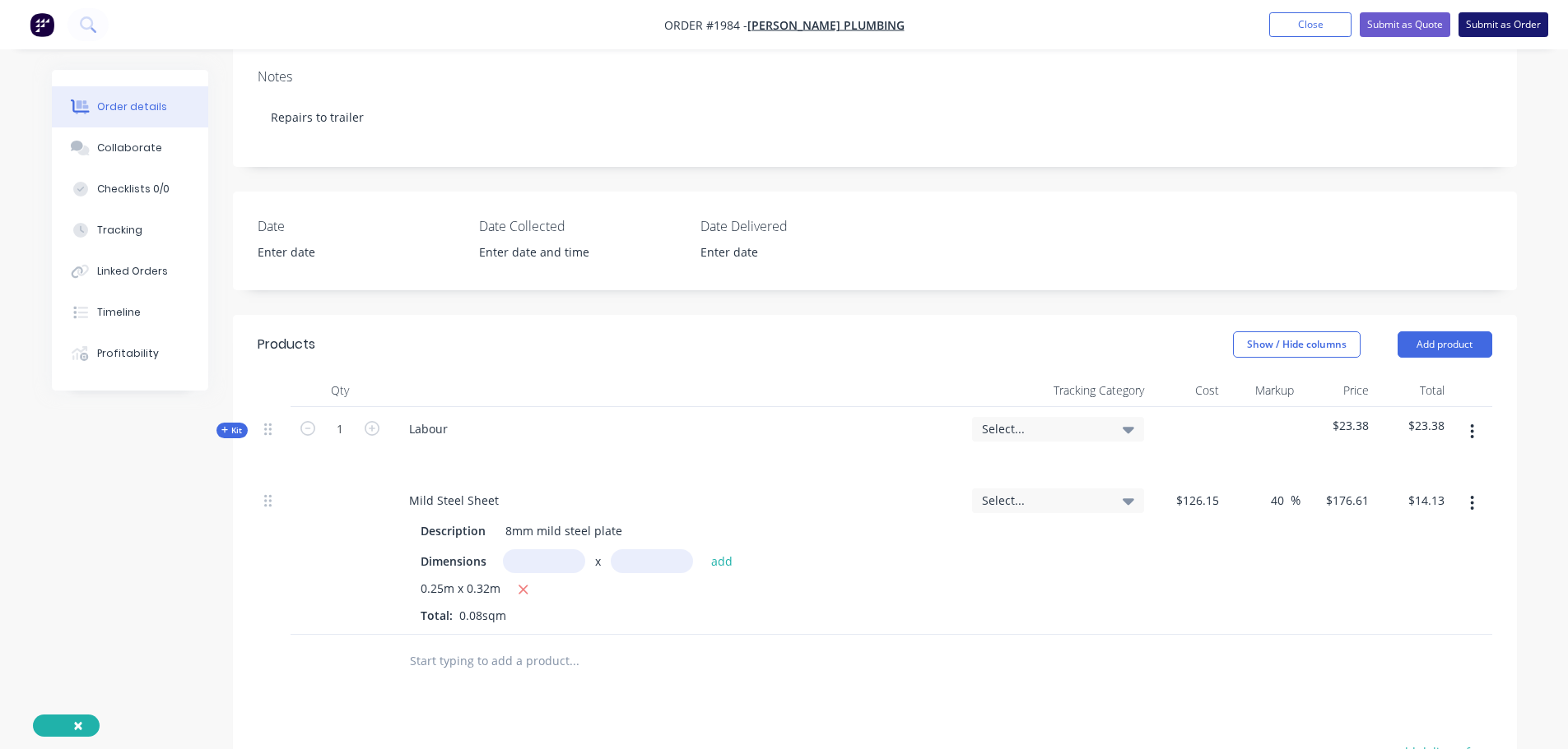
click at [1493, 17] on button "Submit as Order" at bounding box center [1503, 24] width 90 height 24
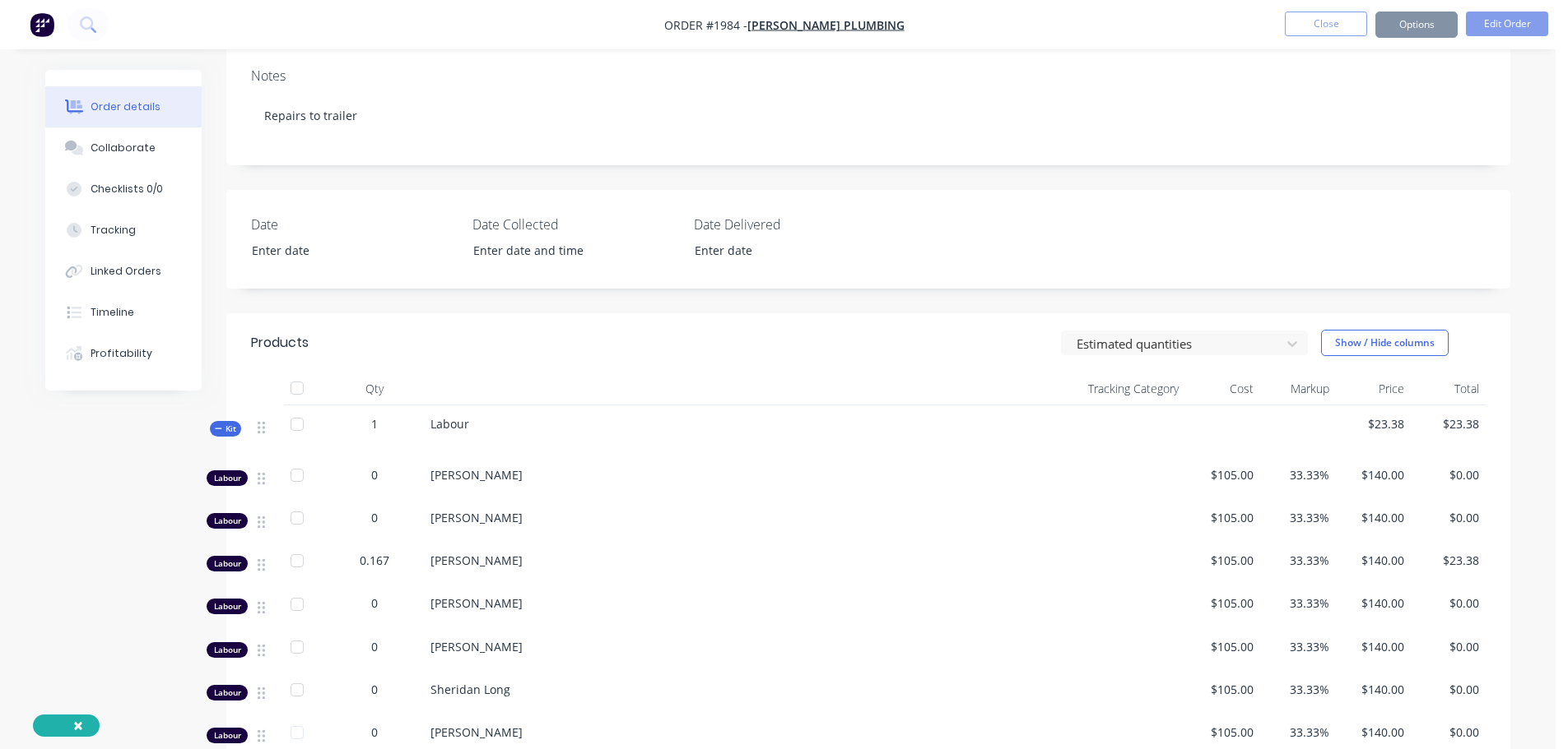
scroll to position [0, 0]
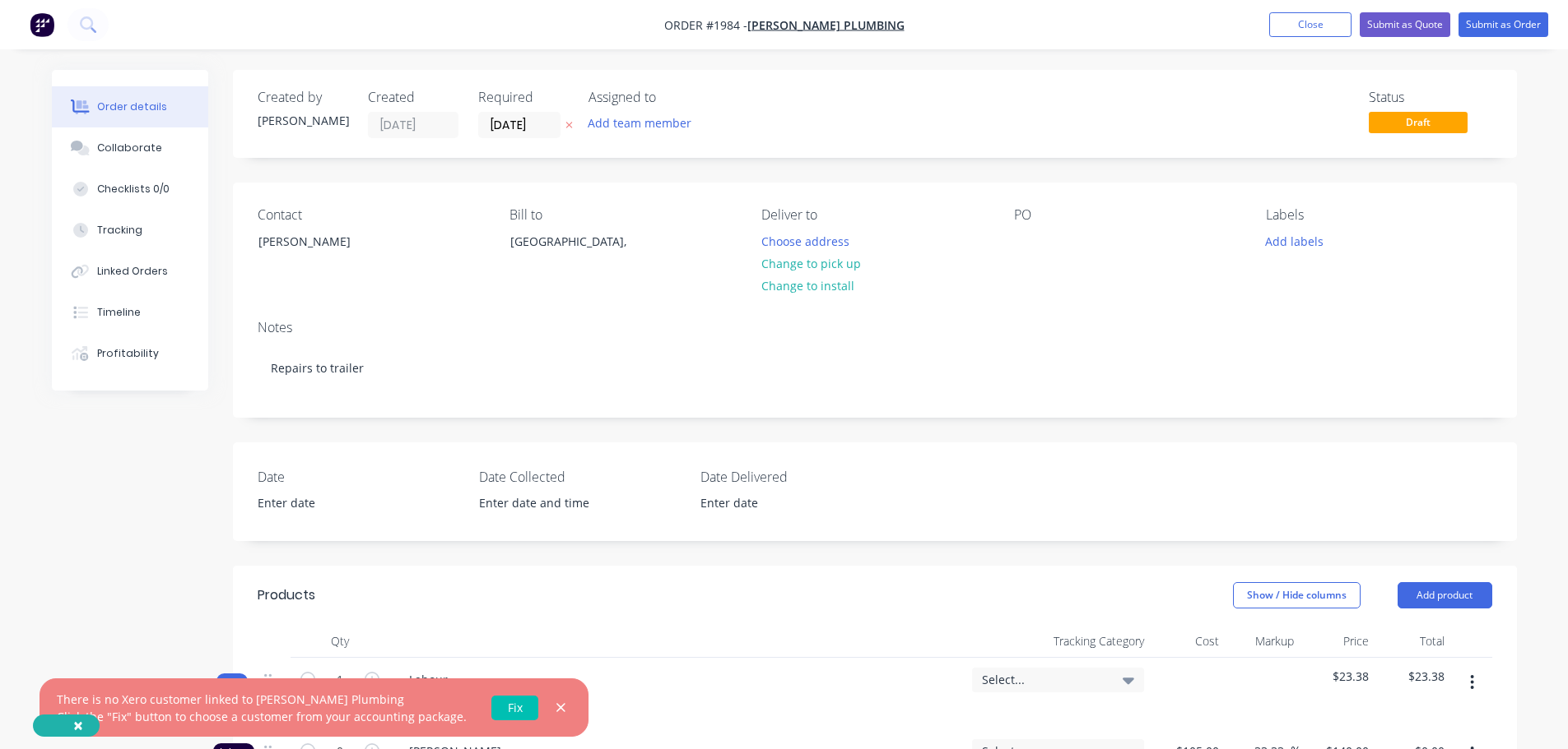
click at [509, 700] on link "Fix" at bounding box center [515, 708] width 47 height 24
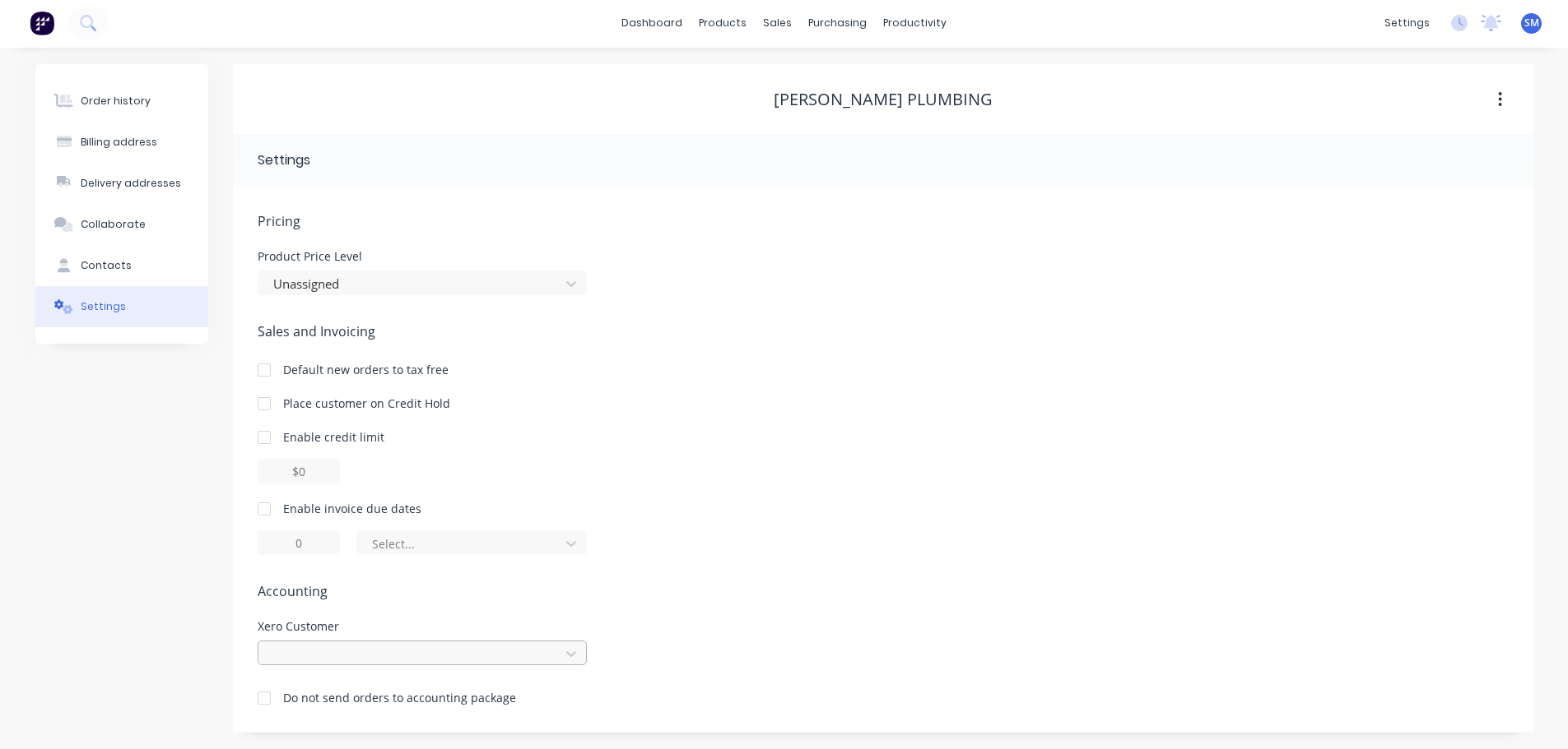
click at [363, 652] on div at bounding box center [422, 653] width 329 height 24
type input "[PERSON_NAME]"
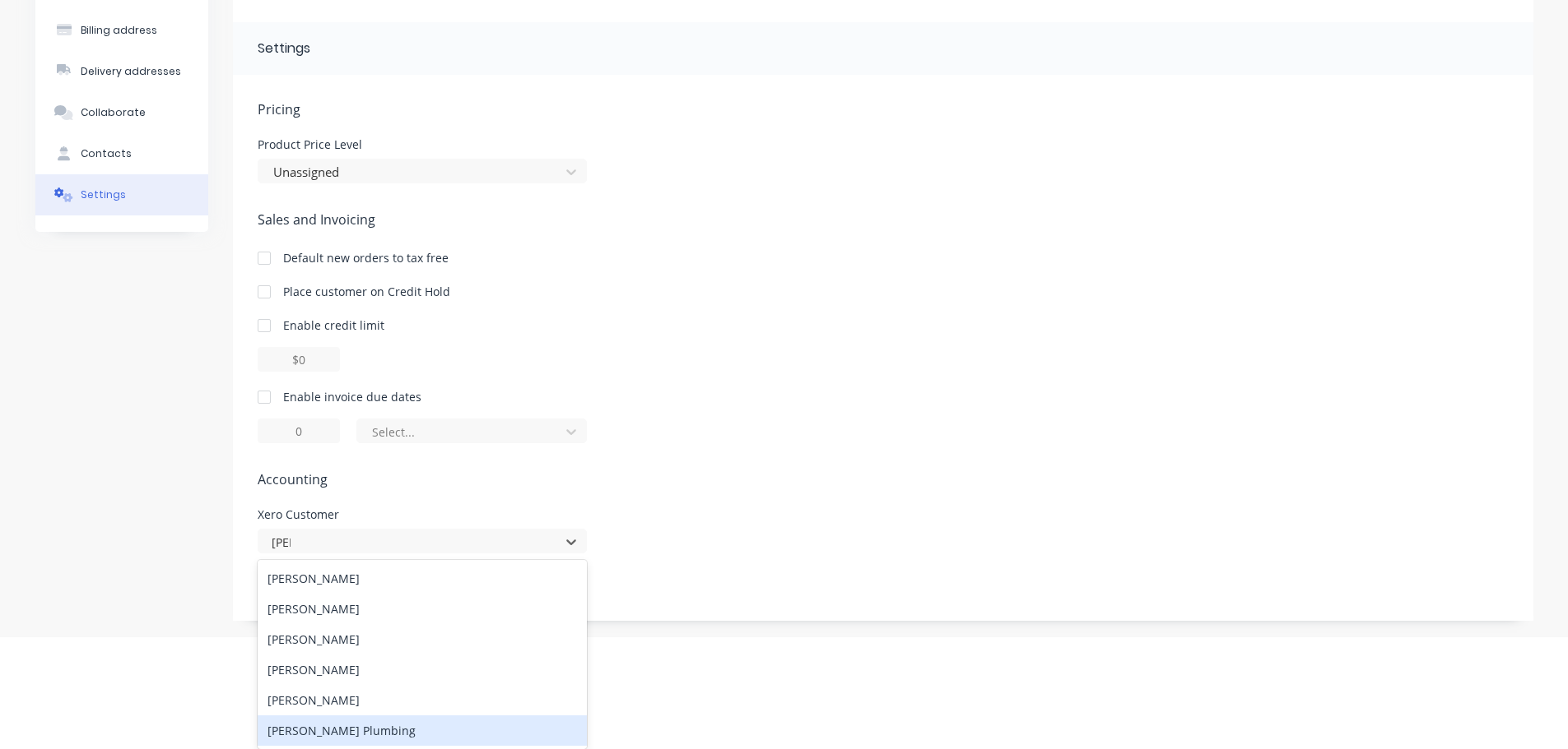
click at [339, 732] on div "[PERSON_NAME] Plumbing" at bounding box center [422, 731] width 329 height 31
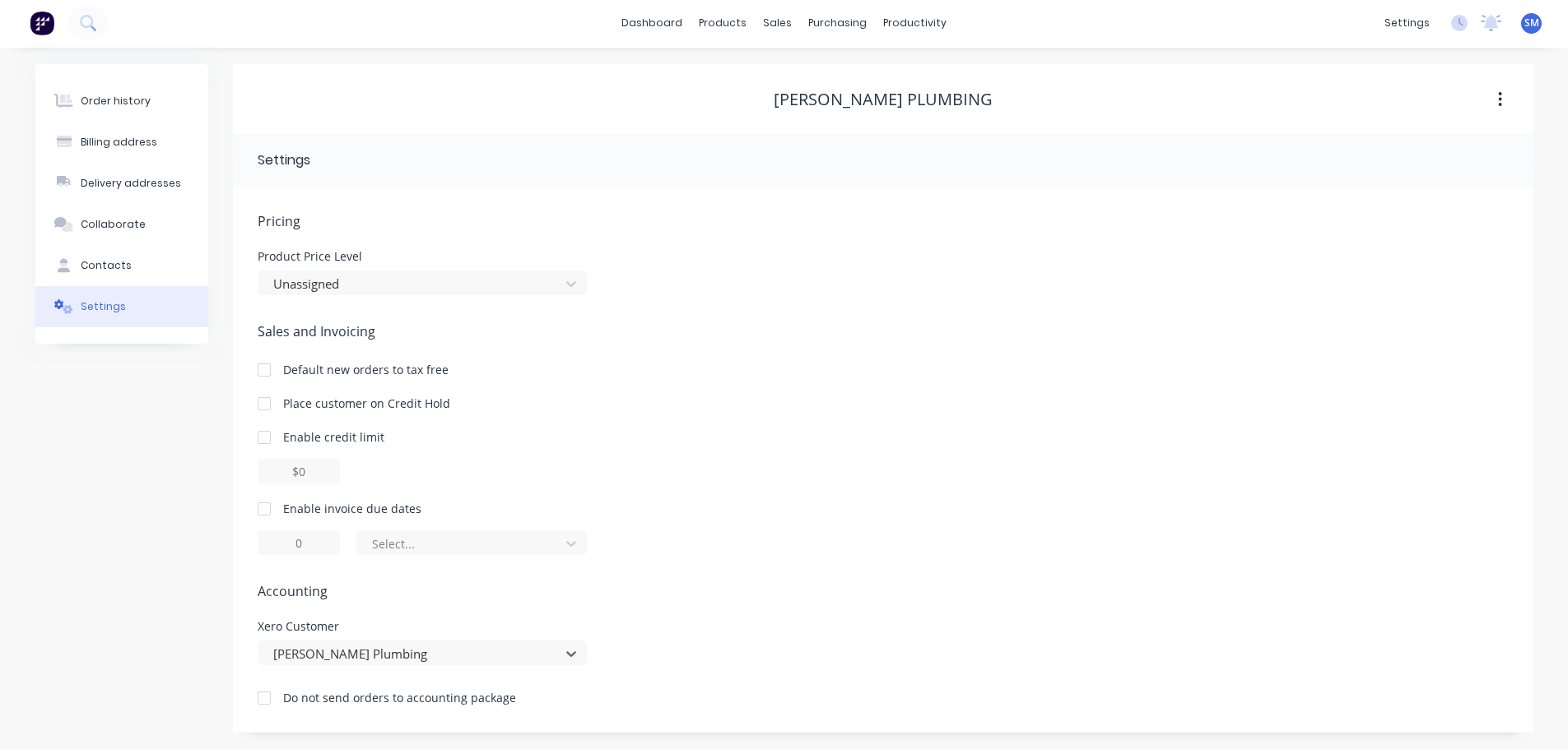
scroll to position [2, 0]
click at [269, 509] on div at bounding box center [265, 509] width 33 height 33
drag, startPoint x: 324, startPoint y: 542, endPoint x: 261, endPoint y: 556, distance: 64.5
click at [261, 556] on div "Pricing Product Price Level Unassigned Sales and Invoicing Default new orders t…" at bounding box center [883, 471] width 1251 height 521
type input "30"
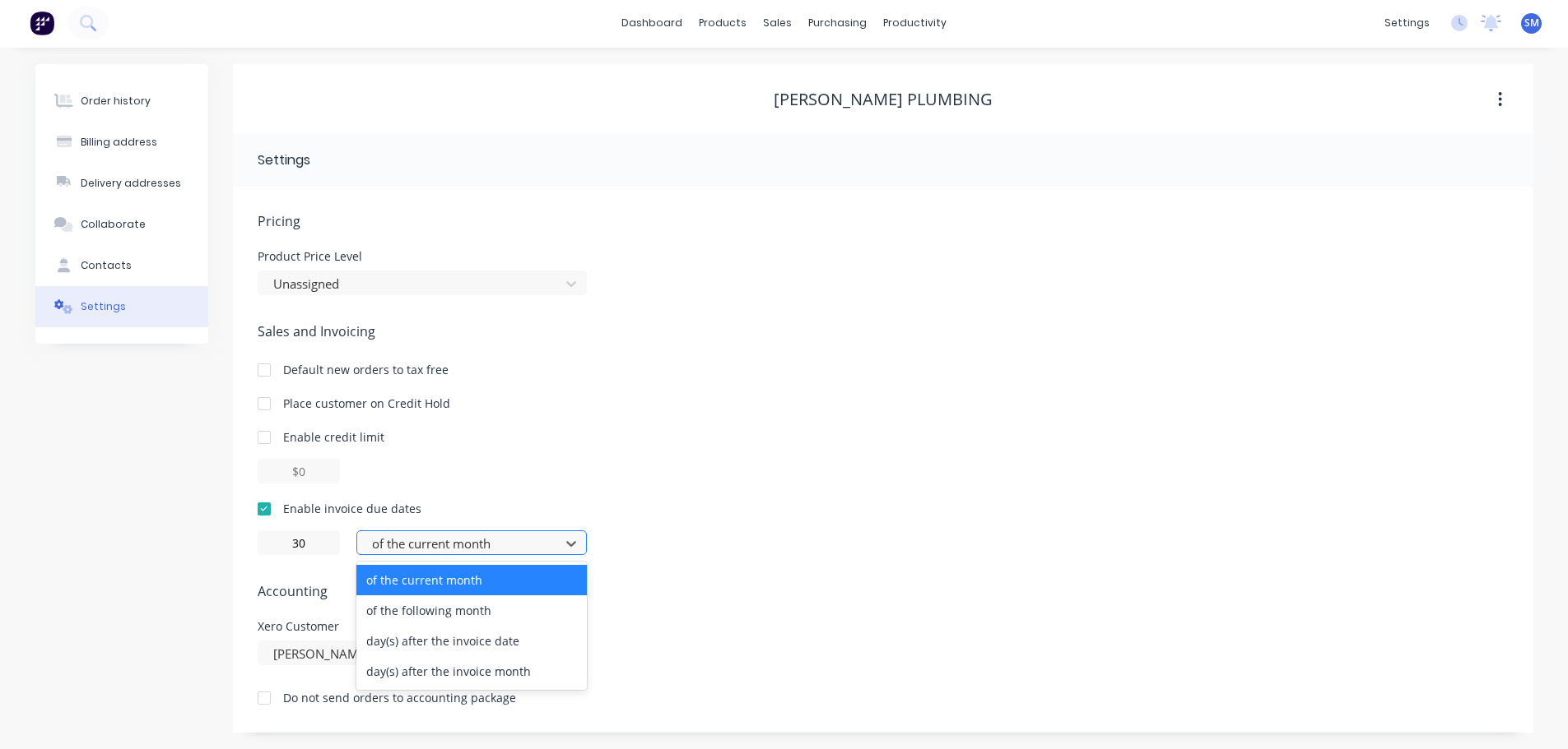
click at [386, 550] on div at bounding box center [460, 544] width 181 height 21
click at [450, 611] on div "of the following month" at bounding box center [472, 610] width 231 height 31
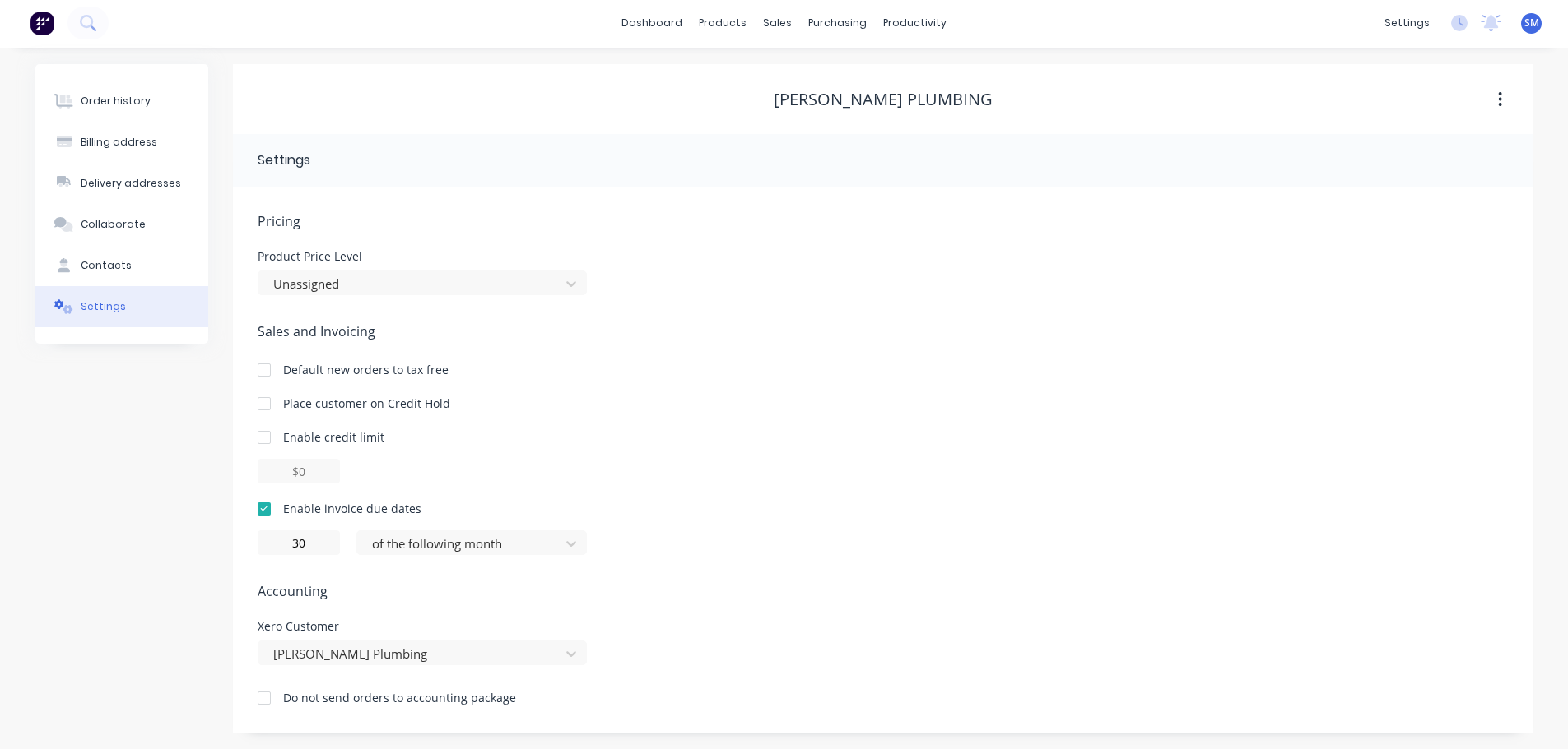
click at [645, 561] on div "Pricing Product Price Level Unassigned Sales and Invoicing Default new orders t…" at bounding box center [883, 471] width 1251 height 521
click at [777, 28] on div "sales" at bounding box center [777, 24] width 45 height 24
click at [813, 79] on div "Sales Orders" at bounding box center [838, 79] width 67 height 15
